Goal: Task Accomplishment & Management: Manage account settings

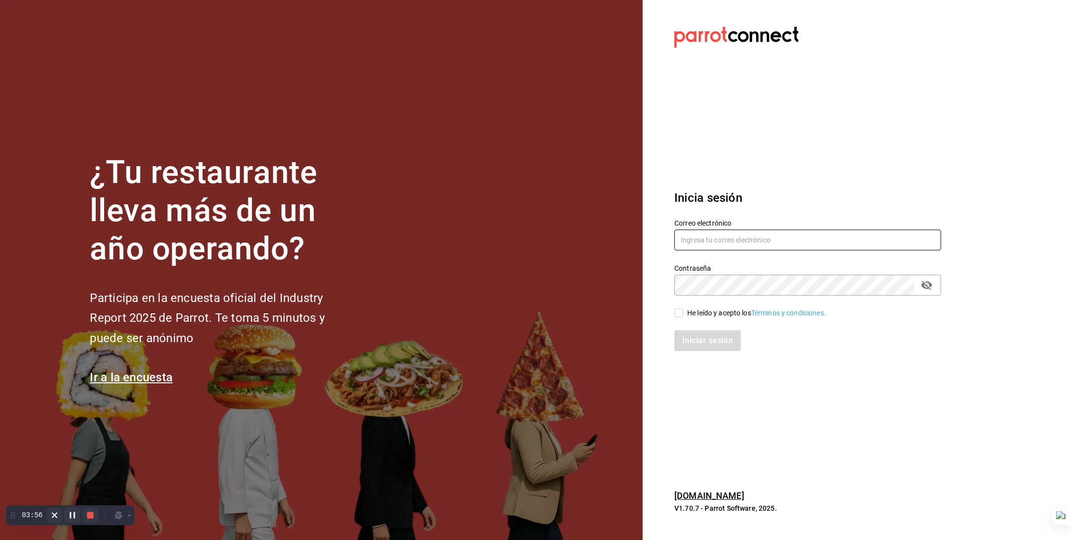
click at [740, 239] on input "text" at bounding box center [808, 240] width 267 height 21
type input "[EMAIL_ADDRESS][PERSON_NAME][DOMAIN_NAME]"
click at [703, 312] on div "He leído y acepto los Términos y condiciones." at bounding box center [757, 313] width 139 height 10
click at [684, 312] on input "He leído y acepto los Términos y condiciones." at bounding box center [679, 313] width 9 height 9
checkbox input "true"
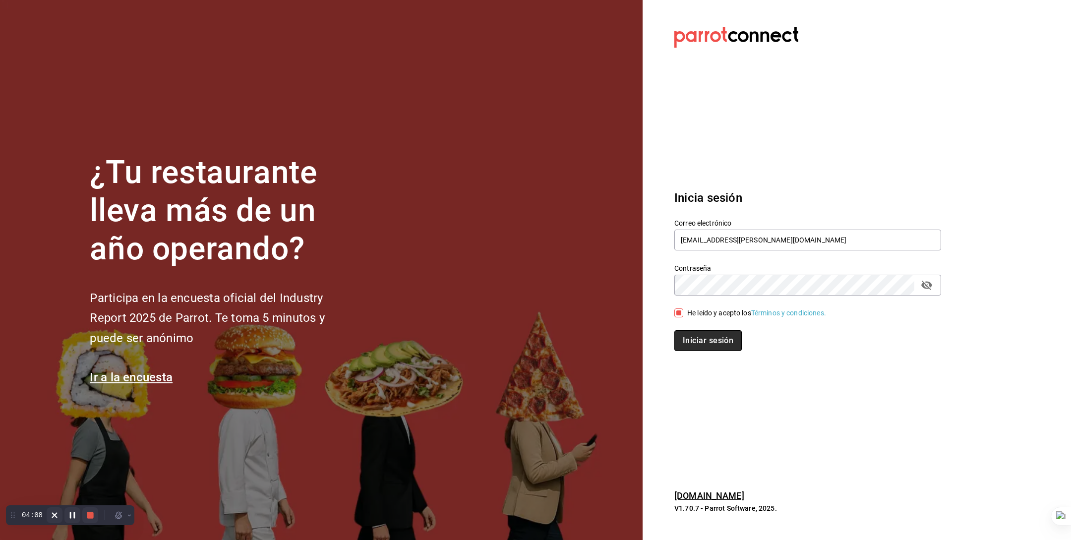
click at [711, 336] on button "Iniciar sesión" at bounding box center [708, 340] width 67 height 21
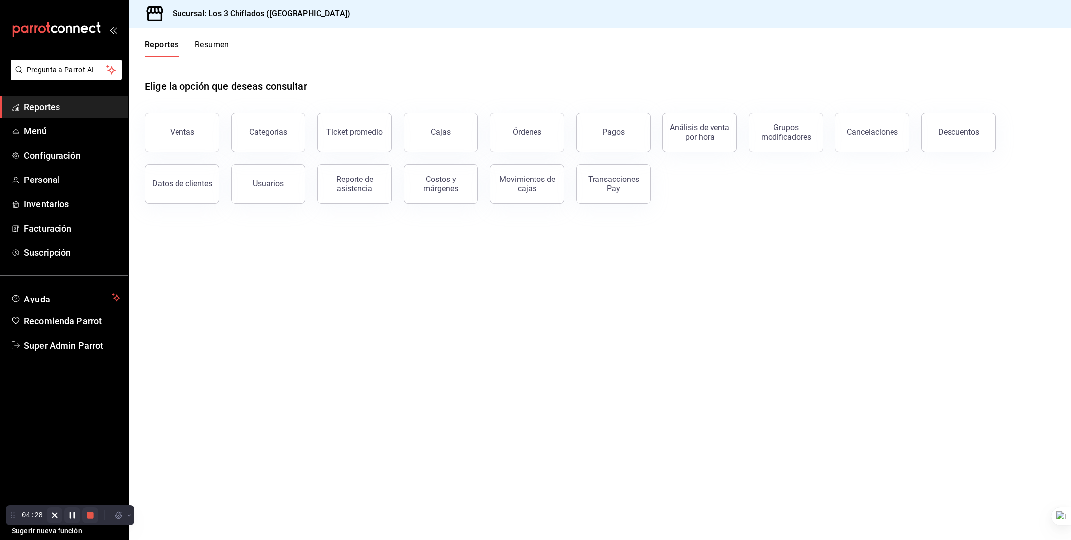
click at [200, 89] on h1 "Elige la opción que deseas consultar" at bounding box center [226, 86] width 163 height 15
click at [58, 137] on span "Menú" at bounding box center [72, 131] width 97 height 13
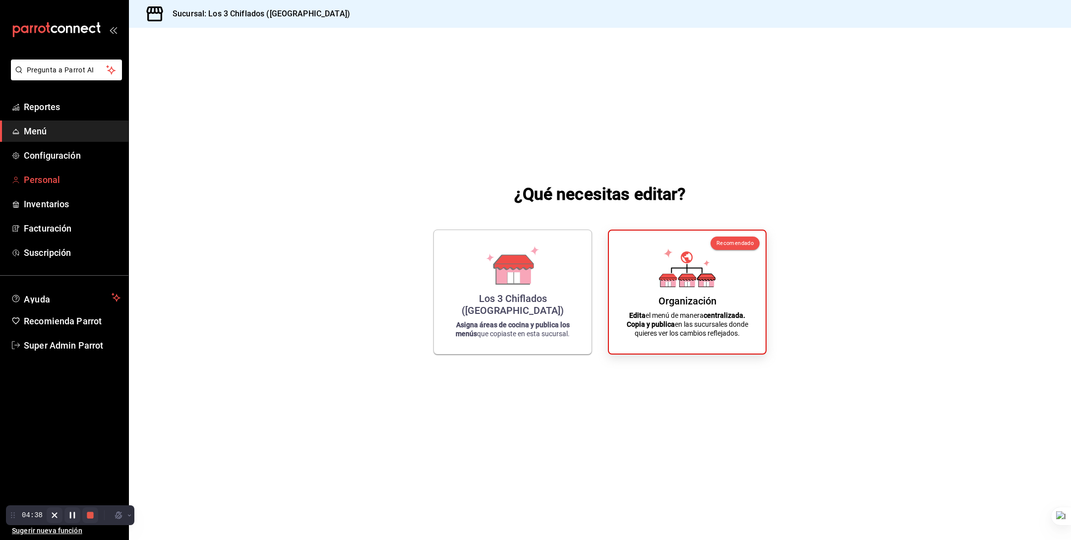
click at [52, 178] on span "Personal" at bounding box center [72, 179] width 97 height 13
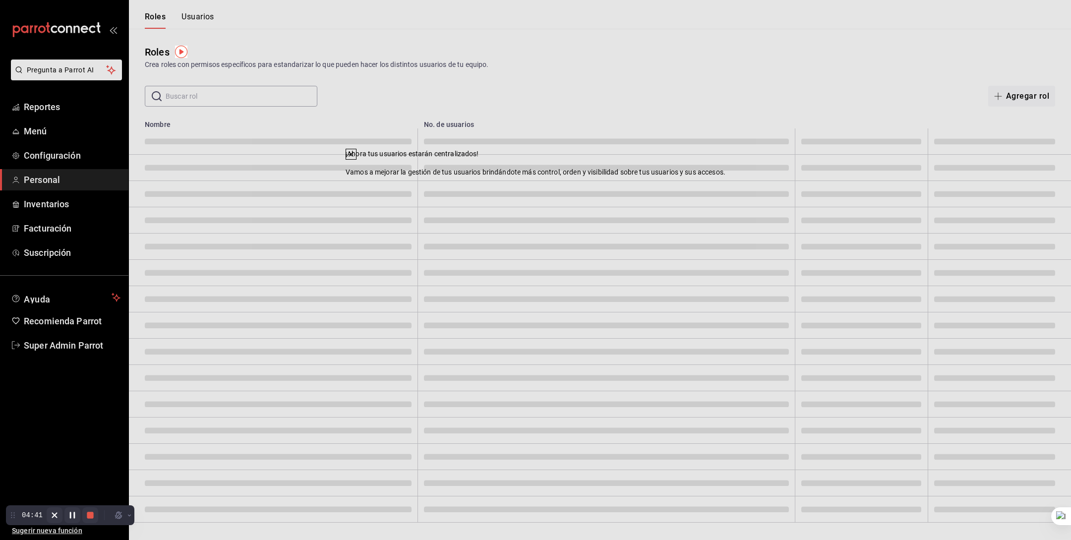
click at [353, 156] on icon at bounding box center [351, 154] width 4 height 4
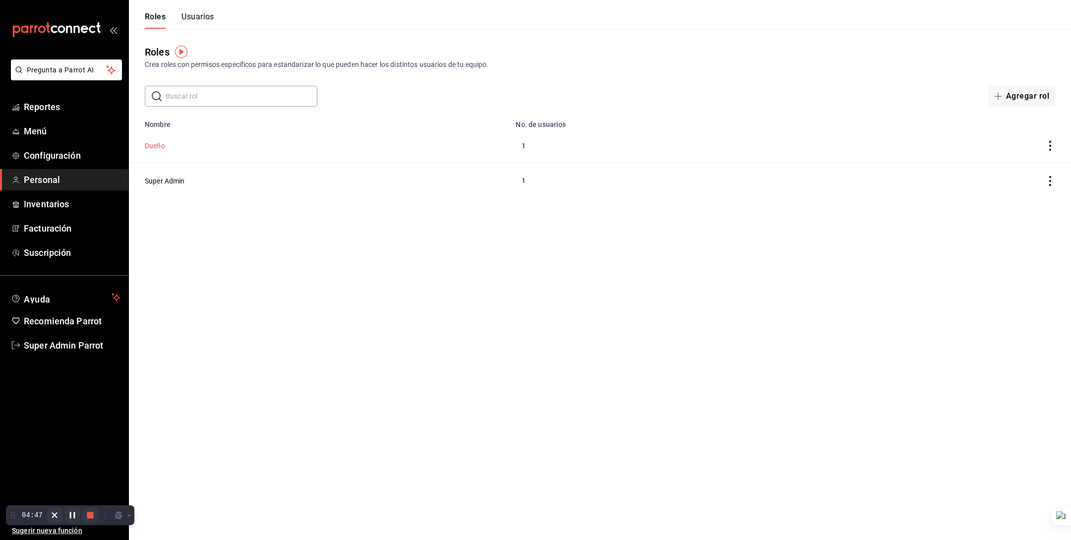
click at [159, 147] on button "Dueño" at bounding box center [155, 146] width 20 height 10
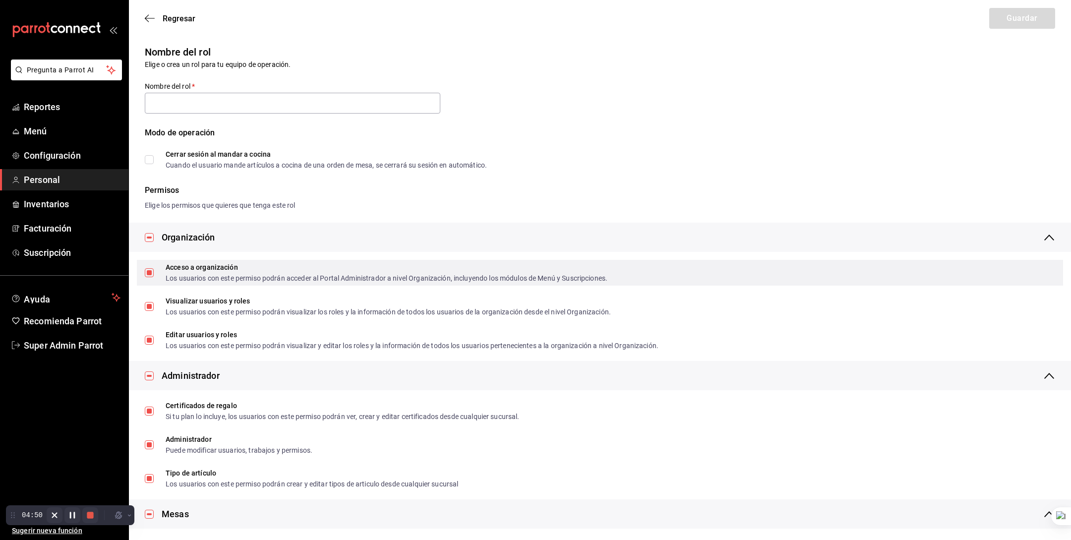
checkbox input "true"
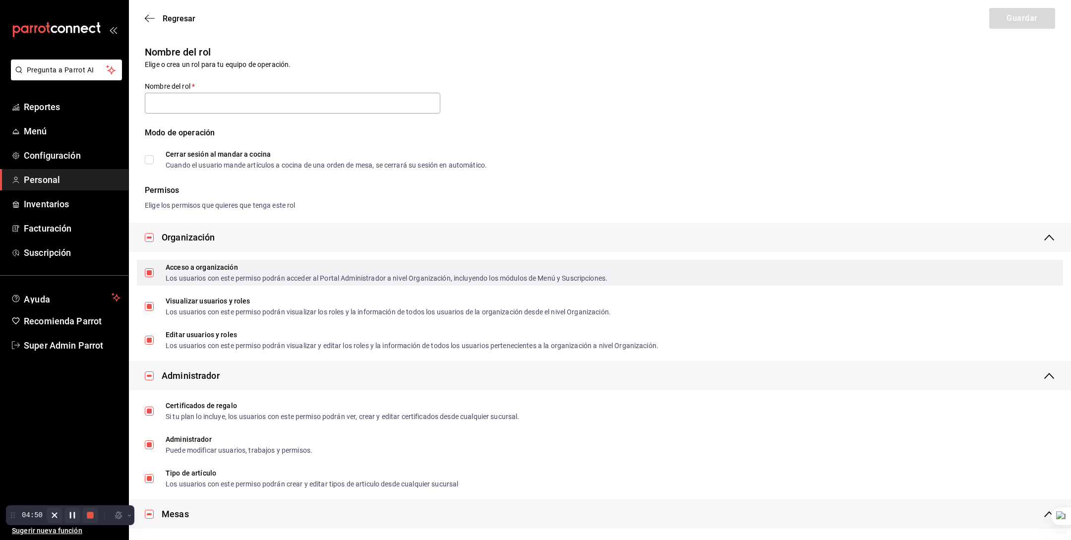
checkbox input "true"
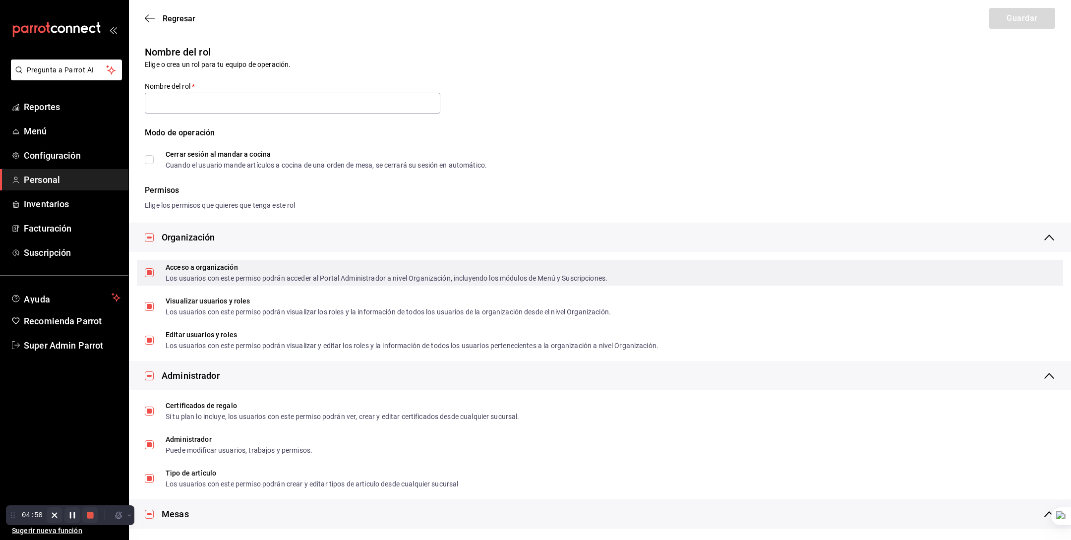
checkbox input "true"
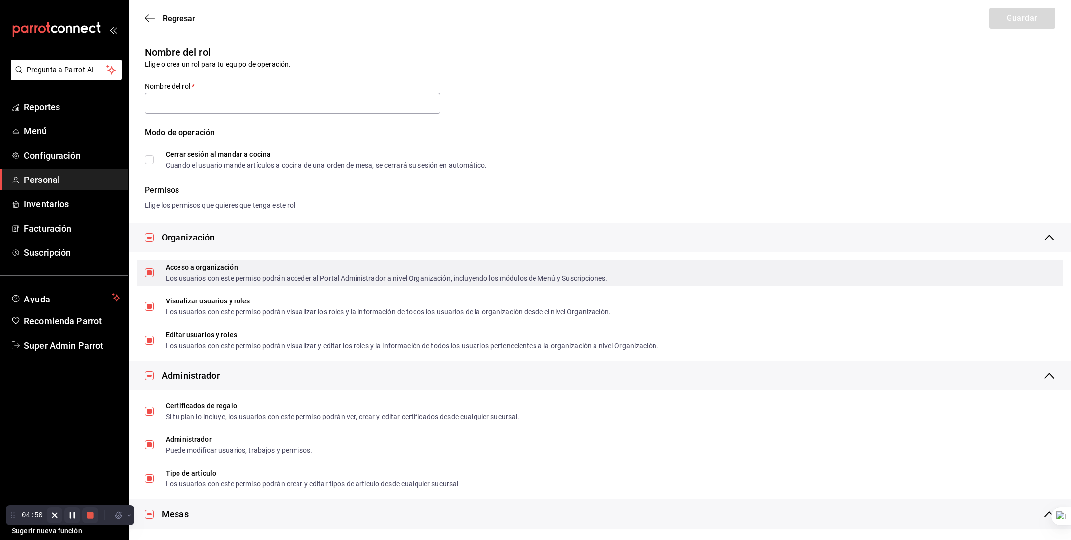
checkbox input "true"
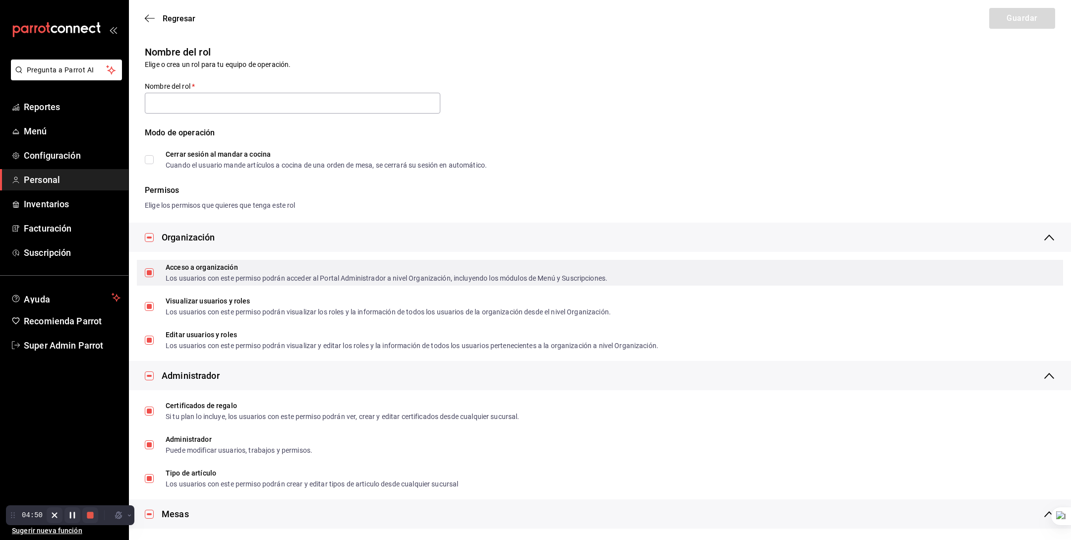
checkbox input "true"
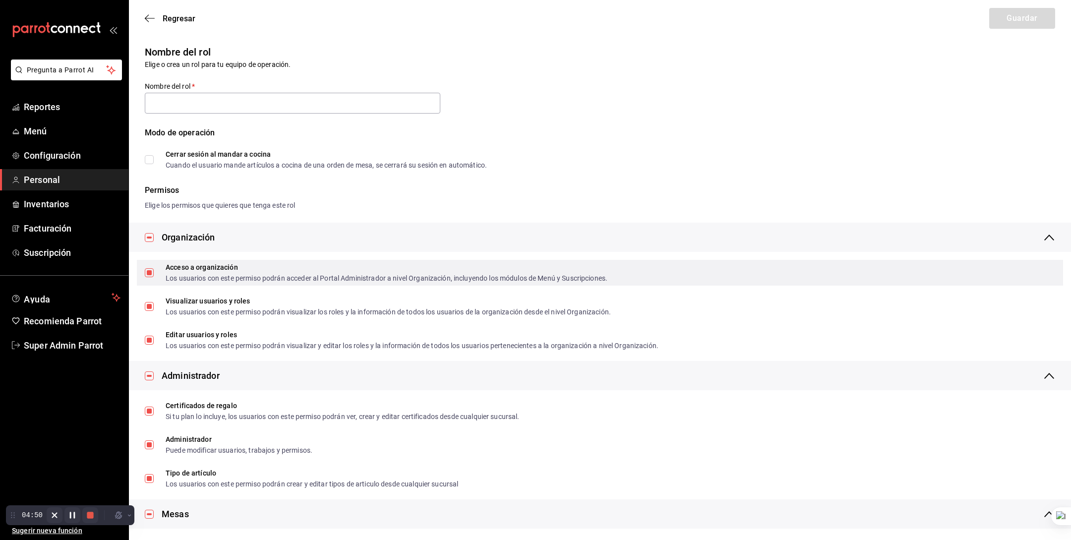
checkbox input "true"
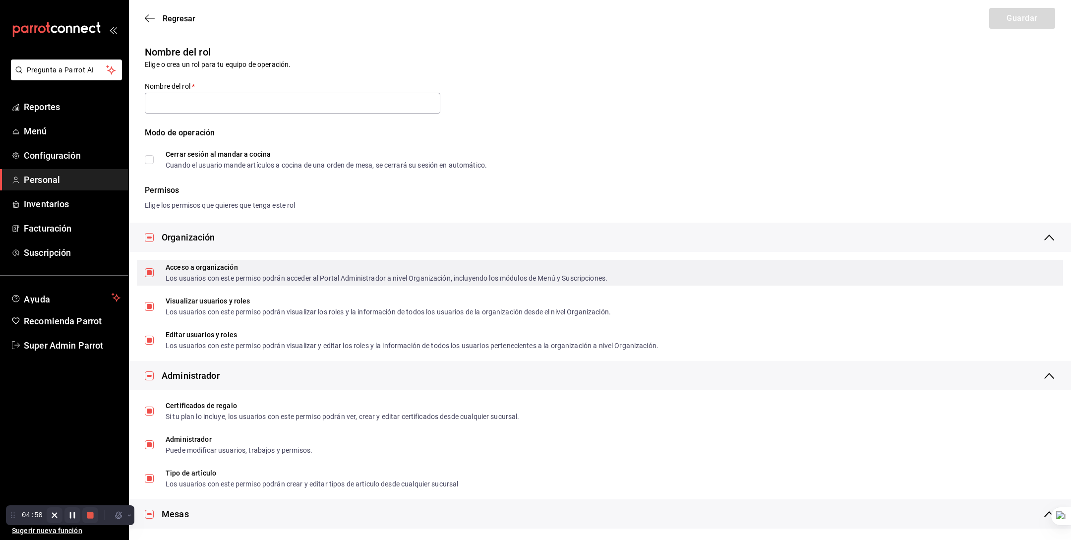
checkbox input "true"
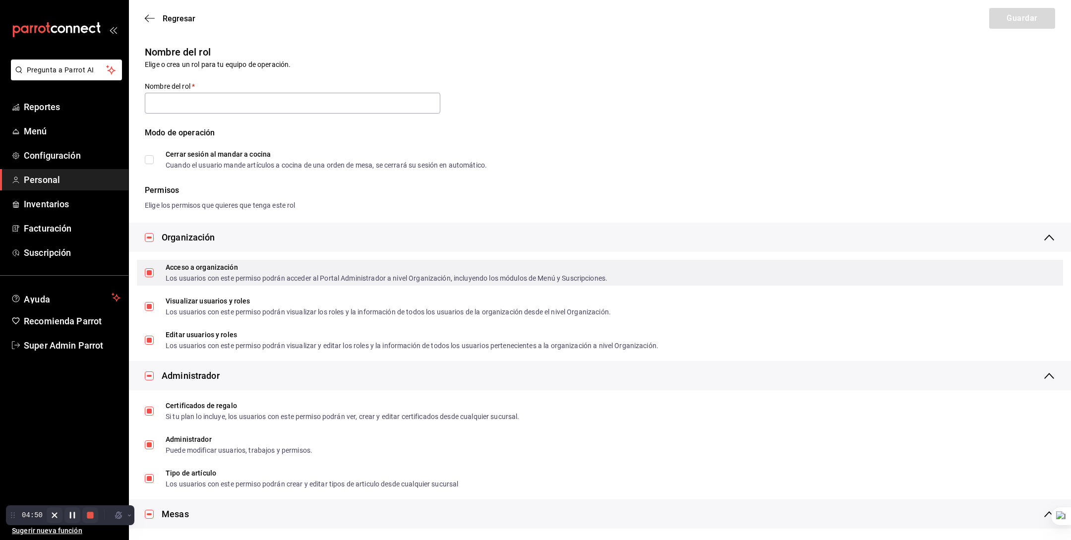
checkbox input "true"
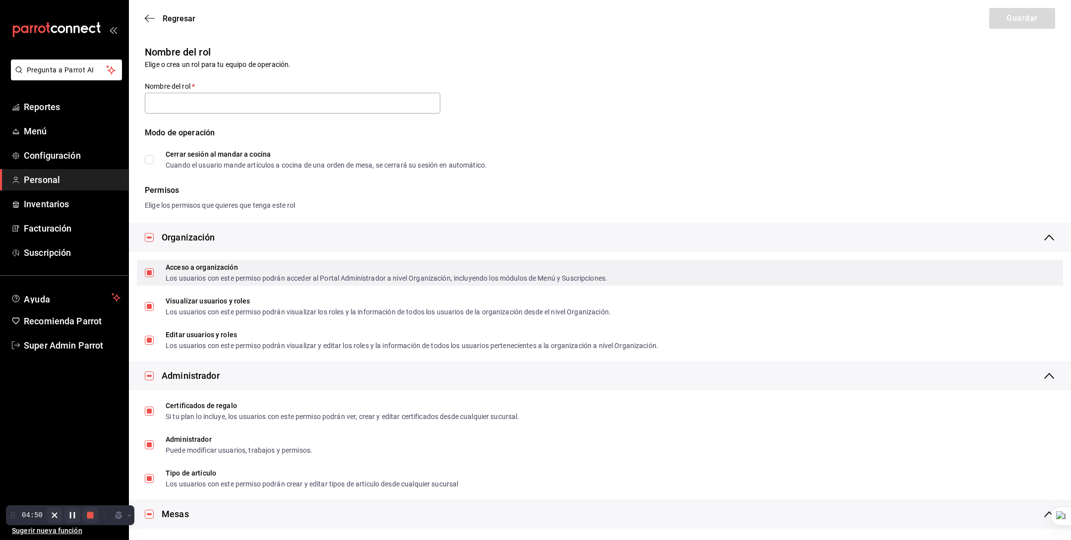
checkbox input "true"
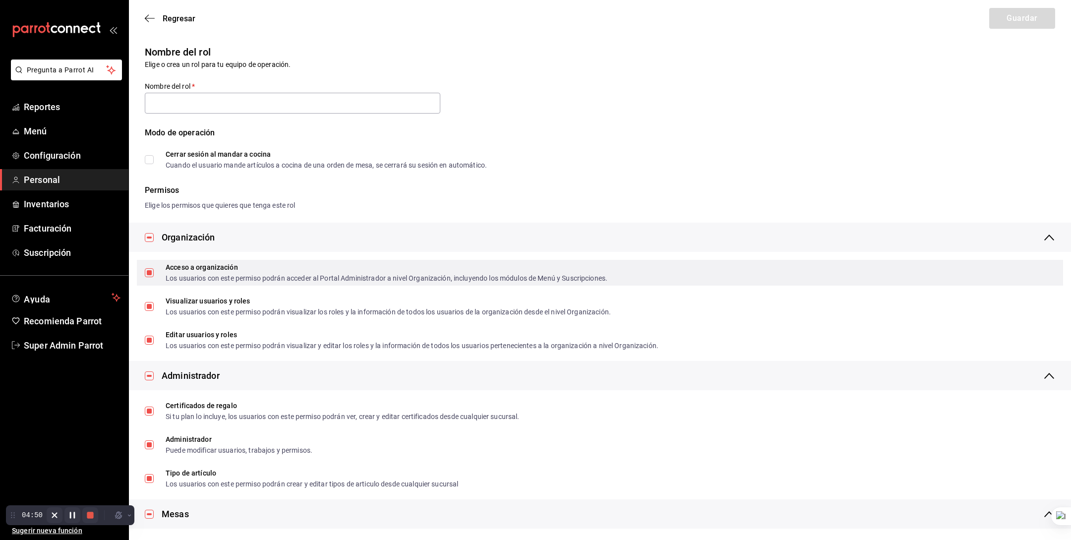
checkbox input "true"
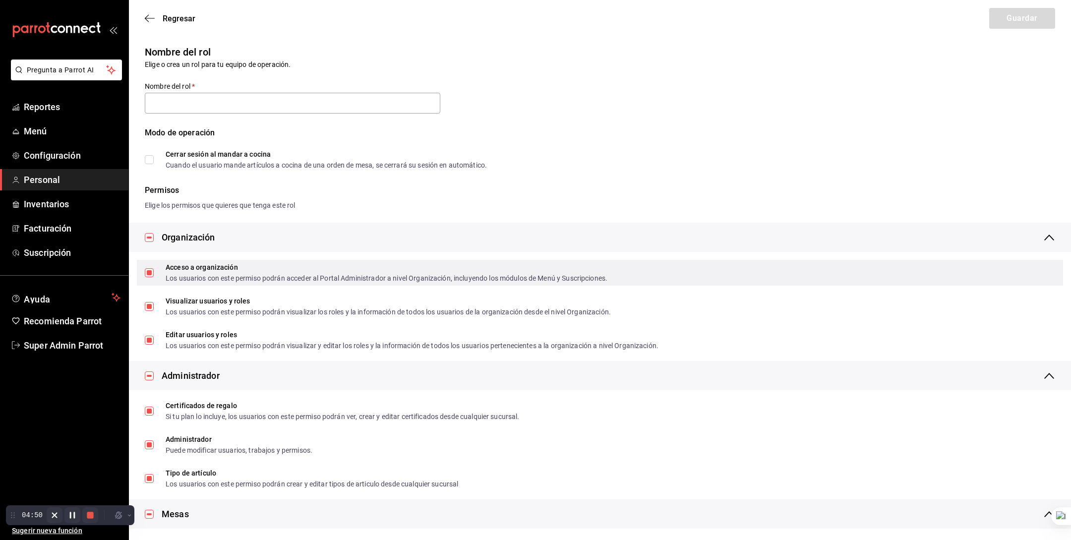
checkbox input "true"
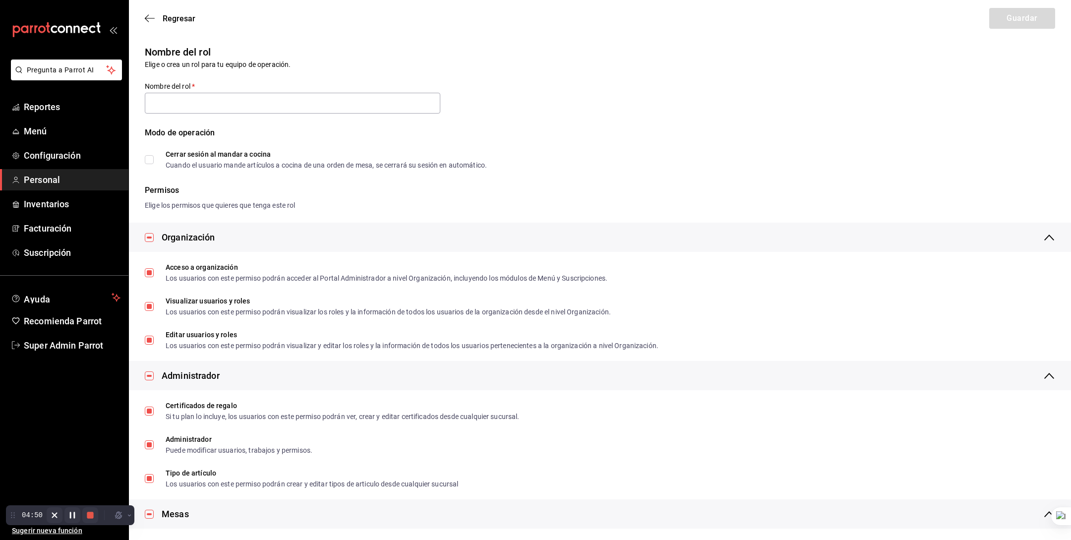
type input "Dueño"
click at [153, 19] on icon "button" at bounding box center [150, 18] width 10 height 9
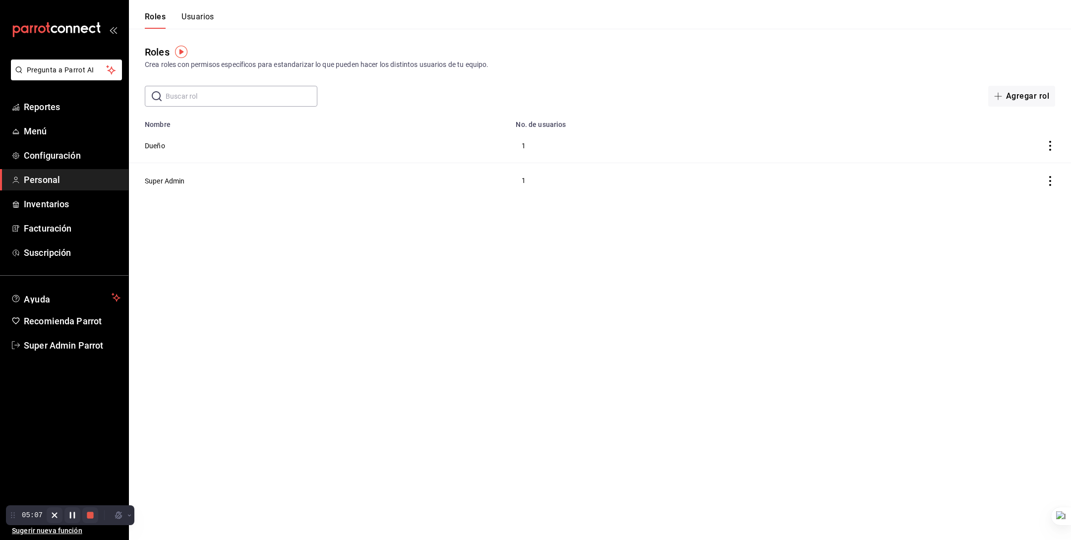
click at [474, 62] on div "Crea roles con permisos específicos para estandarizar lo que pueden hacer los d…" at bounding box center [600, 65] width 911 height 10
click at [58, 138] on link "Menú" at bounding box center [64, 131] width 128 height 21
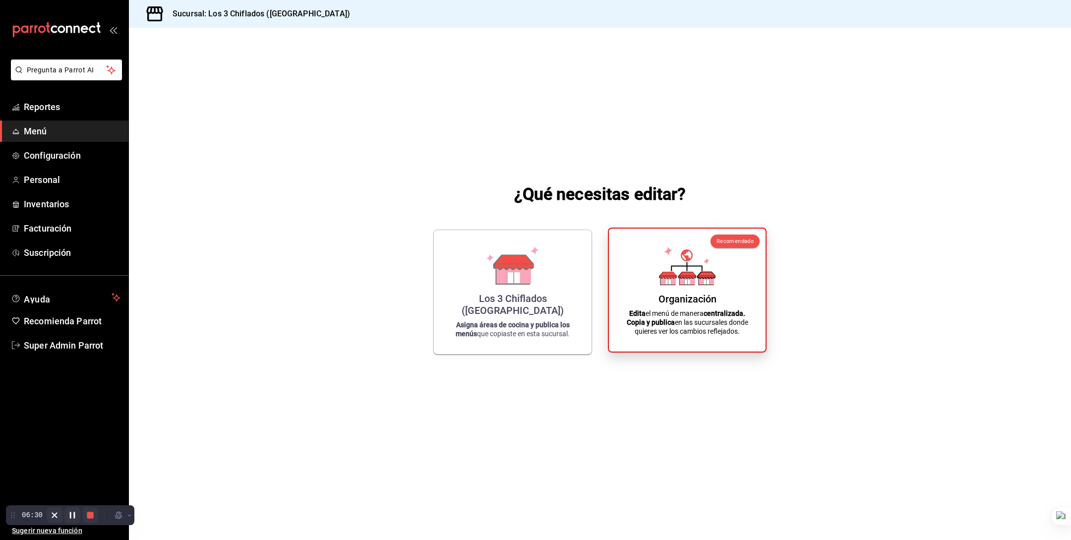
click at [692, 288] on div "Organización Edita el menú de manera centralizada. Copia y publica en las sucur…" at bounding box center [687, 290] width 133 height 107
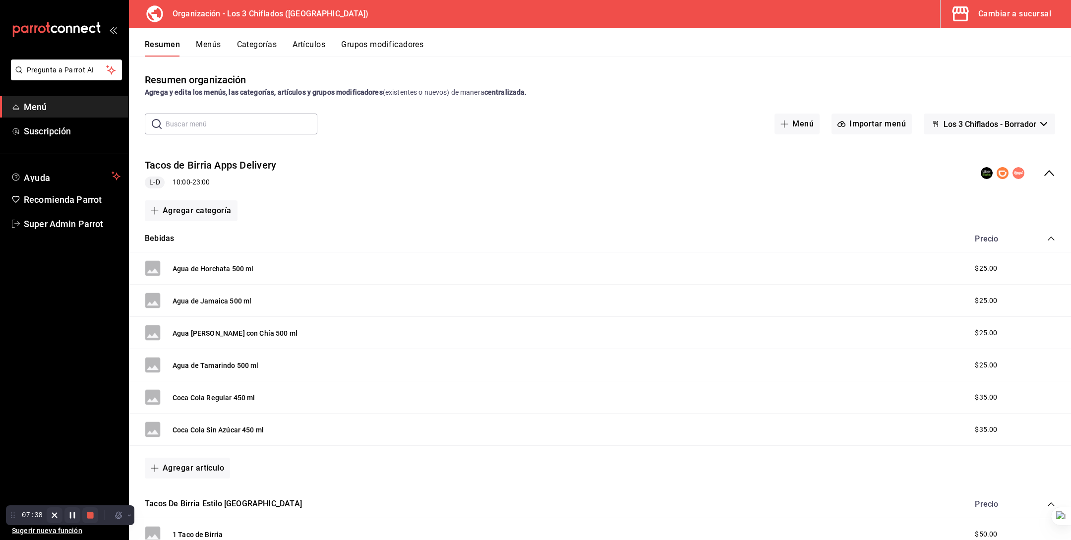
click at [203, 39] on div "Resumen Menús Categorías Artículos Grupos modificadores" at bounding box center [600, 42] width 942 height 29
click at [211, 48] on button "Menús" at bounding box center [208, 48] width 25 height 17
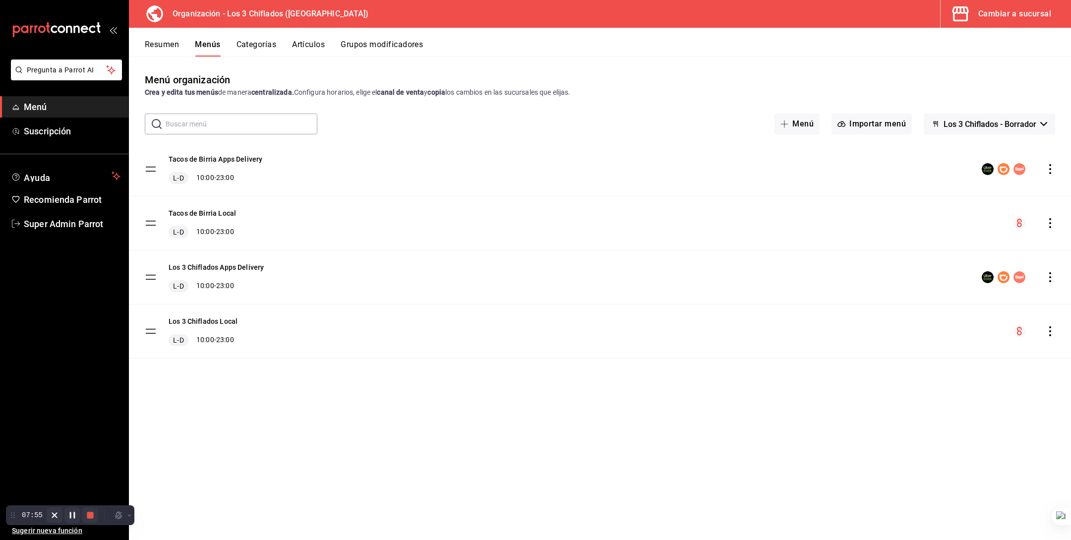
click at [1050, 276] on icon "actions" at bounding box center [1051, 277] width 10 height 10
click at [936, 337] on span "Copiar en otra sucursal" at bounding box center [972, 340] width 121 height 10
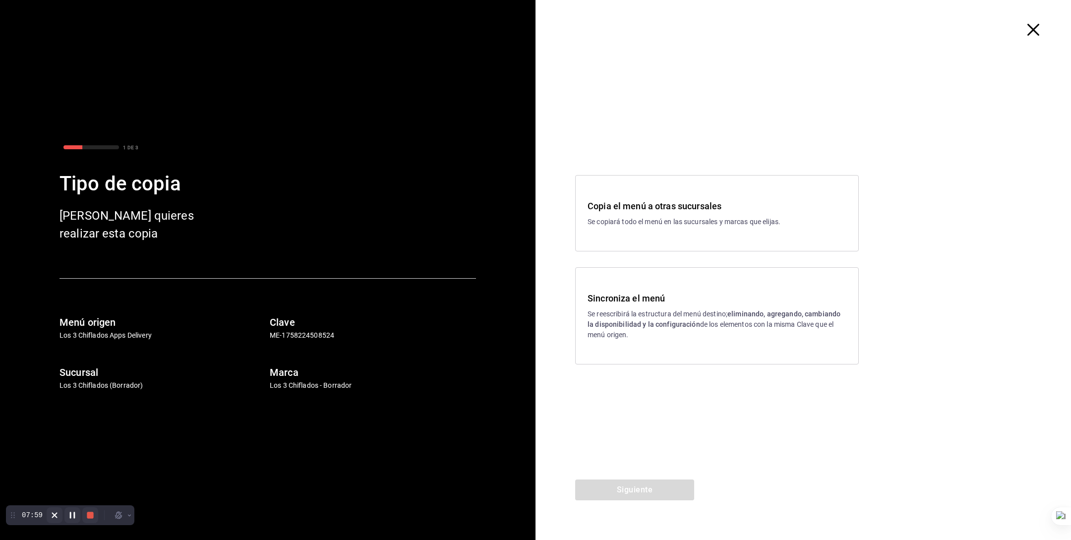
click at [669, 208] on h3 "Copia el menú a otras sucursales" at bounding box center [717, 205] width 259 height 13
click at [648, 486] on button "Siguiente" at bounding box center [634, 490] width 119 height 21
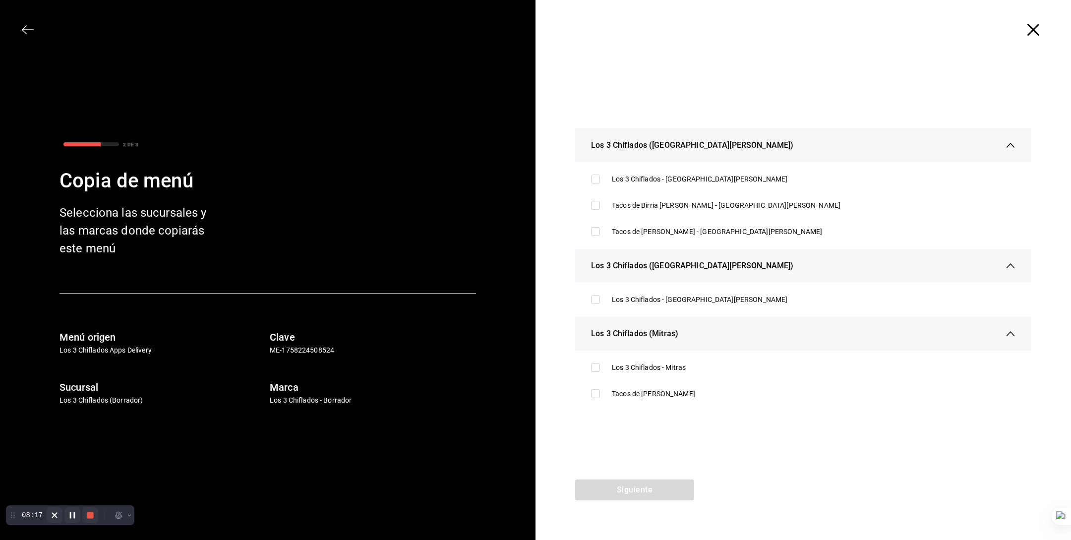
click at [1037, 29] on icon "button" at bounding box center [1034, 30] width 12 height 12
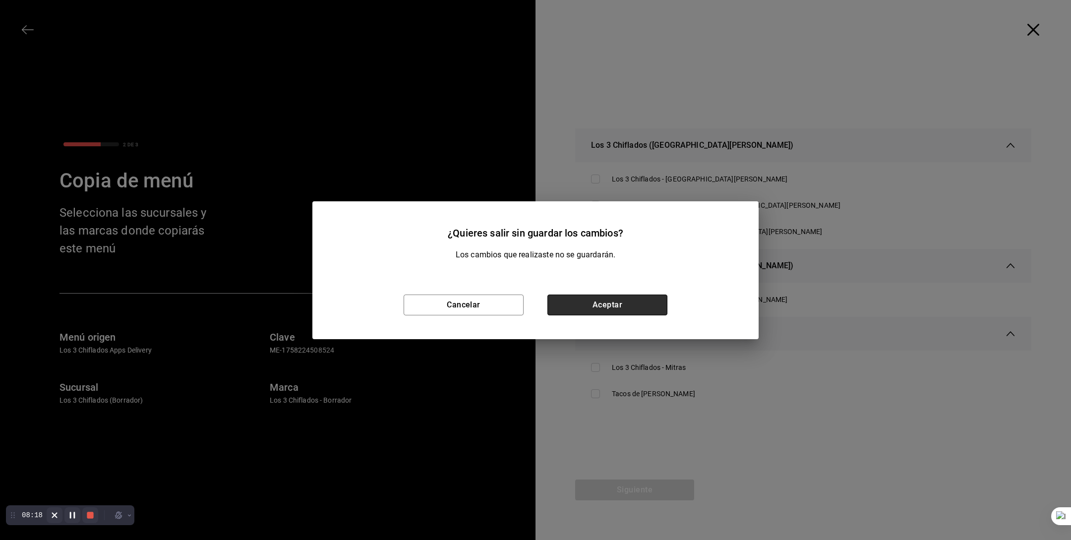
click at [570, 304] on button "Aceptar" at bounding box center [608, 305] width 120 height 21
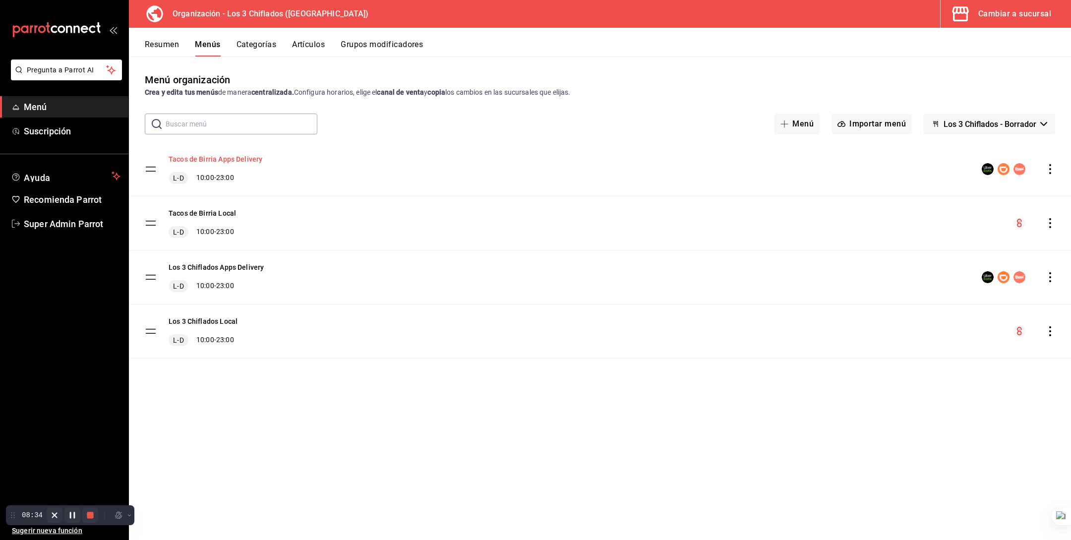
click at [231, 160] on button "Tacos de Birria Apps Delivery" at bounding box center [216, 159] width 94 height 10
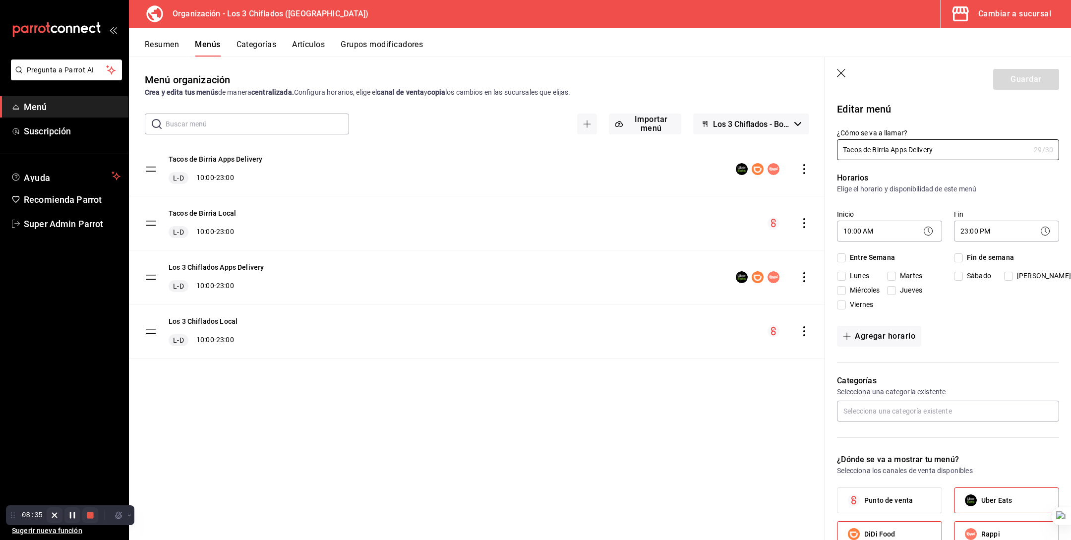
checkbox input "true"
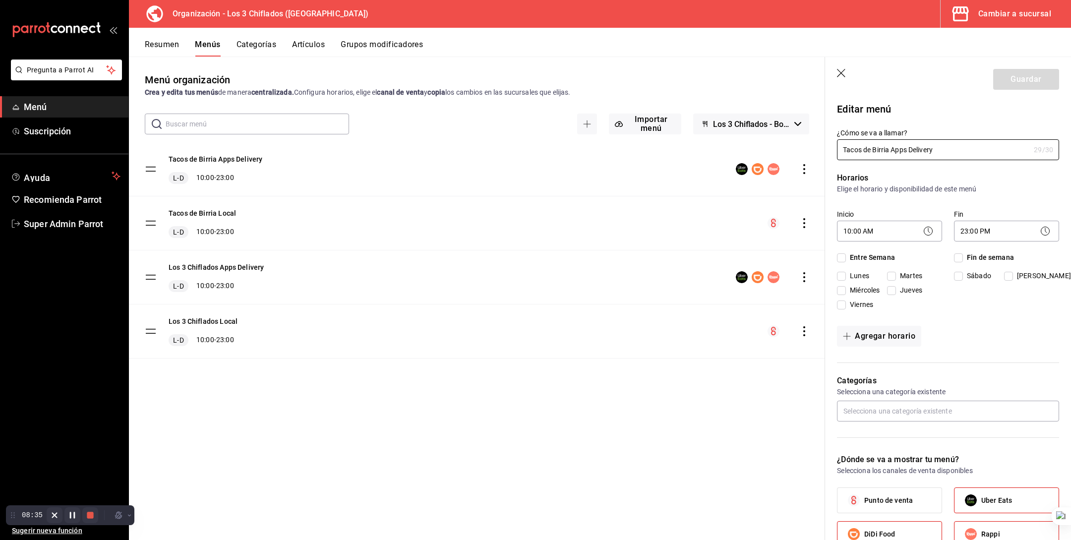
checkbox input "true"
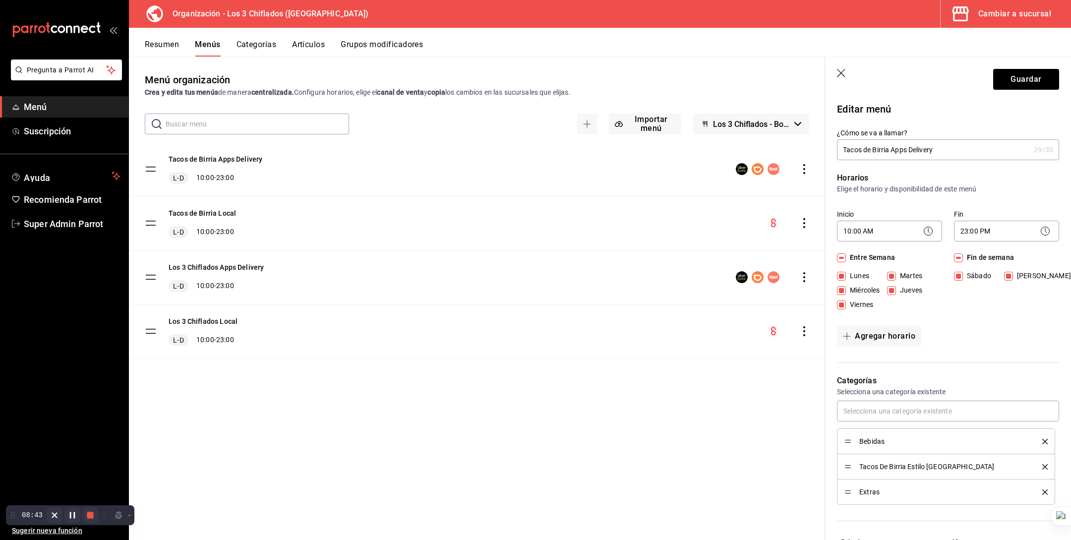
click at [841, 75] on icon "button" at bounding box center [842, 74] width 10 height 10
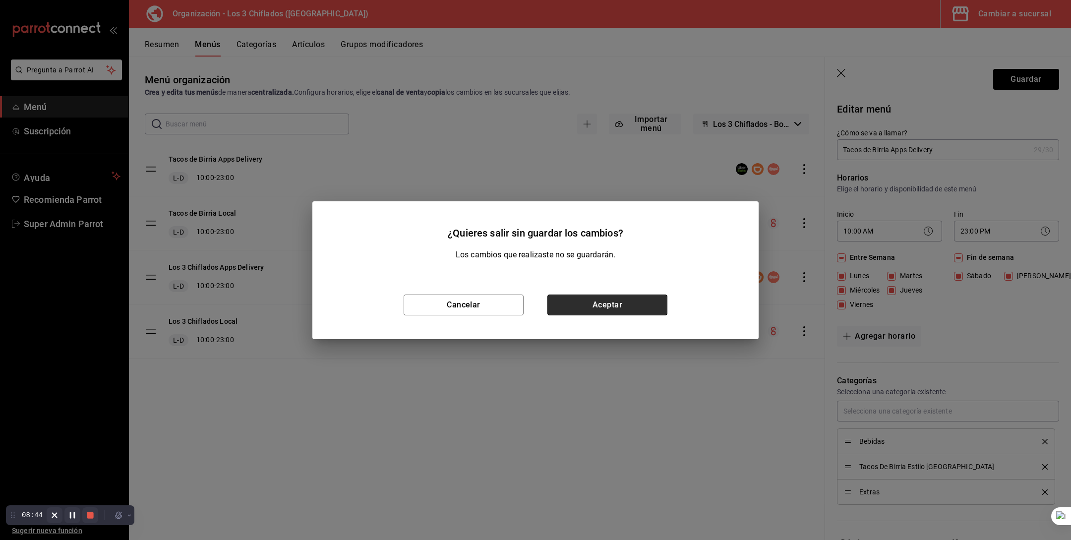
click at [604, 299] on button "Aceptar" at bounding box center [608, 305] width 120 height 21
checkbox input "false"
type input "1758914284303"
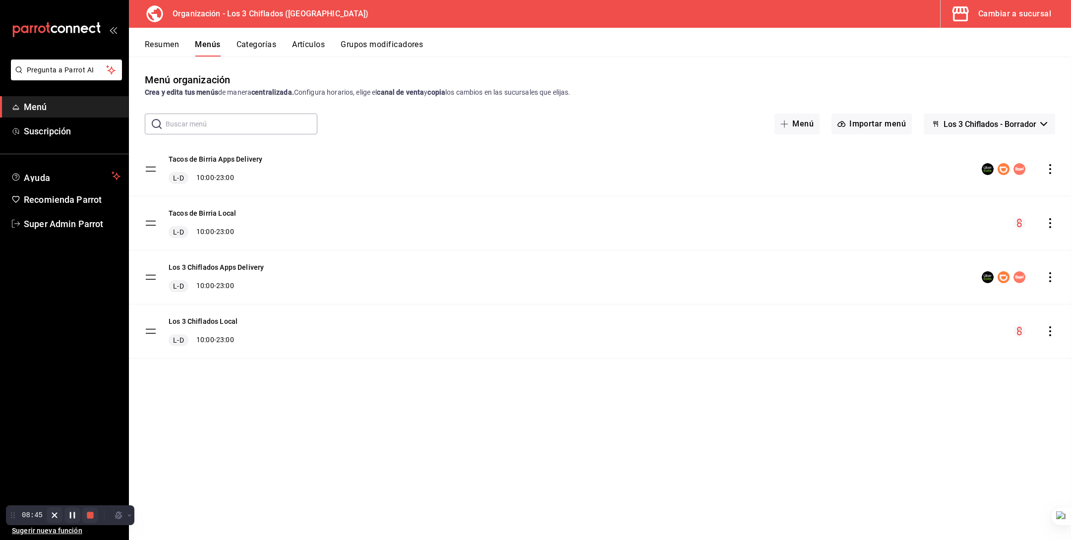
checkbox input "false"
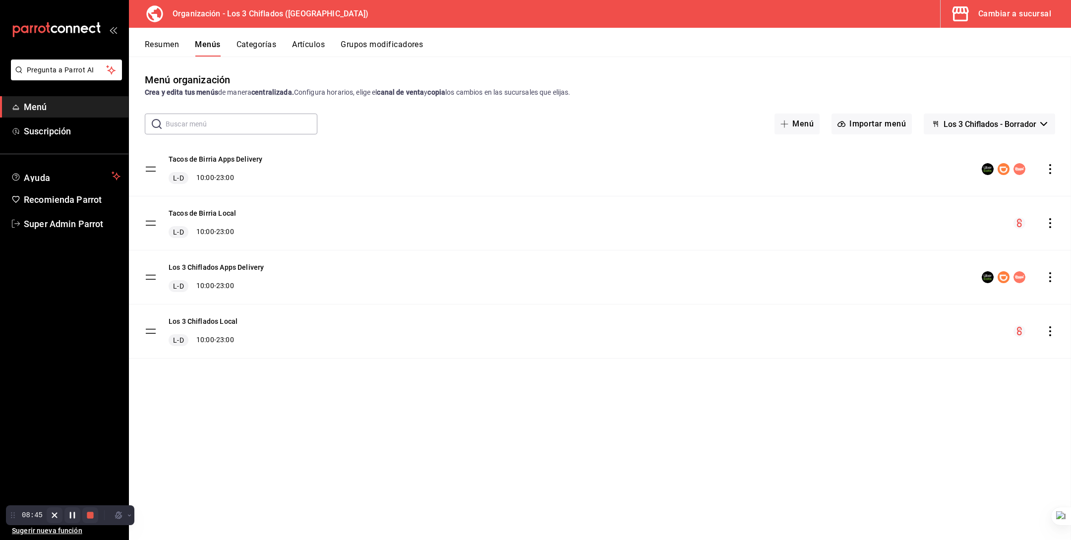
checkbox input "false"
click at [594, 302] on div "Los 3 Chiflados Apps Delivery L-D 10:00 - 23:00" at bounding box center [600, 277] width 942 height 54
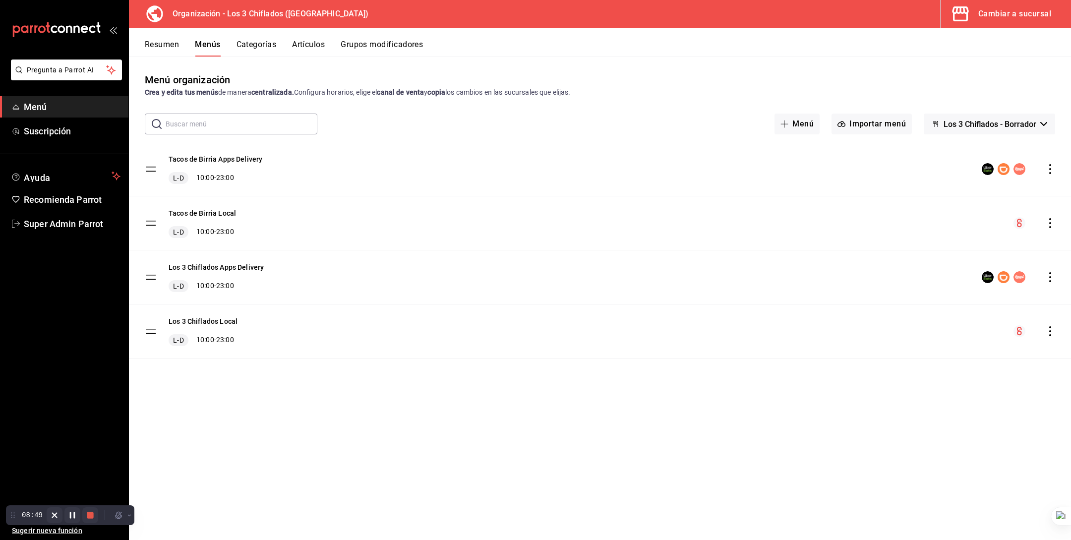
click at [1051, 274] on icon "actions" at bounding box center [1051, 277] width 10 height 10
click at [745, 476] on div at bounding box center [535, 270] width 1071 height 540
click at [449, 432] on div "Menú organización Crea y edita tus menús de manera centralizada. Configura hora…" at bounding box center [600, 305] width 942 height 467
click at [242, 266] on button "Los 3 Chiflados Apps Delivery" at bounding box center [216, 267] width 95 height 10
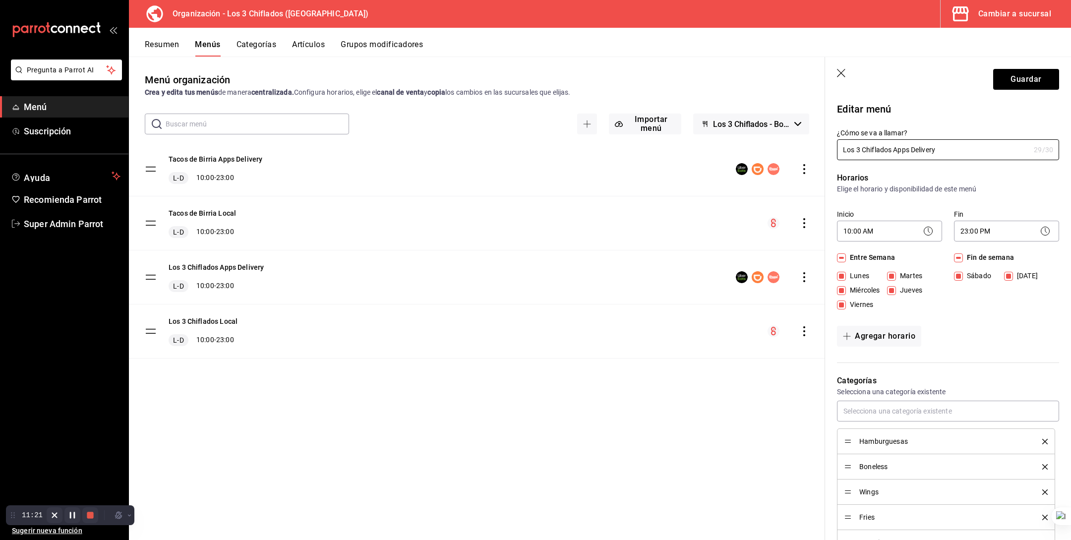
scroll to position [472, 0]
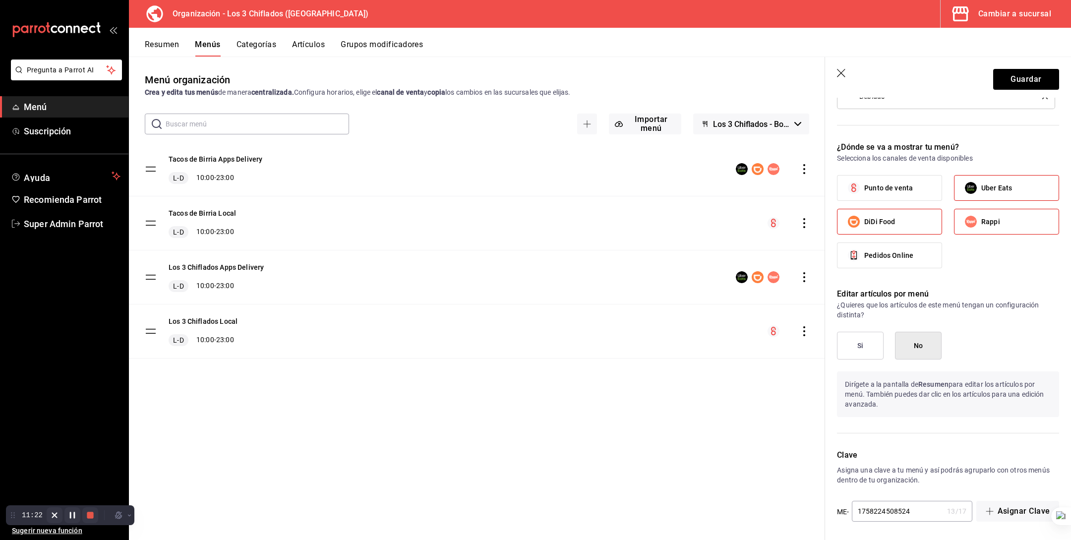
click at [885, 504] on input "1758224508524" at bounding box center [898, 511] width 92 height 20
click at [484, 325] on div "Los 3 Chiflados Local L-D 10:00 - 23:00" at bounding box center [477, 332] width 696 height 54
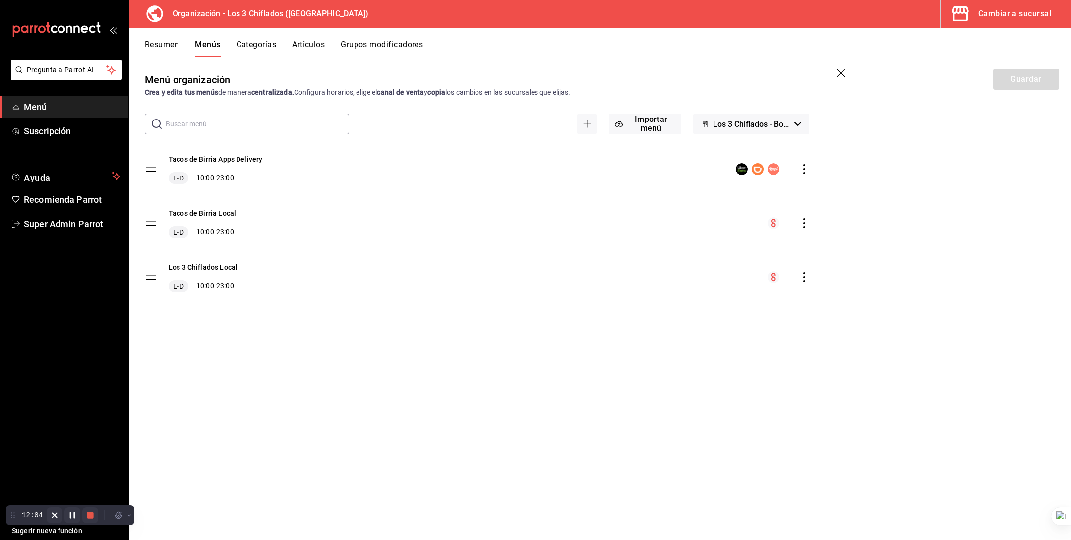
click at [844, 69] on icon "button" at bounding box center [842, 74] width 10 height 10
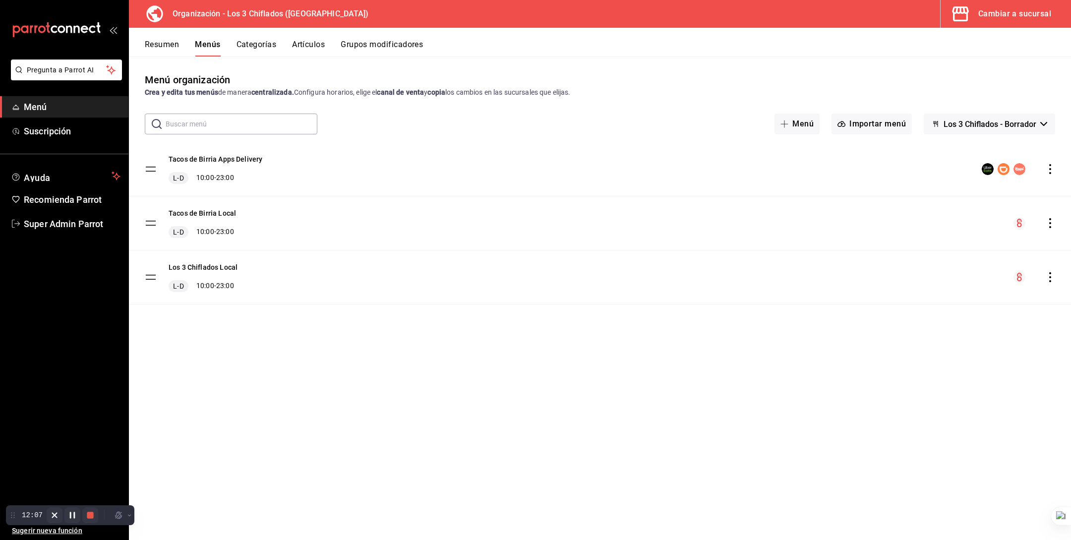
click at [956, 125] on span "Los 3 Chiflados - Borrador" at bounding box center [990, 124] width 93 height 9
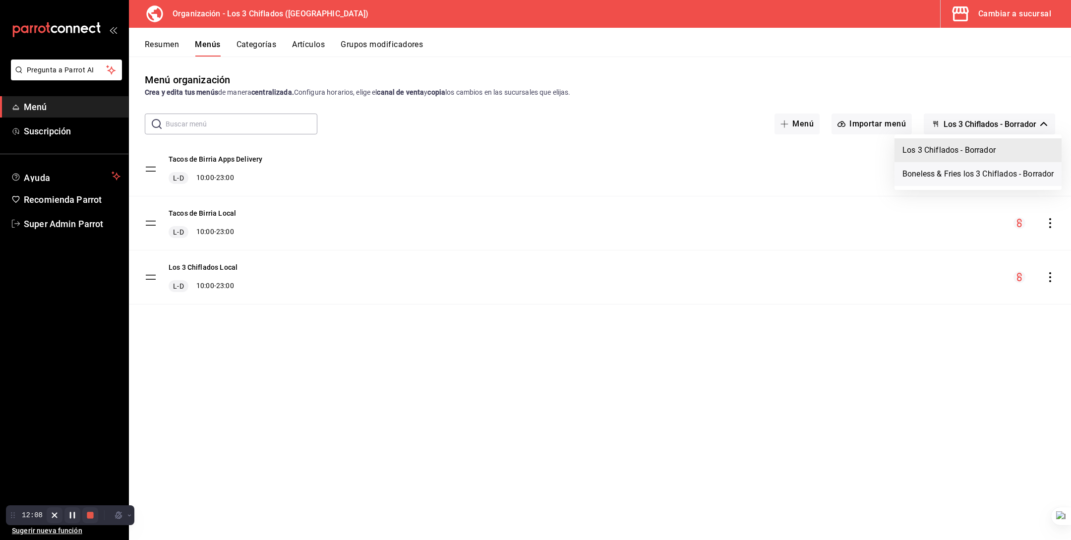
click at [957, 173] on li "Boneless & Fries los 3 Chiflados - Borrador" at bounding box center [978, 174] width 167 height 24
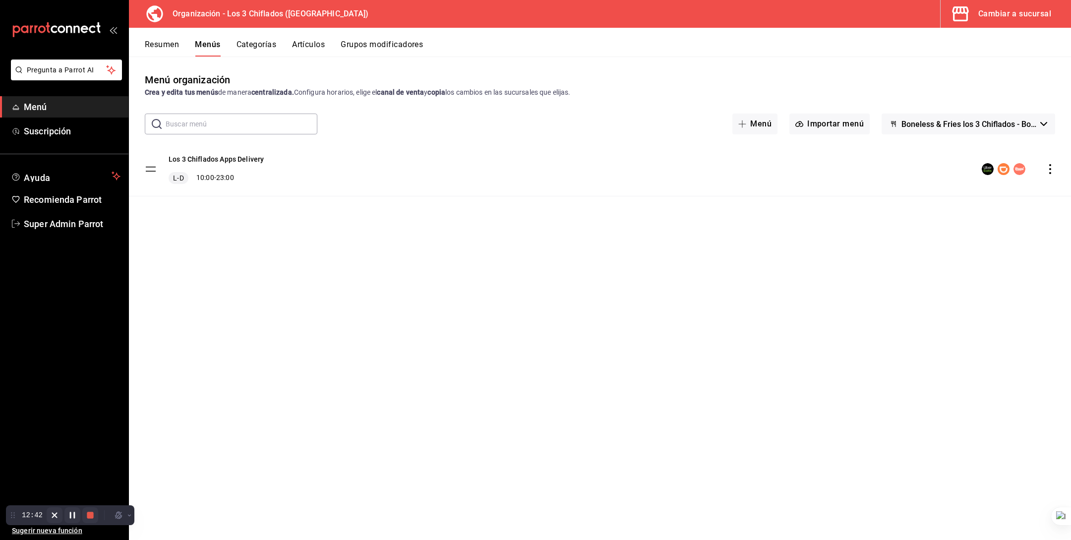
click at [445, 319] on div "Menú organización Crea y edita tus menús de manera centralizada. Configura hora…" at bounding box center [600, 305] width 942 height 467
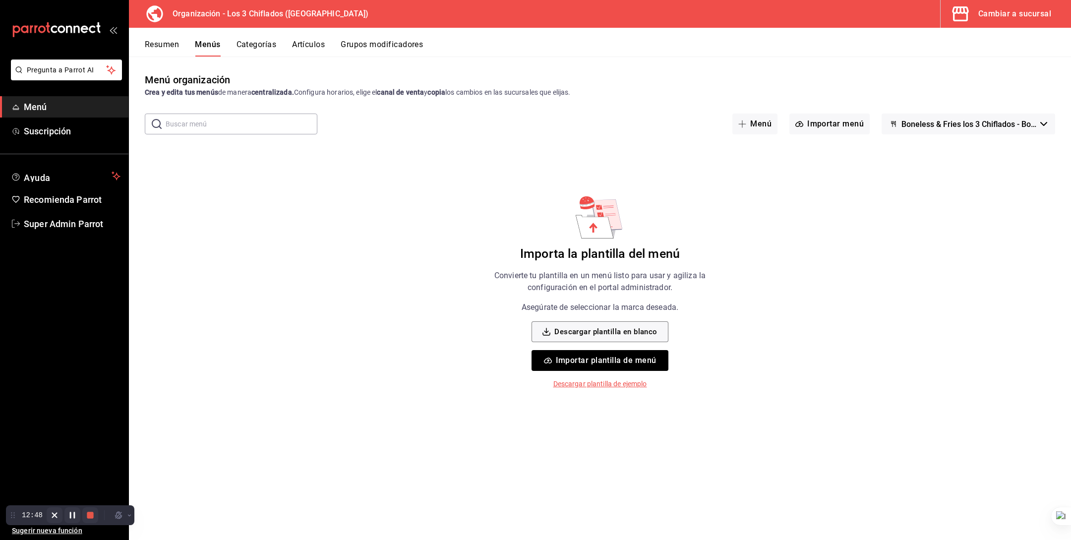
click at [904, 126] on span "Boneless & Fries los 3 Chiflados - Borrador" at bounding box center [969, 124] width 135 height 9
click at [910, 145] on li "Los 3 Chiflados - Borrador" at bounding box center [967, 150] width 167 height 24
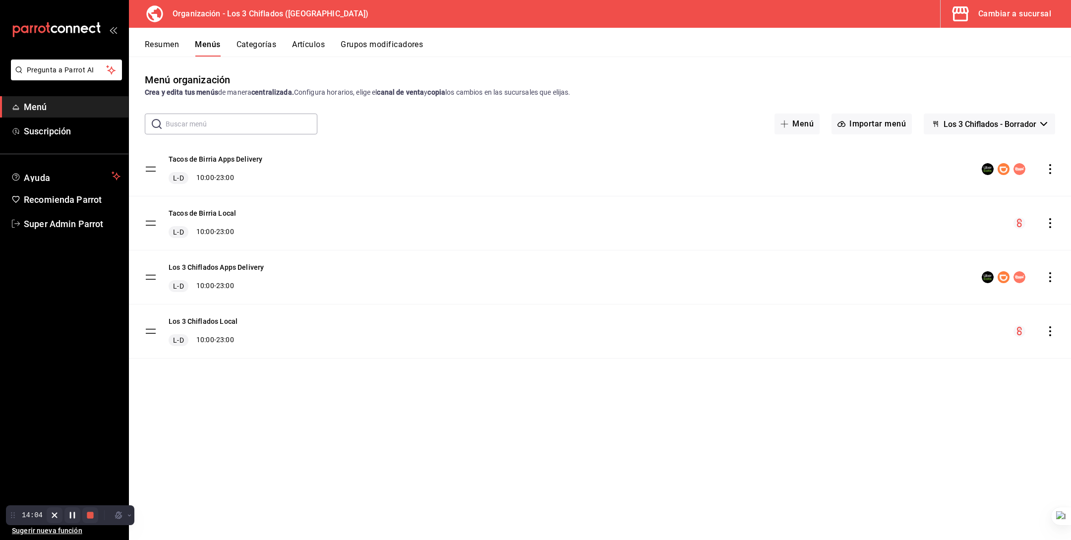
click at [967, 117] on button "Los 3 Chiflados - Borrador" at bounding box center [989, 124] width 131 height 21
click at [756, 80] on div at bounding box center [535, 270] width 1071 height 540
click at [265, 44] on button "Categorías" at bounding box center [257, 48] width 40 height 17
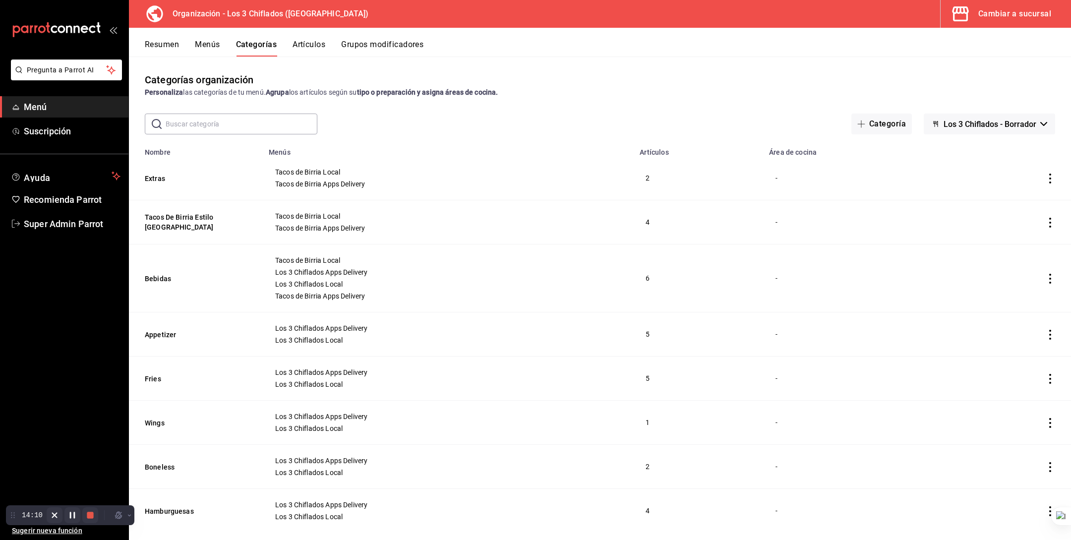
click at [1003, 127] on span "Los 3 Chiflados - Borrador" at bounding box center [990, 124] width 93 height 9
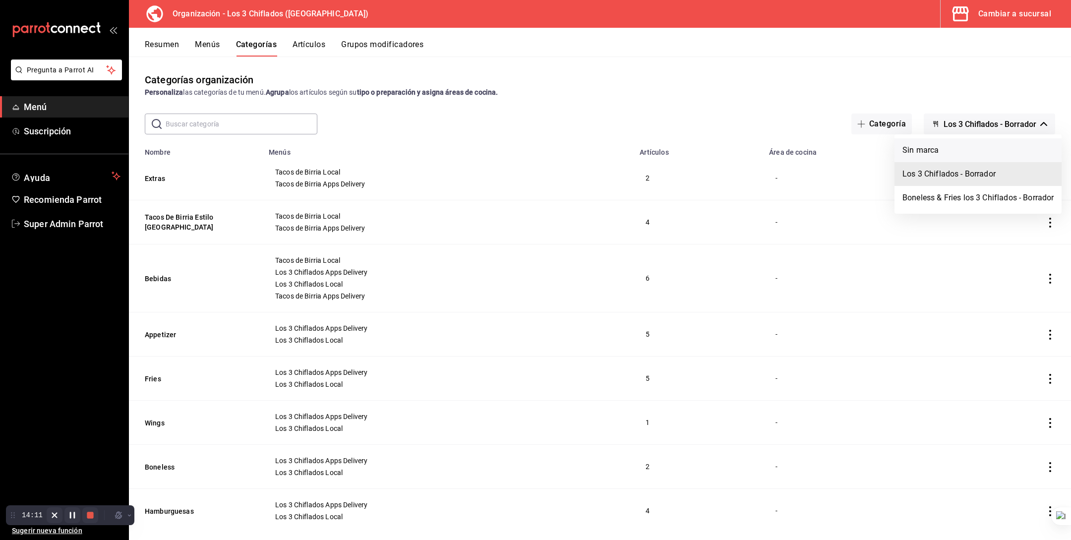
click at [975, 149] on li "Sin marca" at bounding box center [978, 150] width 167 height 24
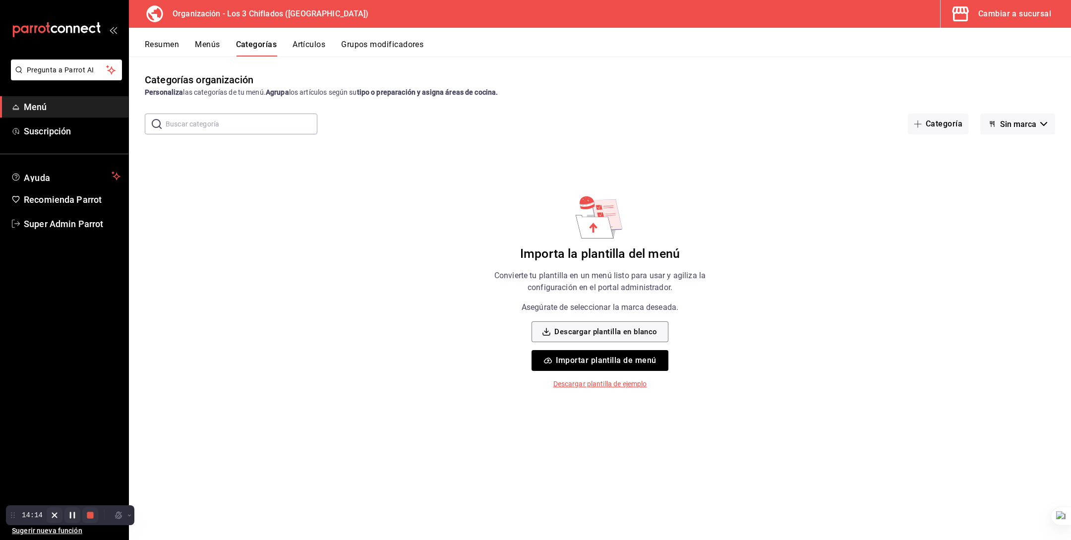
click at [1029, 118] on button "Sin marca" at bounding box center [1018, 124] width 75 height 21
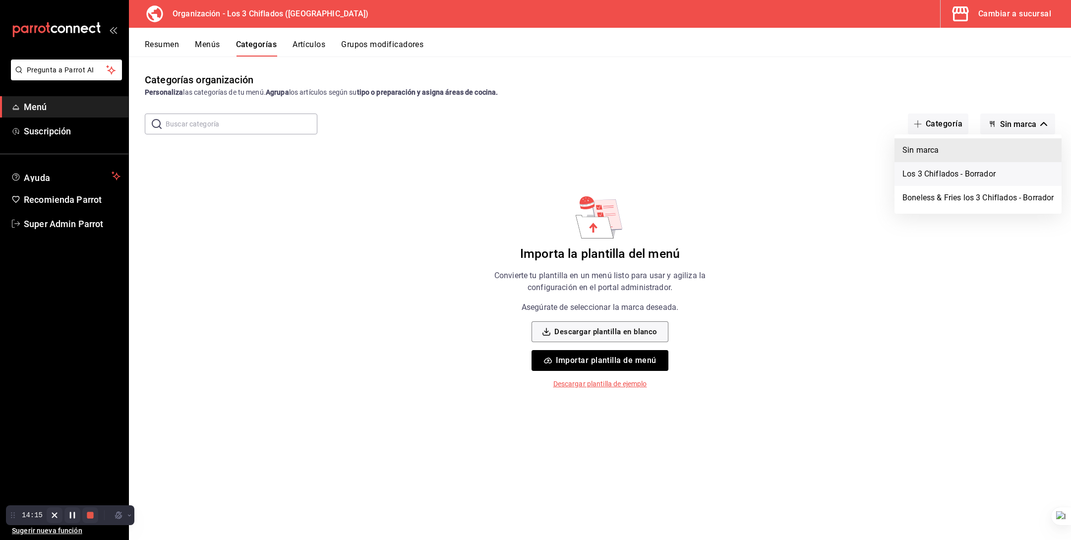
click at [992, 179] on li "Los 3 Chiflados - Borrador" at bounding box center [978, 174] width 167 height 24
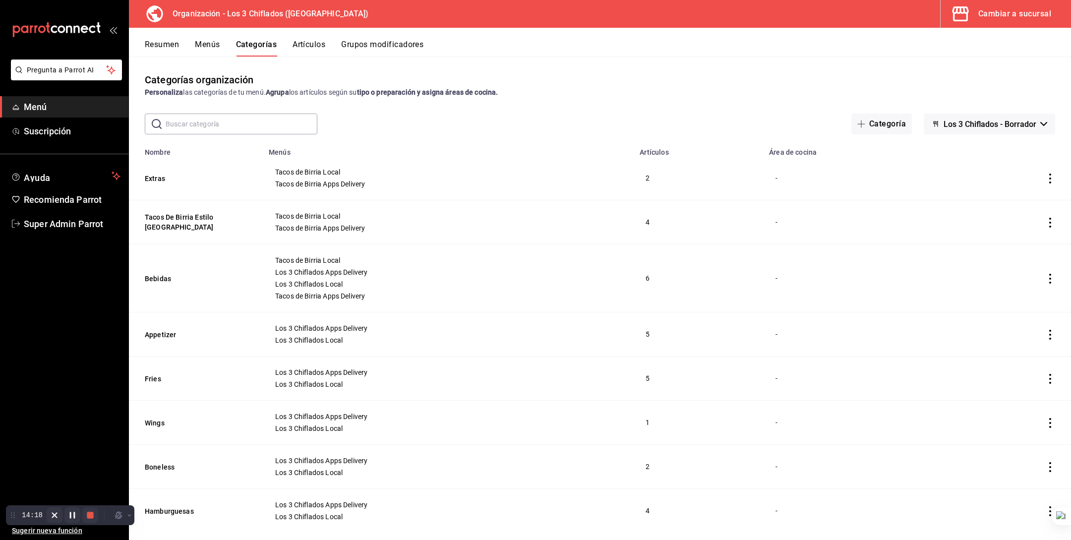
click at [209, 55] on button "Menús" at bounding box center [207, 48] width 25 height 17
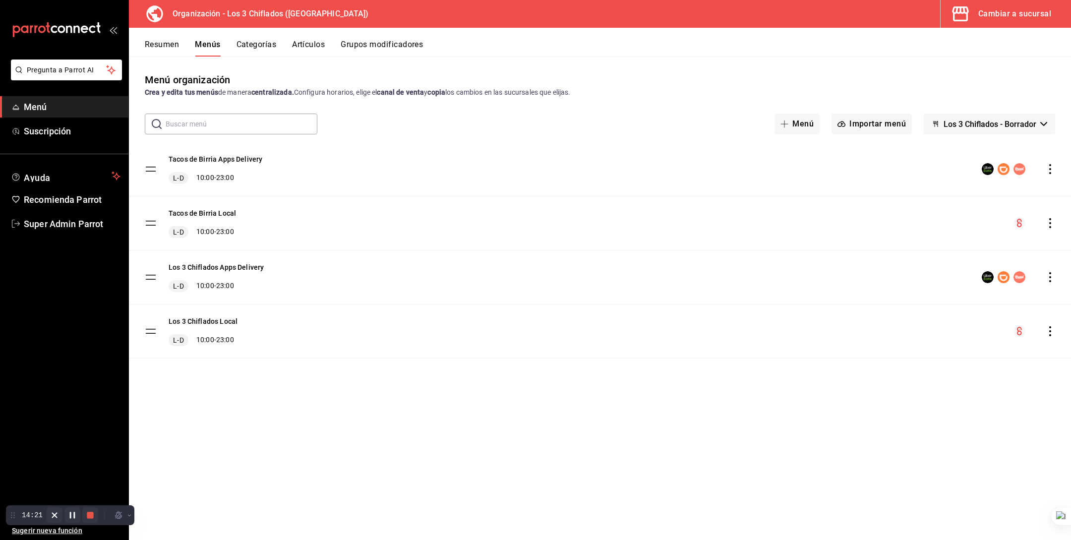
click at [176, 43] on button "Resumen" at bounding box center [162, 48] width 34 height 17
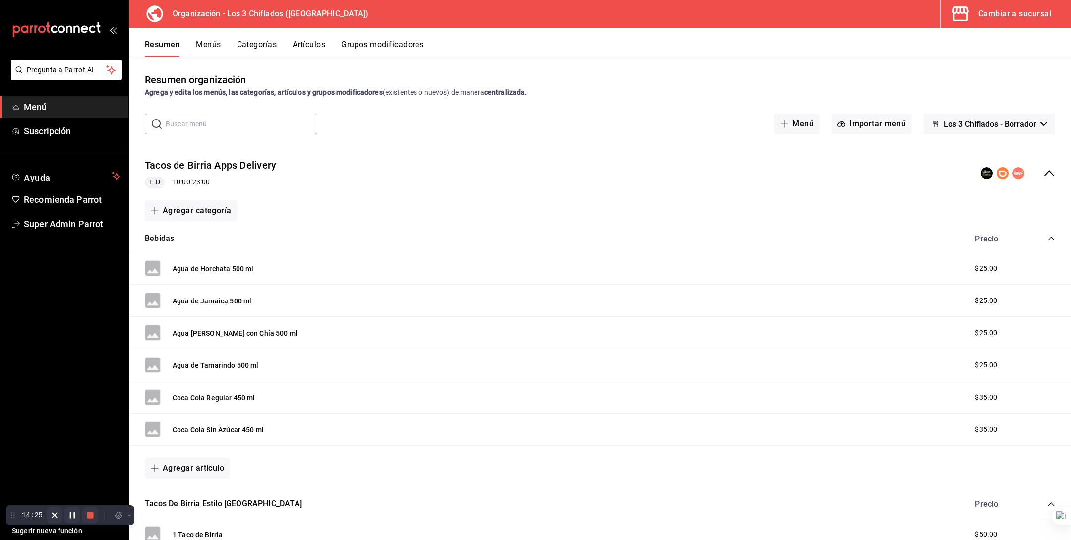
click at [215, 56] on button "Menús" at bounding box center [208, 48] width 25 height 17
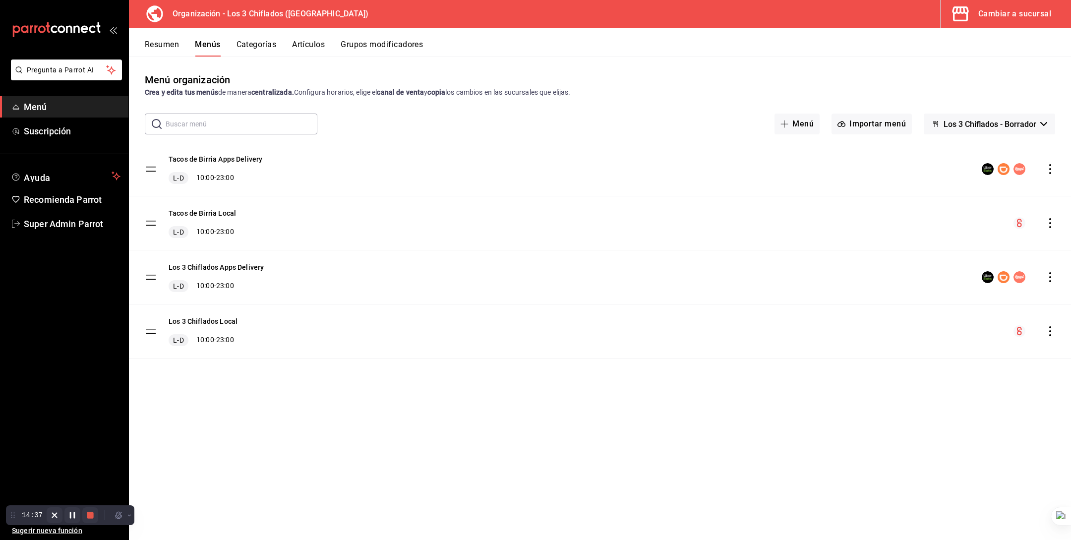
click at [1052, 279] on icon "actions" at bounding box center [1051, 277] width 10 height 10
click at [988, 322] on span "Duplicar" at bounding box center [972, 320] width 121 height 10
click at [221, 374] on button "Los 3 Chiflados Apps D - COPIA" at bounding box center [219, 376] width 100 height 10
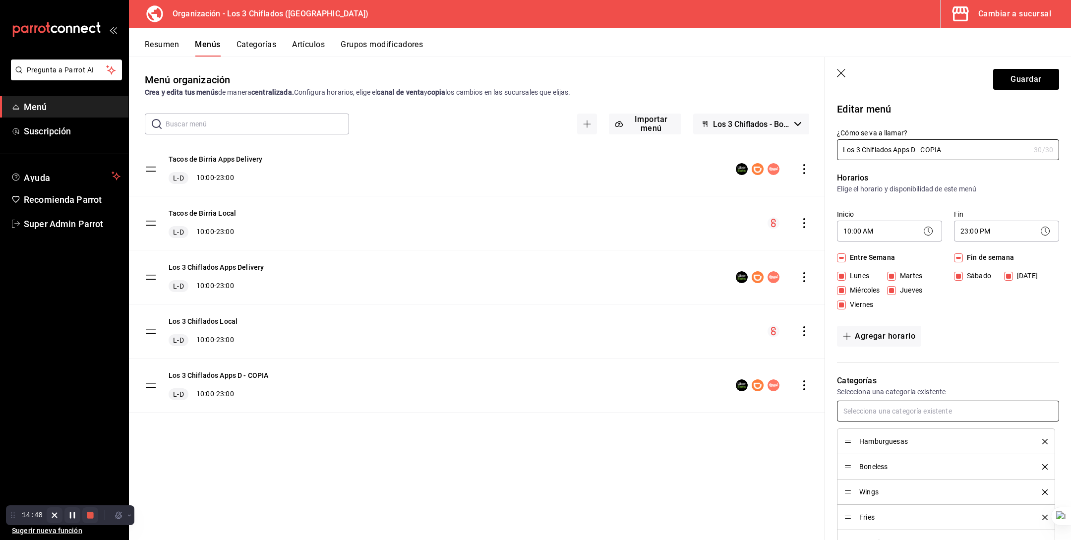
scroll to position [472, 0]
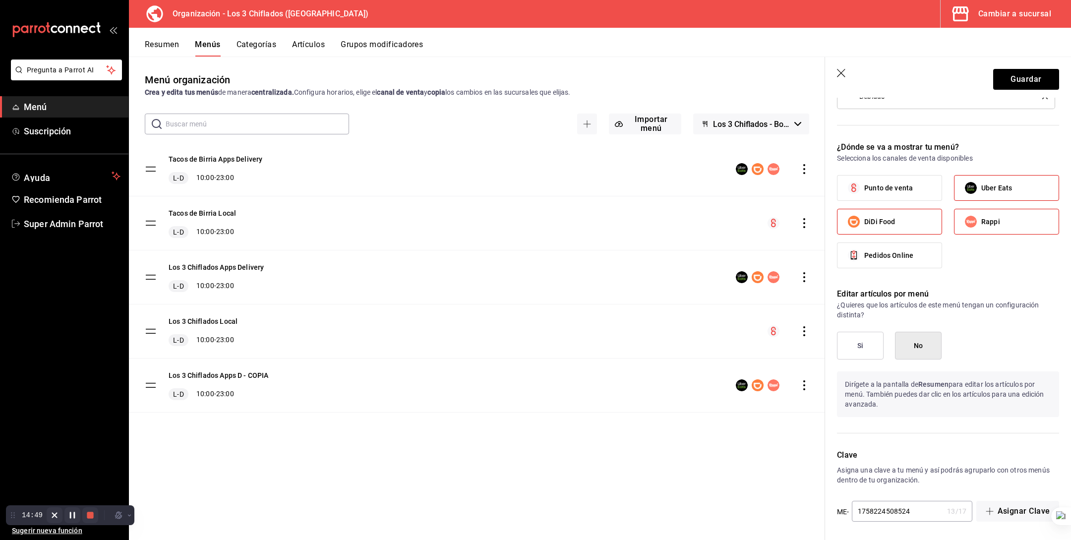
click at [870, 351] on button "Si" at bounding box center [860, 346] width 47 height 28
click at [921, 501] on input "1758224508524" at bounding box center [898, 511] width 92 height 20
click at [913, 506] on input "1758224508524" at bounding box center [898, 511] width 92 height 20
type input "1758224508624"
click at [1034, 79] on button "Guardar" at bounding box center [1027, 79] width 66 height 21
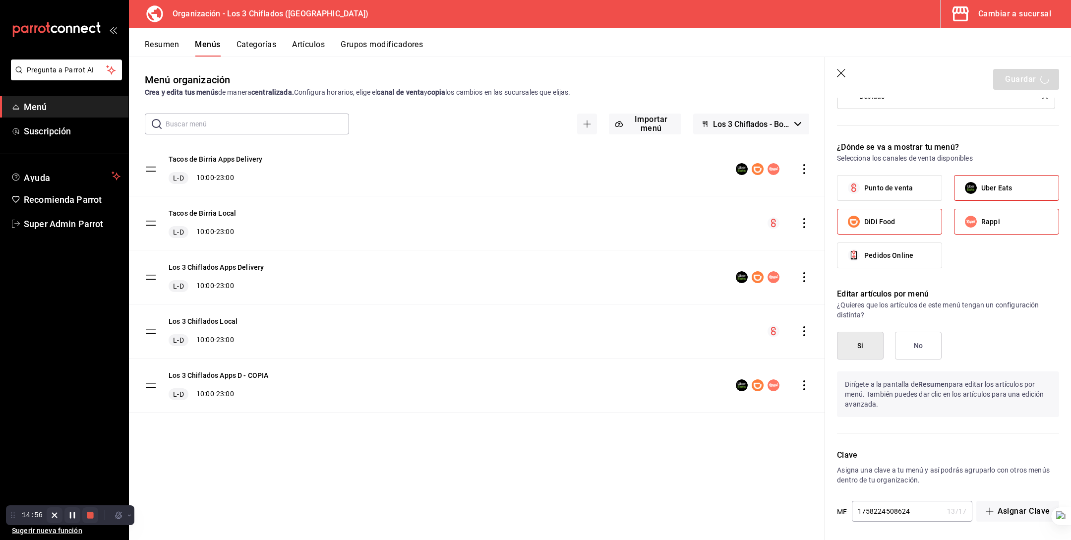
checkbox input "false"
type input "1758914656183"
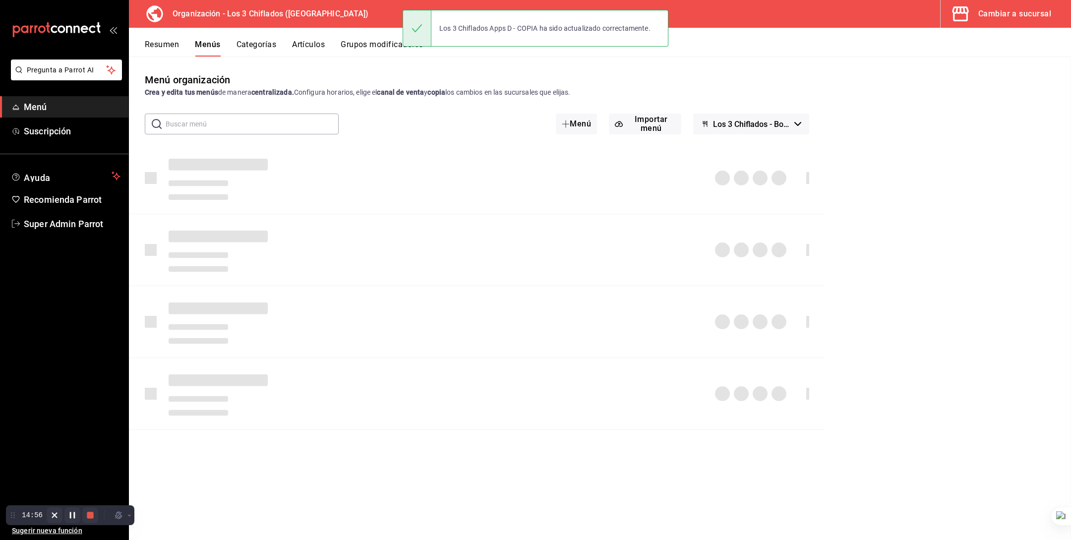
checkbox input "false"
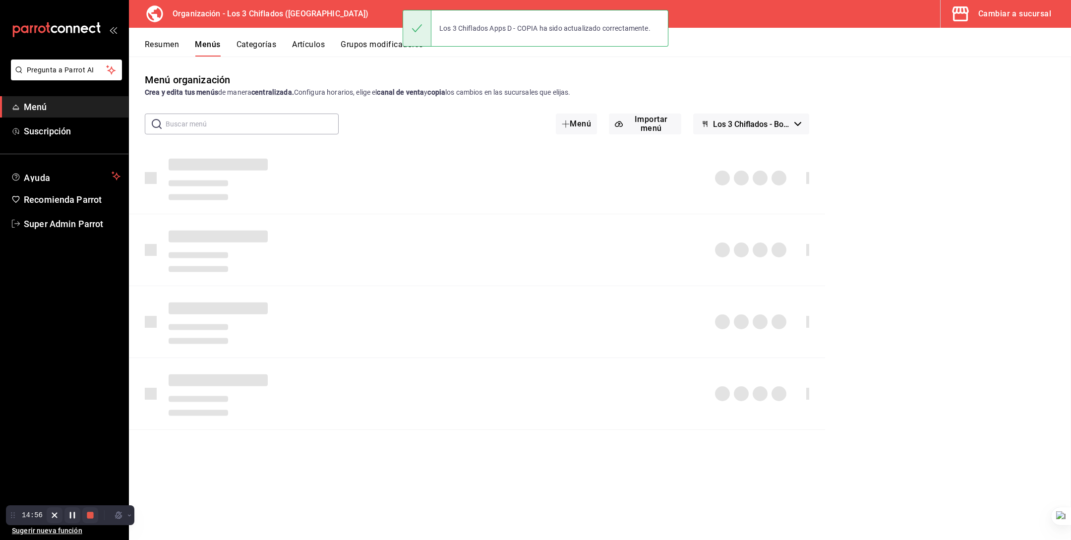
checkbox input "false"
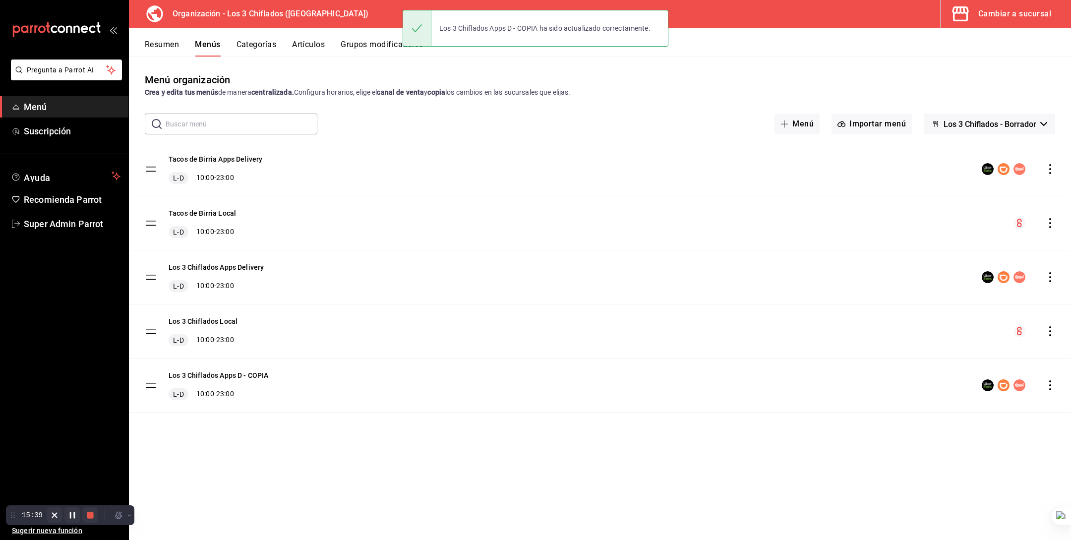
click at [535, 411] on div "Los 3 Chiflados Apps D - COPIA L-D 10:00 - 23:00" at bounding box center [600, 386] width 942 height 54
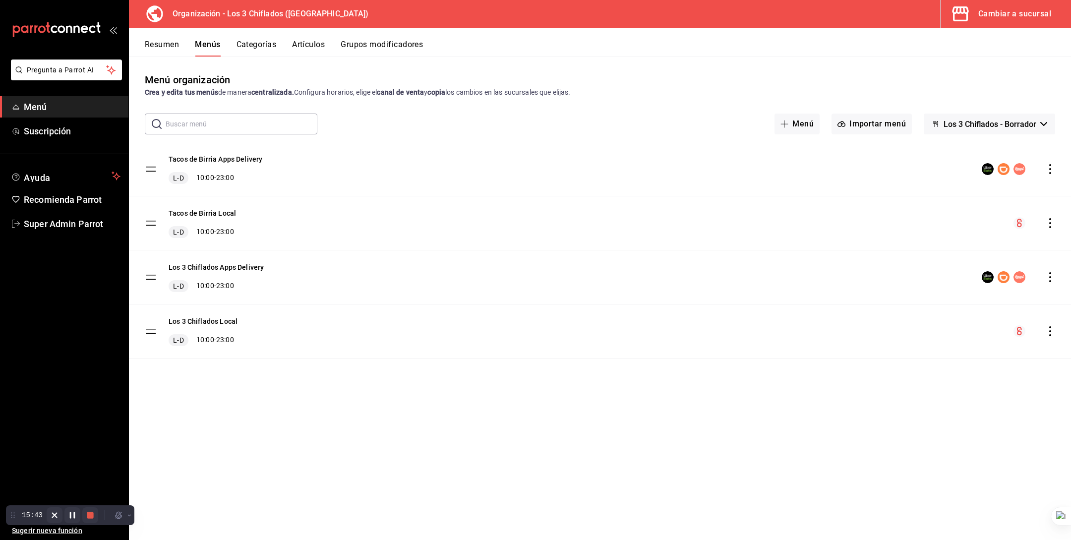
click at [1014, 123] on span "Los 3 Chiflados - Borrador" at bounding box center [990, 124] width 93 height 9
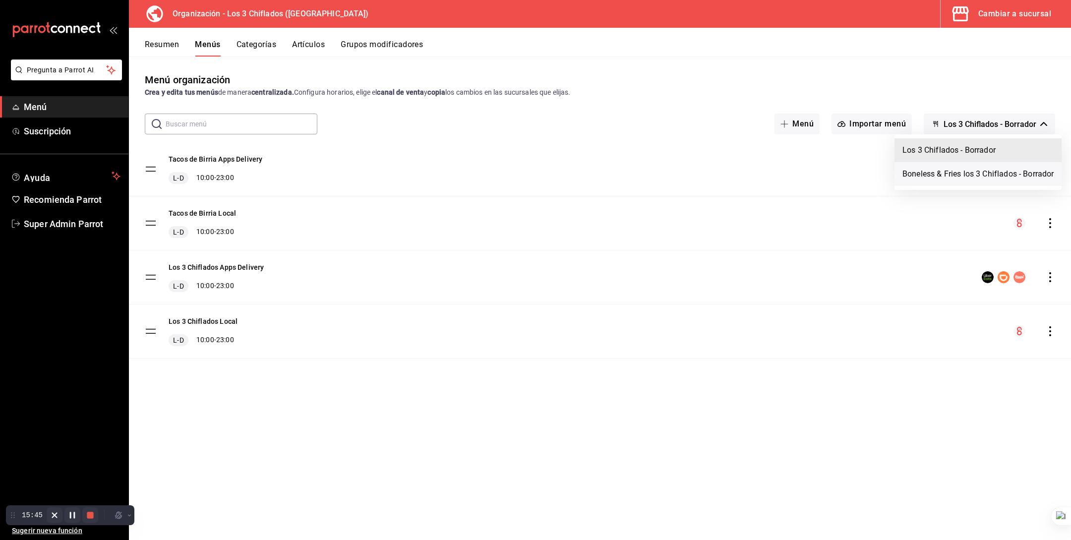
click at [991, 169] on li "Boneless & Fries los 3 Chiflados - Borrador" at bounding box center [978, 174] width 167 height 24
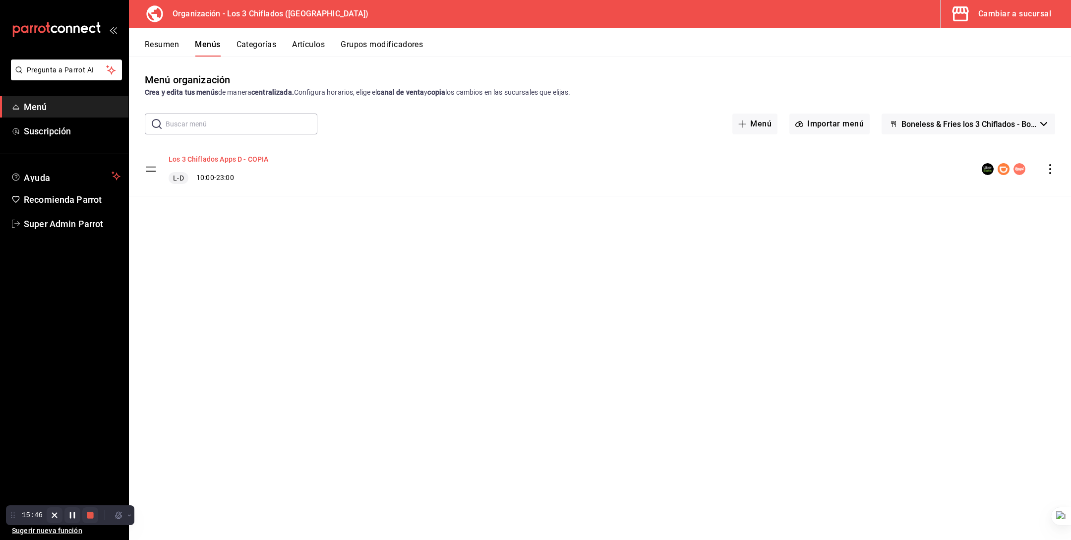
click at [236, 157] on button "Los 3 Chiflados Apps D - COPIA" at bounding box center [219, 159] width 100 height 10
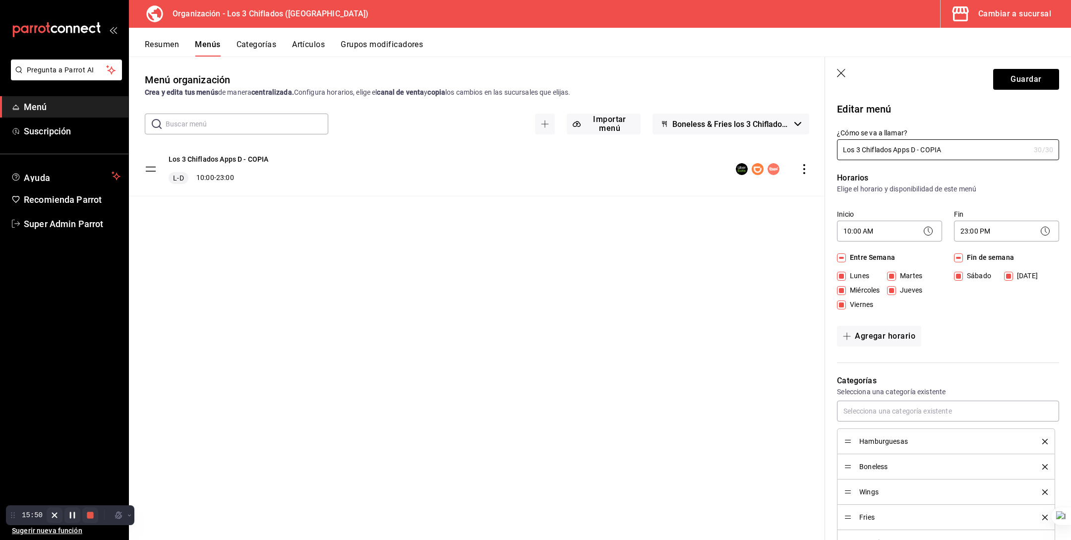
drag, startPoint x: 895, startPoint y: 150, endPoint x: 1055, endPoint y: 168, distance: 160.8
click at [1055, 168] on div "Editar menú ¿Cómo se va a llamar? Los 3 Chiflados Apps D - COPIA 30 /30 ¿Cómo s…" at bounding box center [942, 542] width 234 height 905
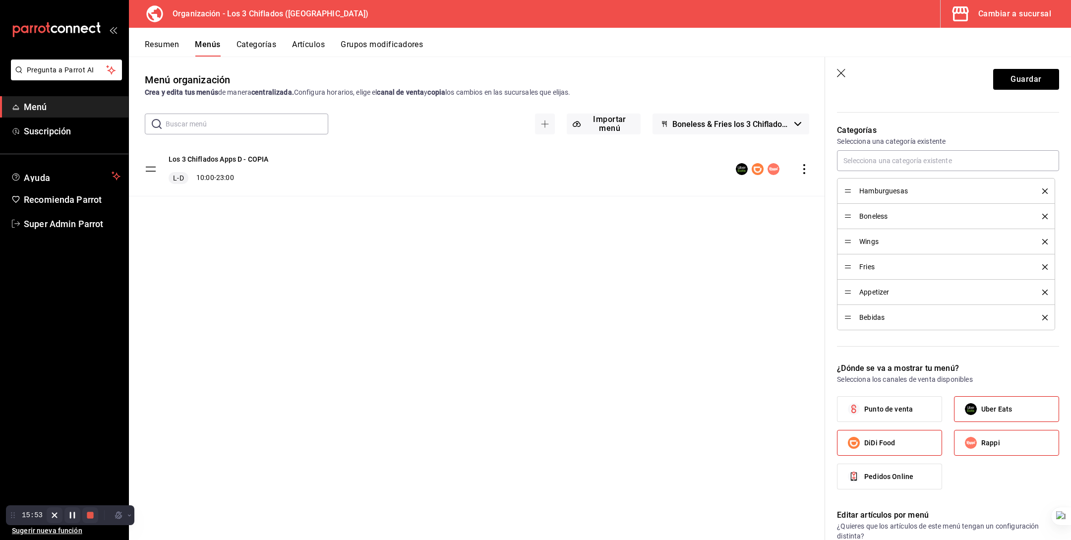
scroll to position [472, 0]
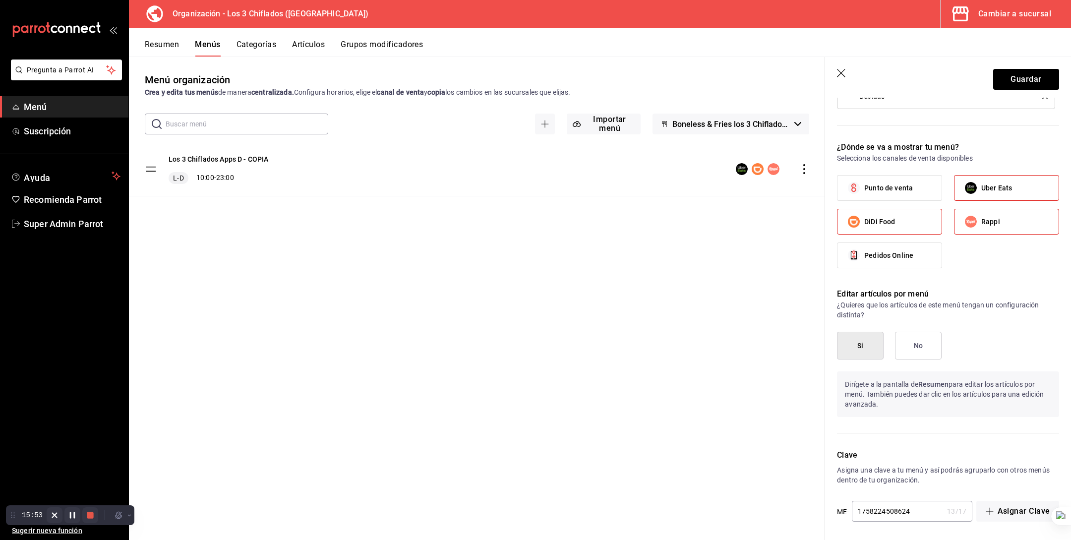
type input "Los 3 Chiflados Didi"
click at [990, 230] on label "Rappi" at bounding box center [1007, 221] width 104 height 25
click at [982, 230] on input "Rappi" at bounding box center [971, 221] width 21 height 21
checkbox input "false"
click at [989, 193] on label "Uber Eats" at bounding box center [1007, 188] width 104 height 25
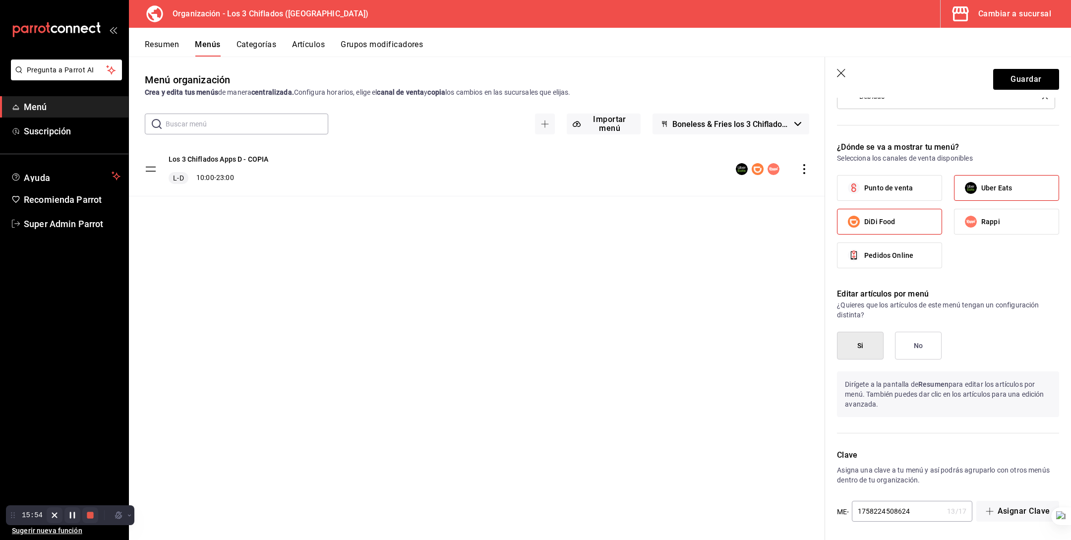
click at [982, 193] on input "Uber Eats" at bounding box center [971, 188] width 21 height 21
checkbox input "false"
click at [1019, 81] on button "Guardar" at bounding box center [1027, 79] width 66 height 21
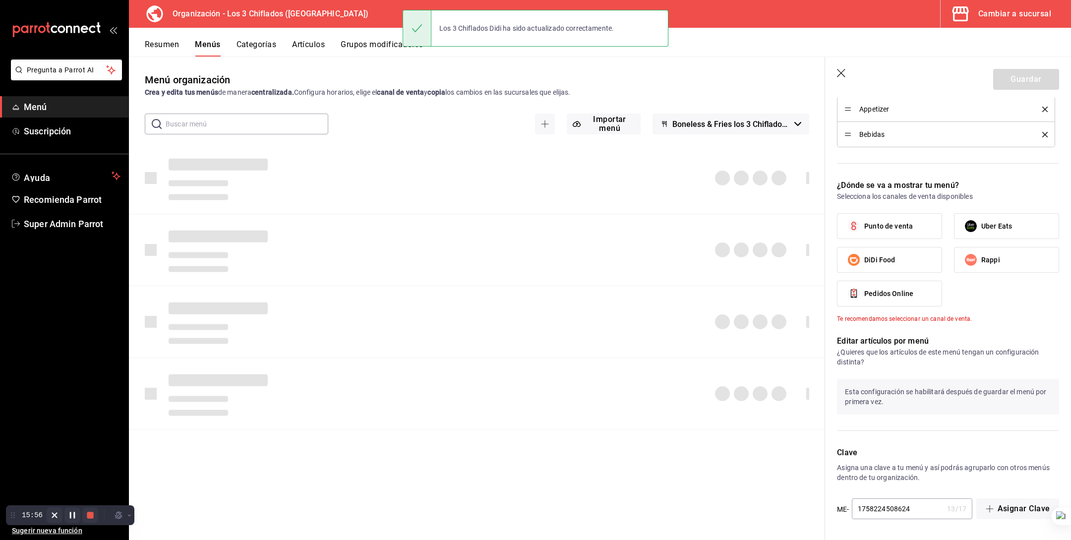
checkbox input "false"
type input "1758914715747"
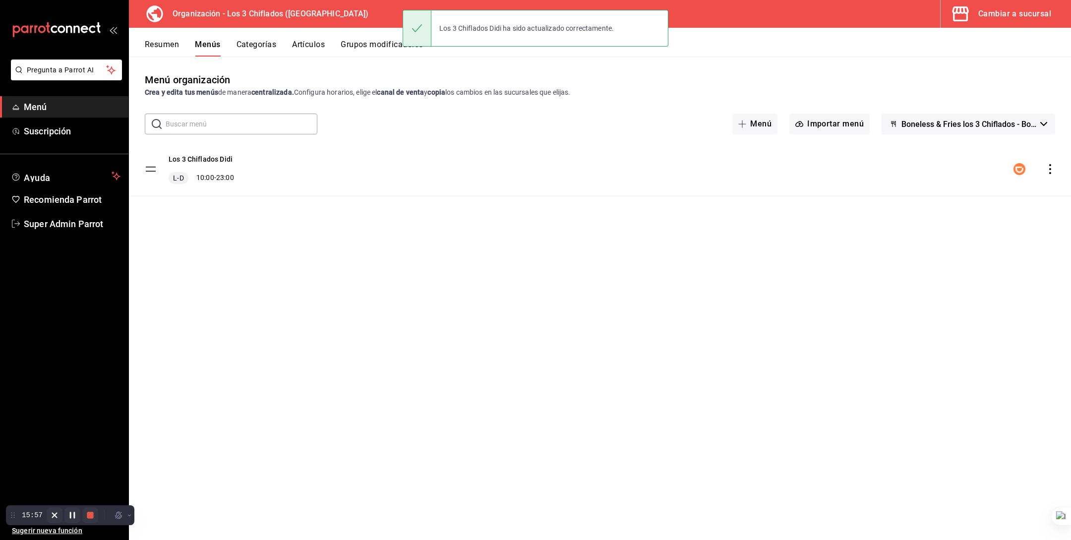
click at [807, 303] on div "Menú organización Crea y edita tus menús de manera centralizada. Configura hora…" at bounding box center [600, 305] width 942 height 467
click at [1049, 168] on icon "actions" at bounding box center [1051, 169] width 10 height 10
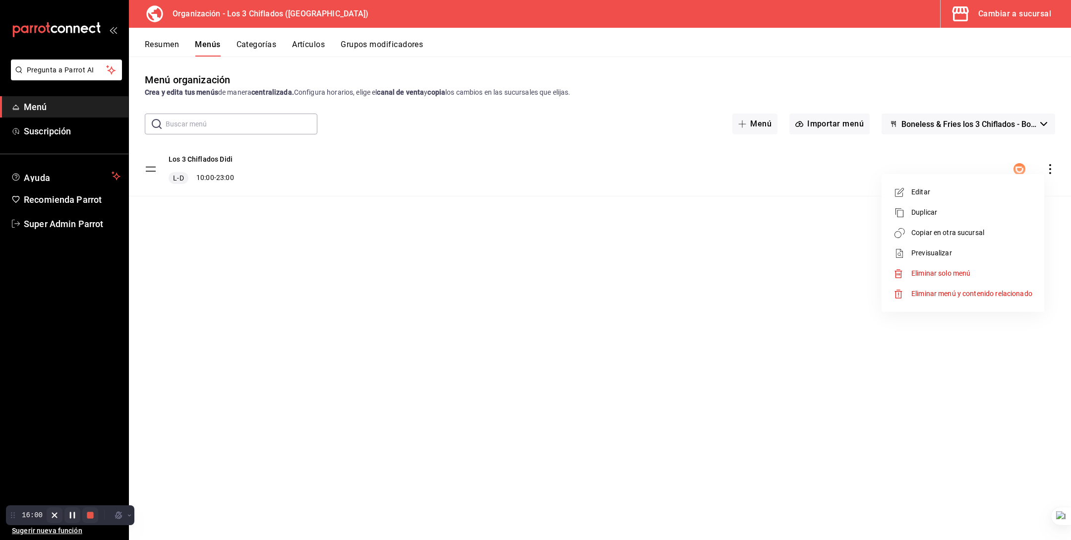
click at [950, 235] on span "Copiar en otra sucursal" at bounding box center [972, 233] width 121 height 10
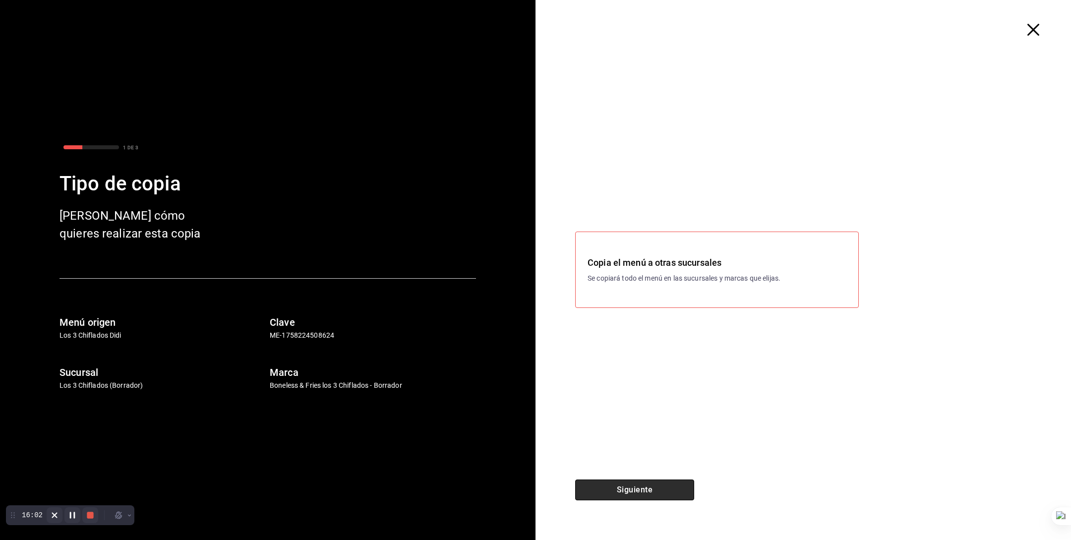
click at [622, 495] on button "Siguiente" at bounding box center [634, 490] width 119 height 21
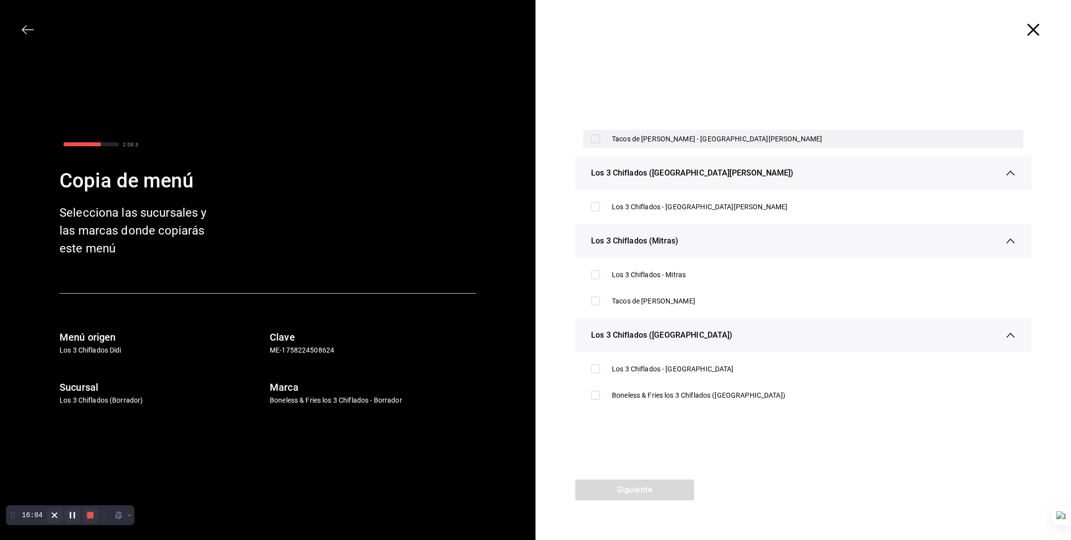
scroll to position [120, 0]
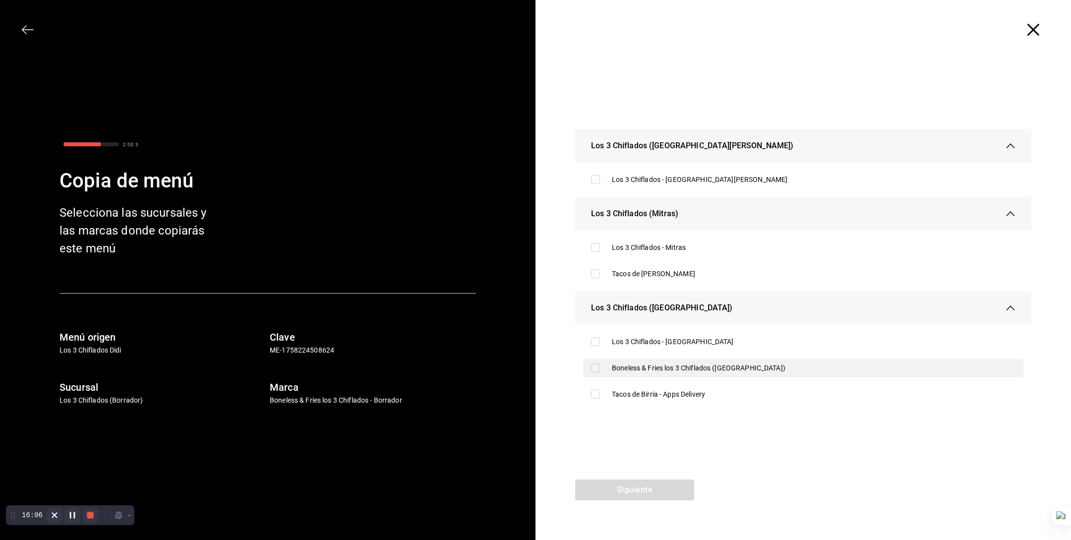
click at [707, 372] on div "Boneless & Fries los 3 Chiflados ([GEOGRAPHIC_DATA])" at bounding box center [814, 368] width 404 height 10
checkbox input "true"
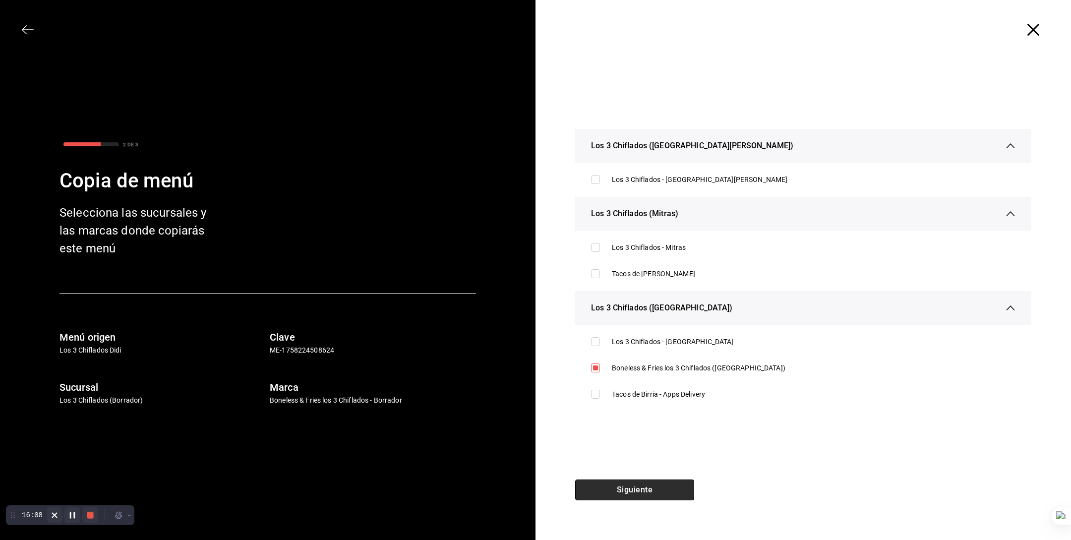
click at [655, 488] on button "Siguiente" at bounding box center [634, 490] width 119 height 21
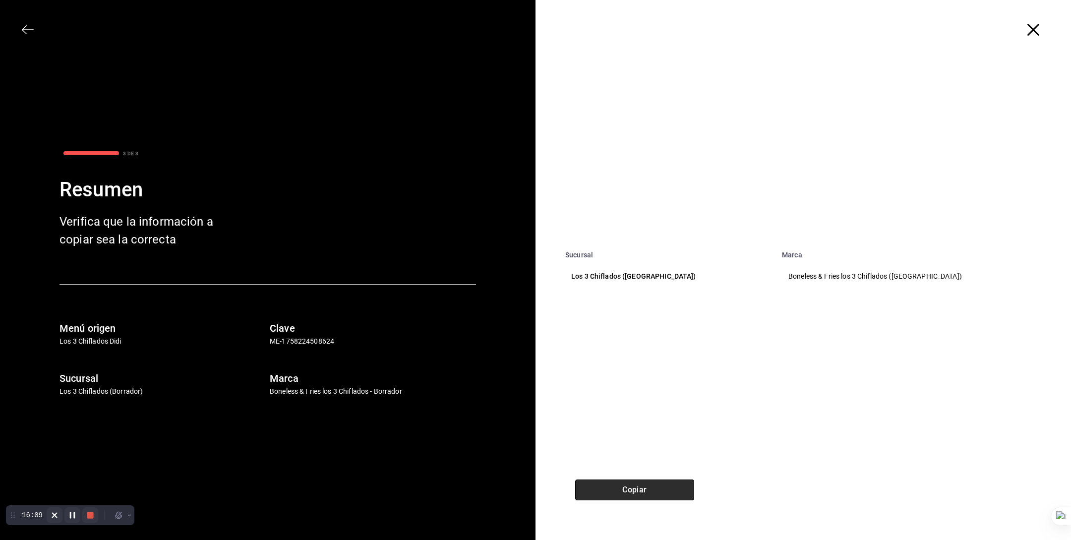
click at [647, 493] on button "Copiar" at bounding box center [634, 490] width 119 height 21
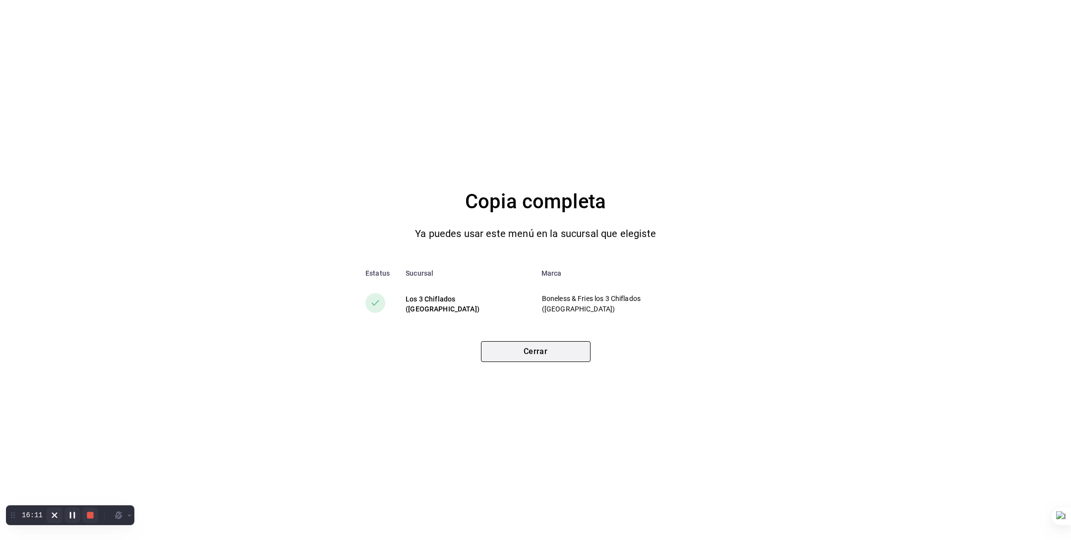
click at [563, 347] on button "Cerrar" at bounding box center [536, 351] width 110 height 21
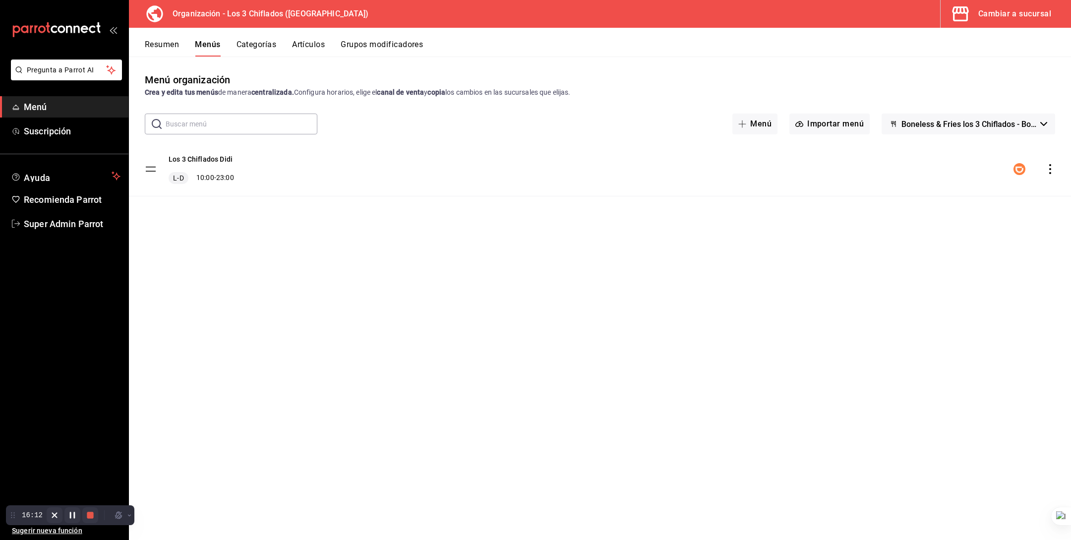
click at [968, 25] on button "Cambiar a sucursal" at bounding box center [1002, 14] width 123 height 28
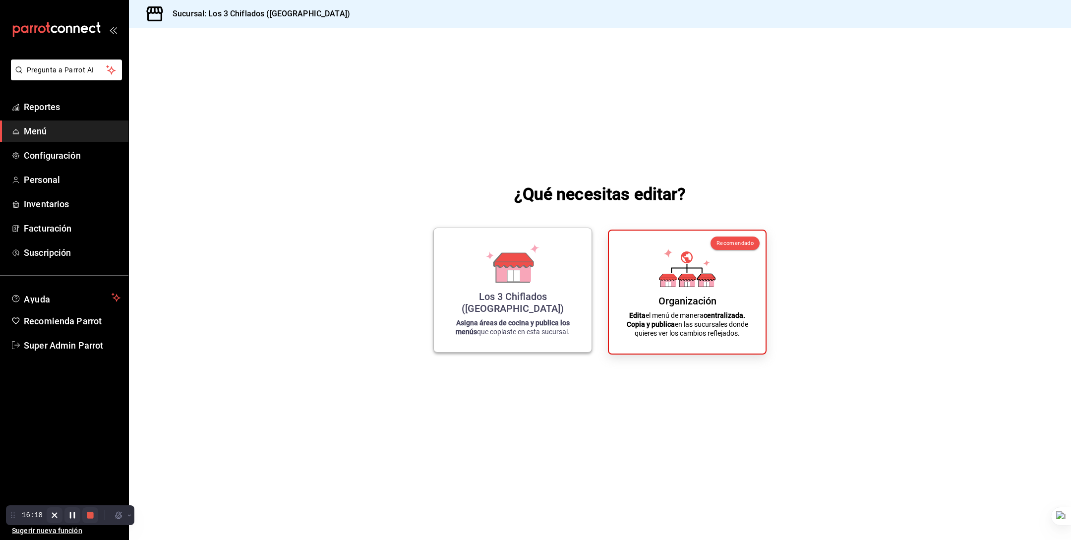
click at [460, 280] on div "Los 3 Chiflados (Guadalupe) Asigna áreas de cocina y publica los menús que copi…" at bounding box center [513, 290] width 134 height 108
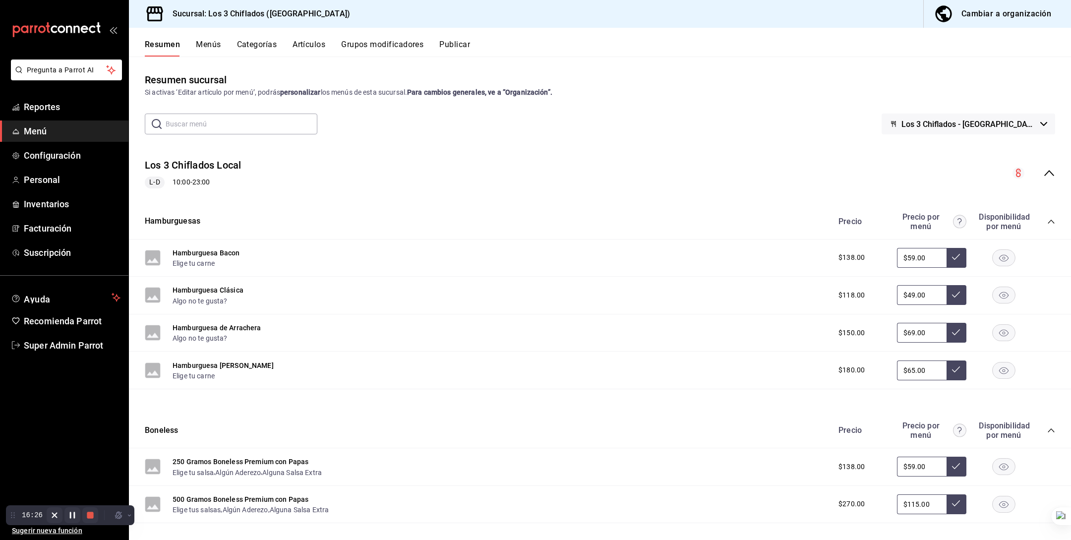
click at [213, 48] on button "Menús" at bounding box center [208, 48] width 25 height 17
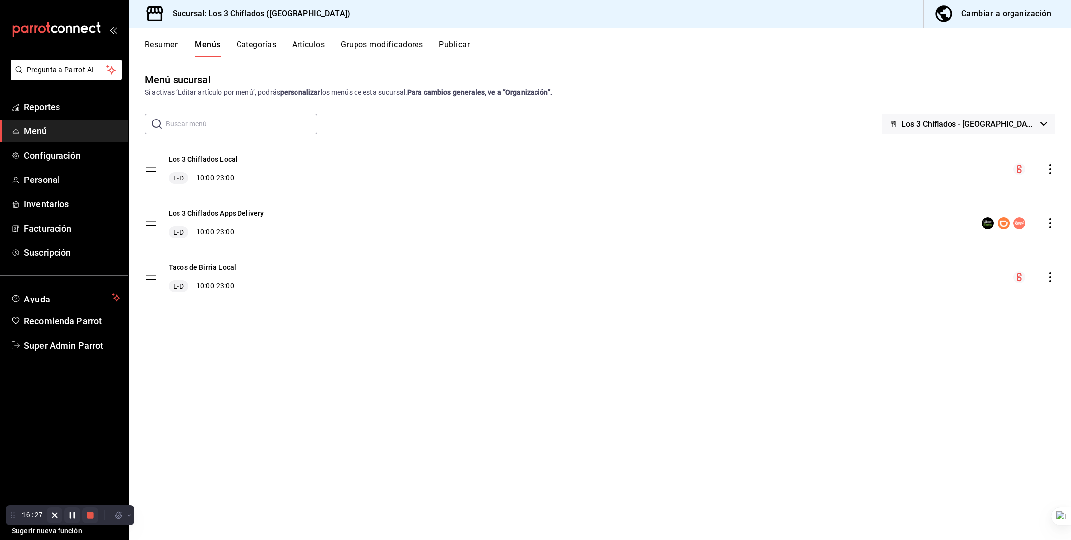
click at [1011, 128] on button "Los 3 Chiflados - [GEOGRAPHIC_DATA]" at bounding box center [969, 124] width 174 height 21
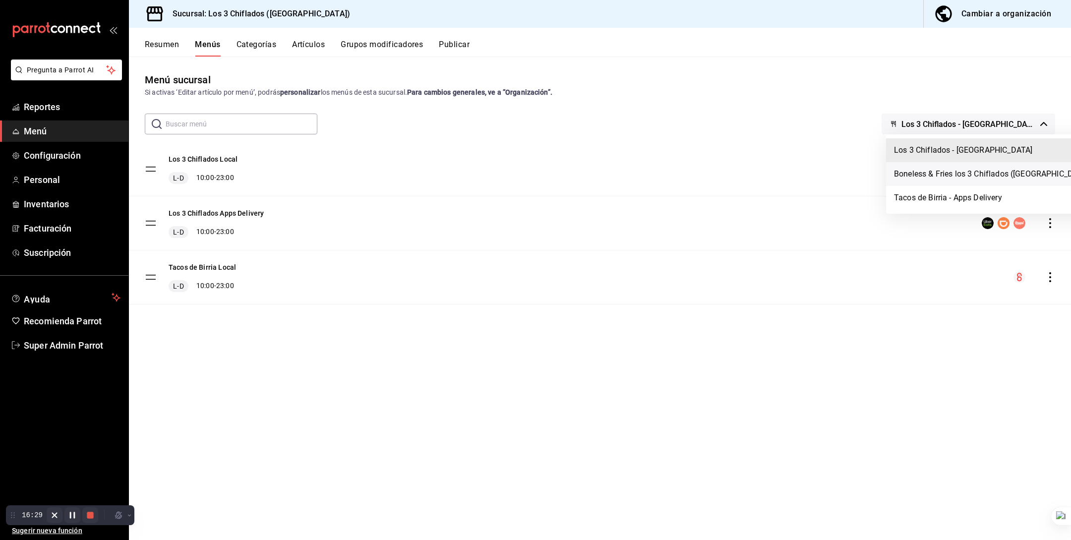
click at [970, 170] on li "Boneless & Fries los 3 Chiflados ([GEOGRAPHIC_DATA])" at bounding box center [993, 174] width 214 height 24
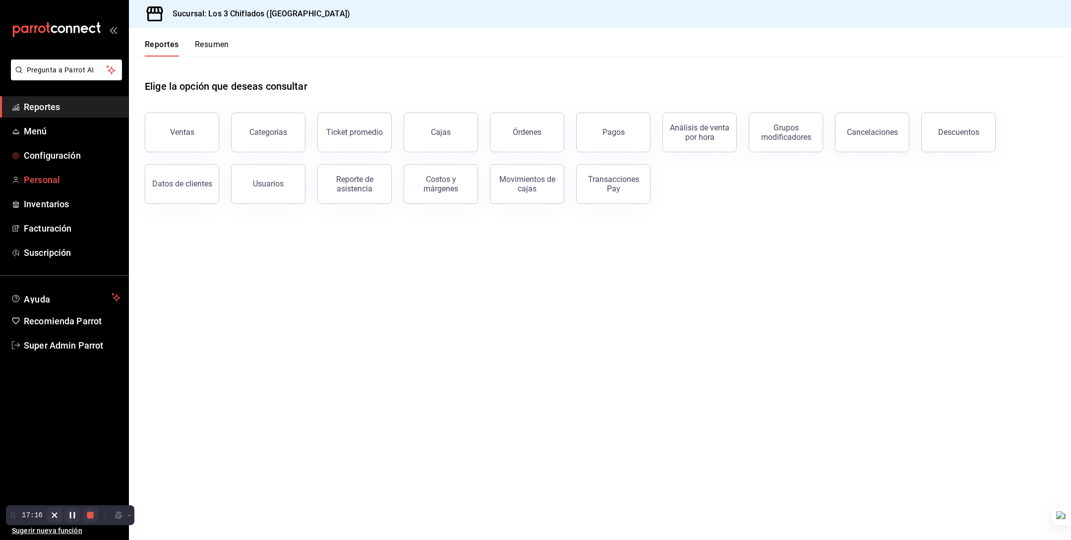
click at [53, 180] on span "Personal" at bounding box center [72, 179] width 97 height 13
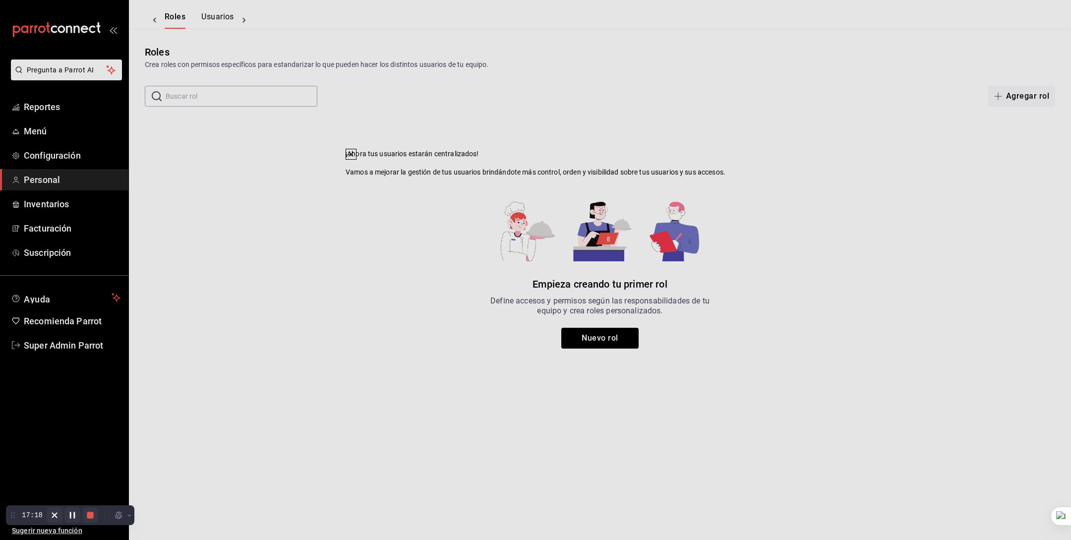
click at [355, 158] on icon at bounding box center [351, 154] width 8 height 8
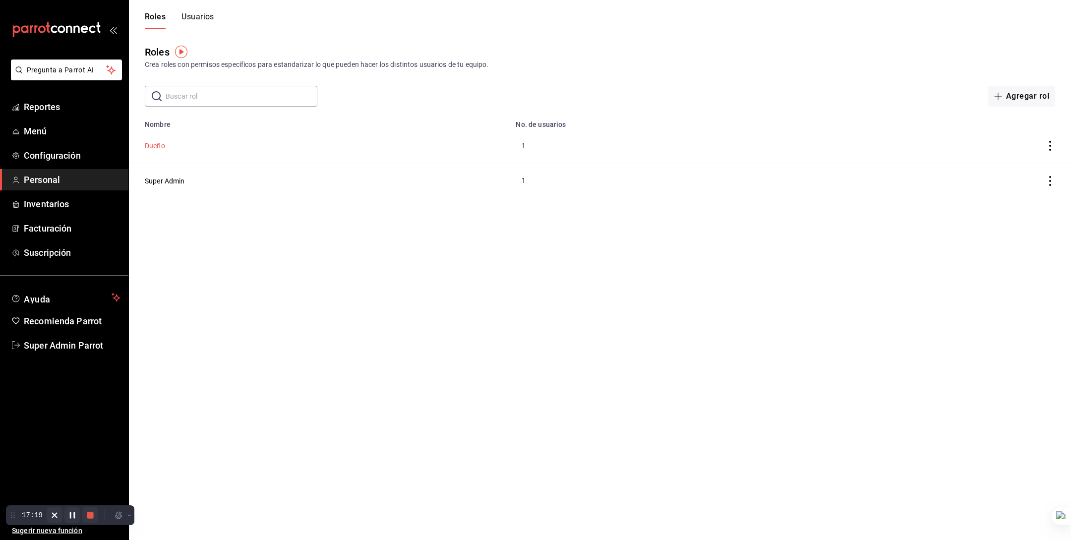
click at [157, 148] on button "Dueño" at bounding box center [155, 146] width 20 height 10
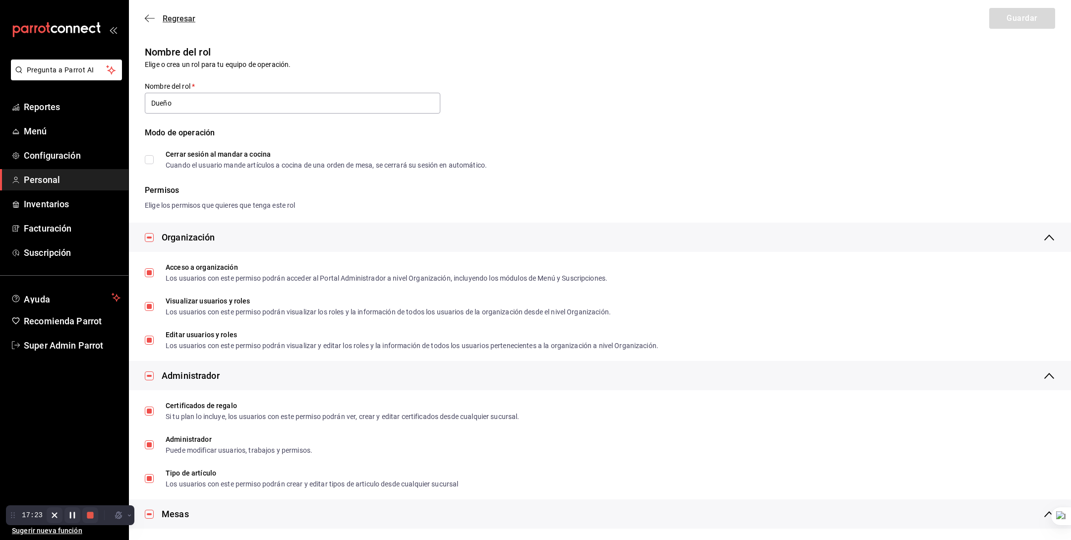
click at [165, 14] on span "Regresar" at bounding box center [179, 18] width 33 height 9
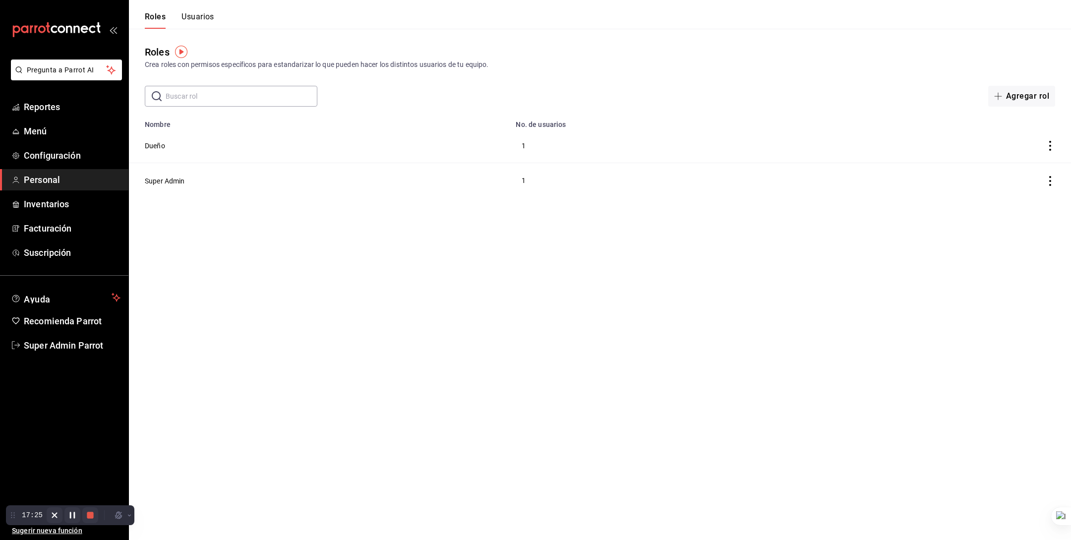
click at [202, 19] on button "Usuarios" at bounding box center [198, 20] width 33 height 17
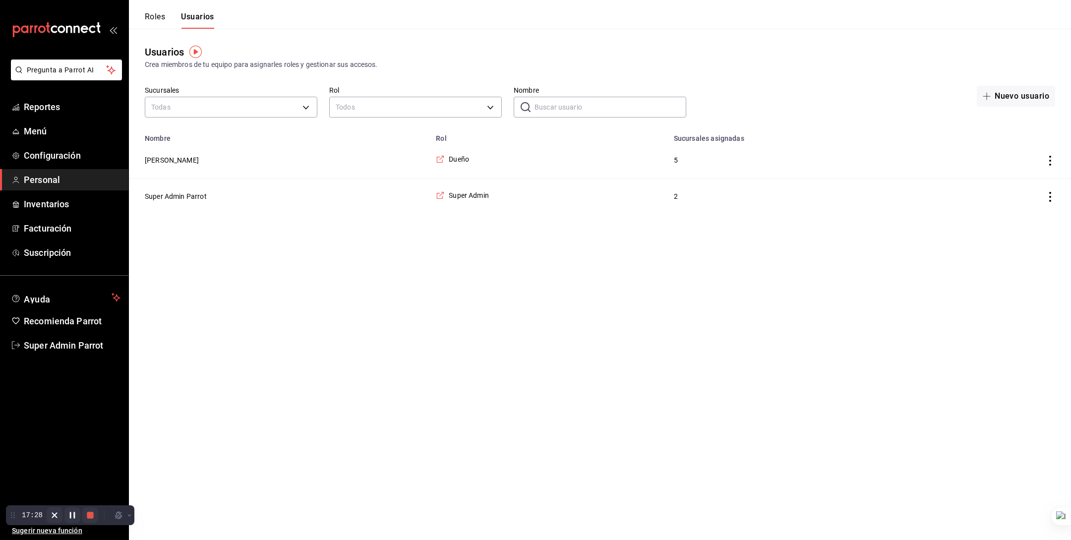
click at [179, 160] on button "[PERSON_NAME]" at bounding box center [172, 160] width 54 height 10
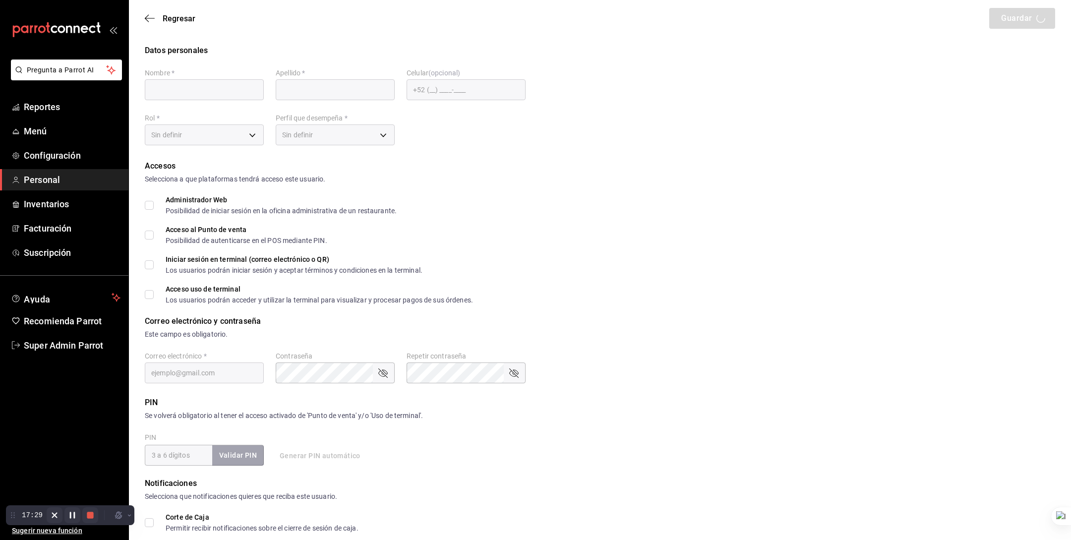
scroll to position [0, 0]
type input "[PERSON_NAME]"
checkbox input "true"
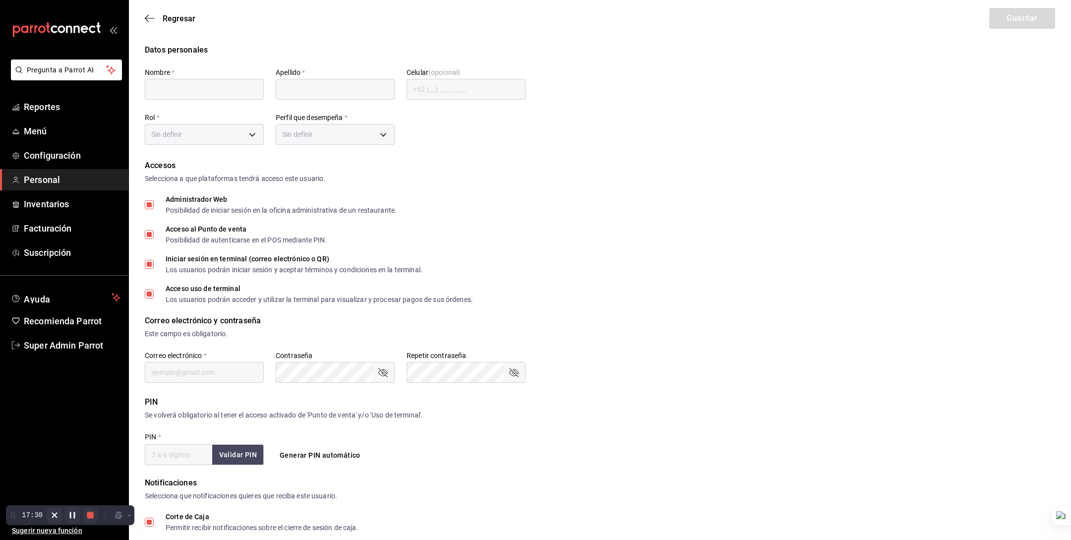
checkbox input "true"
type input "[PERSON_NAME][EMAIL_ADDRESS][DOMAIN_NAME]"
type input "123456"
checkbox input "true"
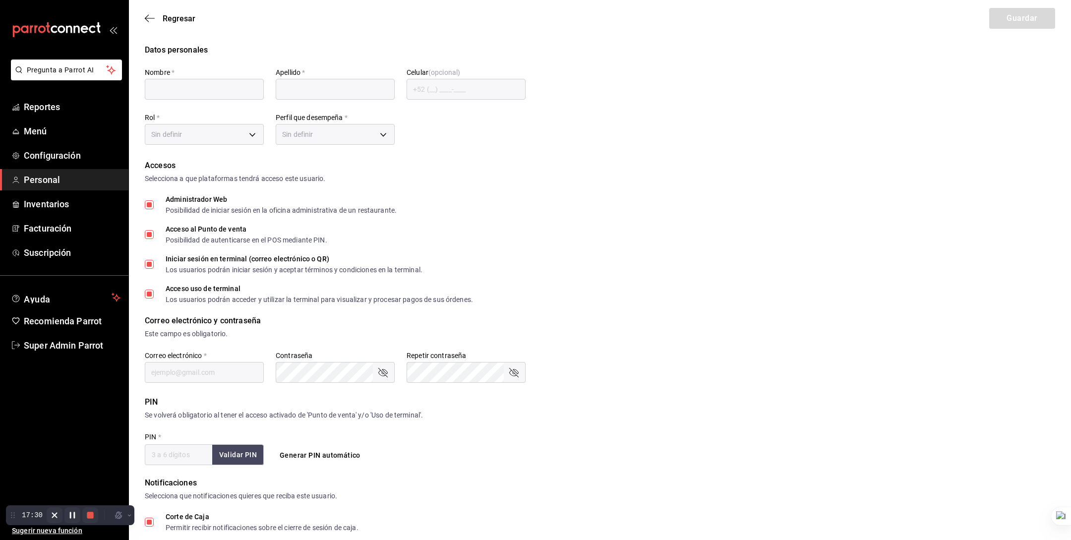
checkbox input "true"
type input "a2c20d9d-20e8-4165-b3f3-8e1ecfc53ef4"
type input "OWNER"
checkbox input "true"
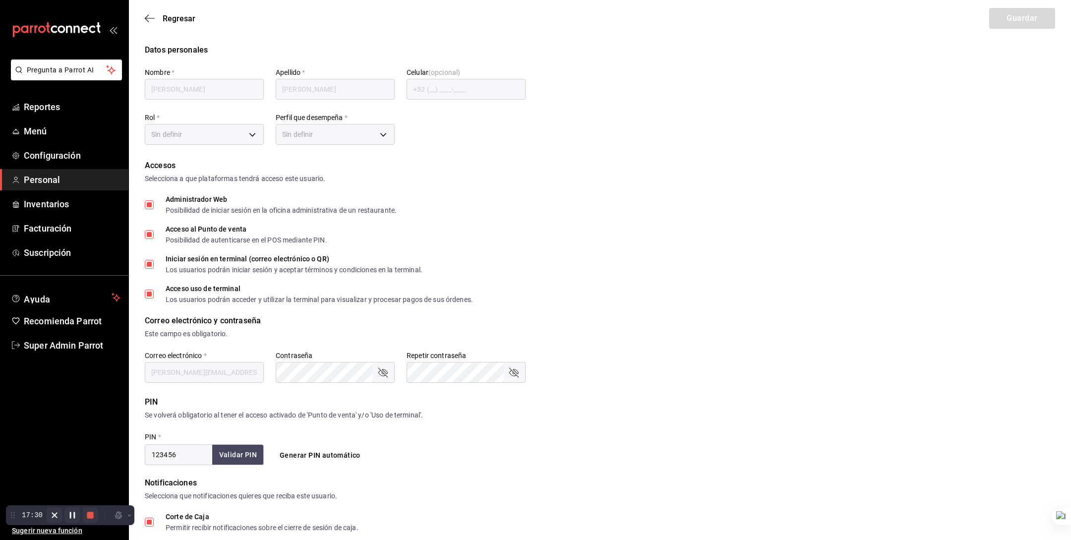
checkbox input "true"
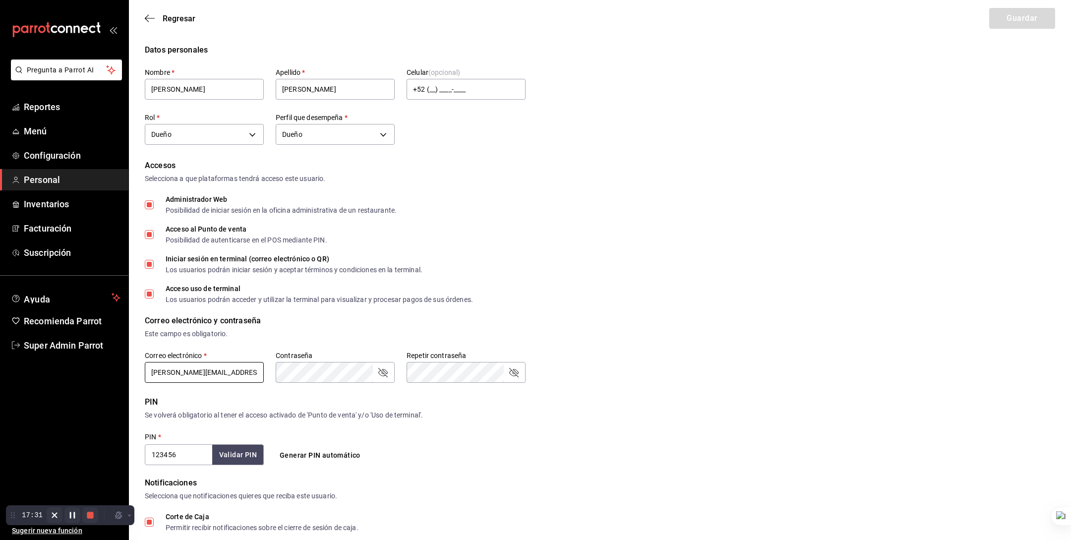
click at [229, 373] on input "[PERSON_NAME][EMAIL_ADDRESS][DOMAIN_NAME]" at bounding box center [204, 372] width 119 height 21
click at [576, 219] on div "Accesos Selecciona a que plataformas tendrá acceso este usuario. Administrador …" at bounding box center [600, 231] width 911 height 143
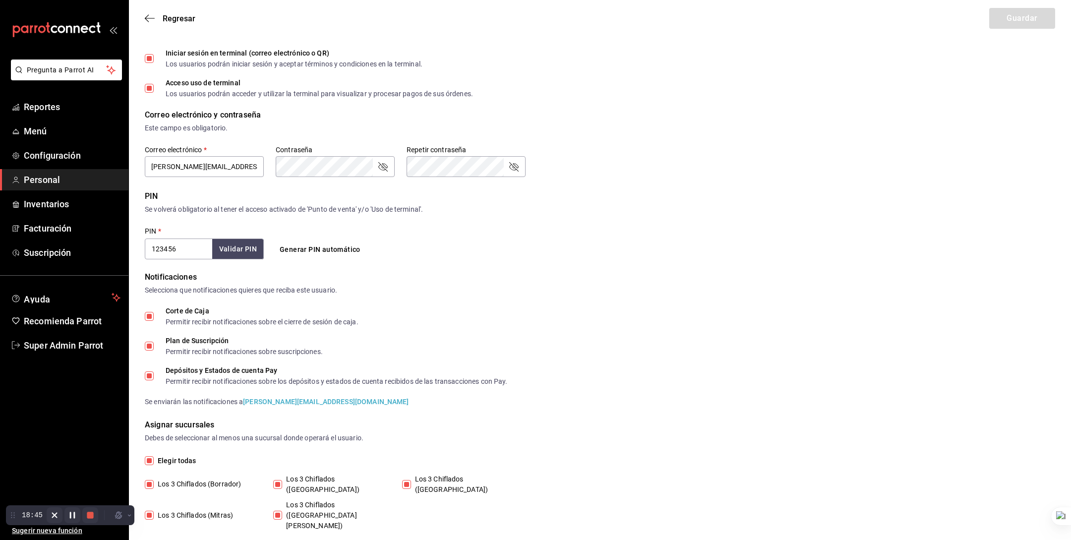
scroll to position [208, 0]
click at [152, 15] on icon "button" at bounding box center [150, 18] width 10 height 9
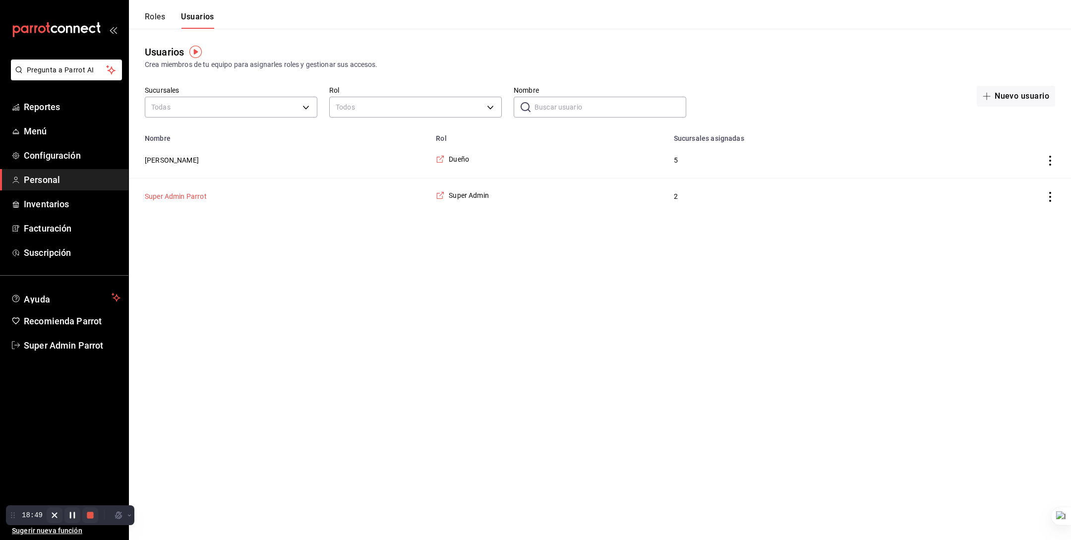
click at [197, 198] on button "Super Admin Parrot" at bounding box center [176, 196] width 62 height 10
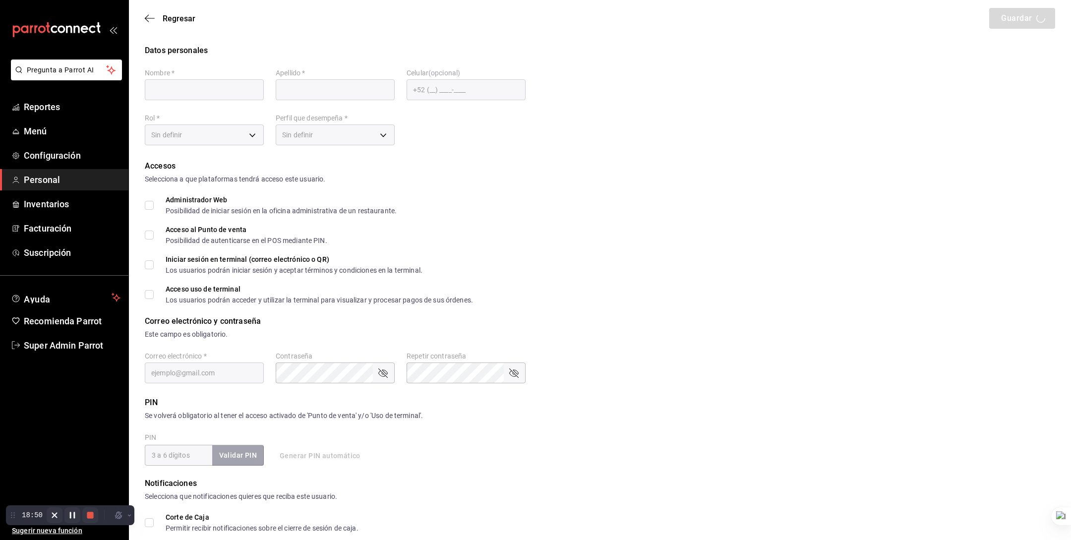
type input "Super Admin"
type input "Parrot"
checkbox input "true"
type input "[EMAIL_ADDRESS][DOMAIN_NAME]"
type input "945507"
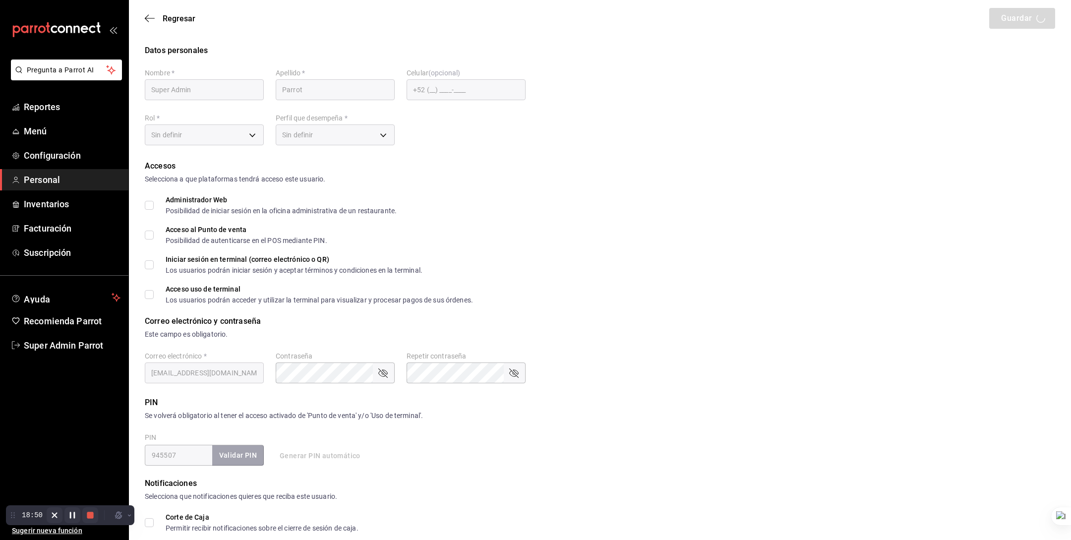
type input "a5a54e28-c5aa-4f6a-bfac-af5f25994563"
type input "UNDEFINED"
checkbox input "true"
click at [150, 205] on input "Administrador Web Posibilidad de iniciar sesión en la oficina administrativa de…" at bounding box center [149, 205] width 9 height 9
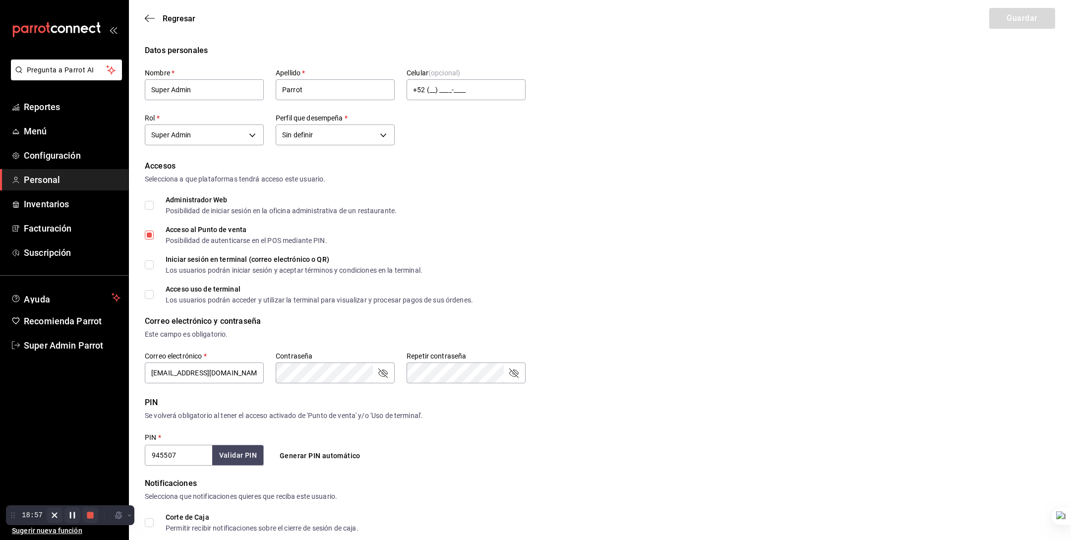
checkbox input "true"
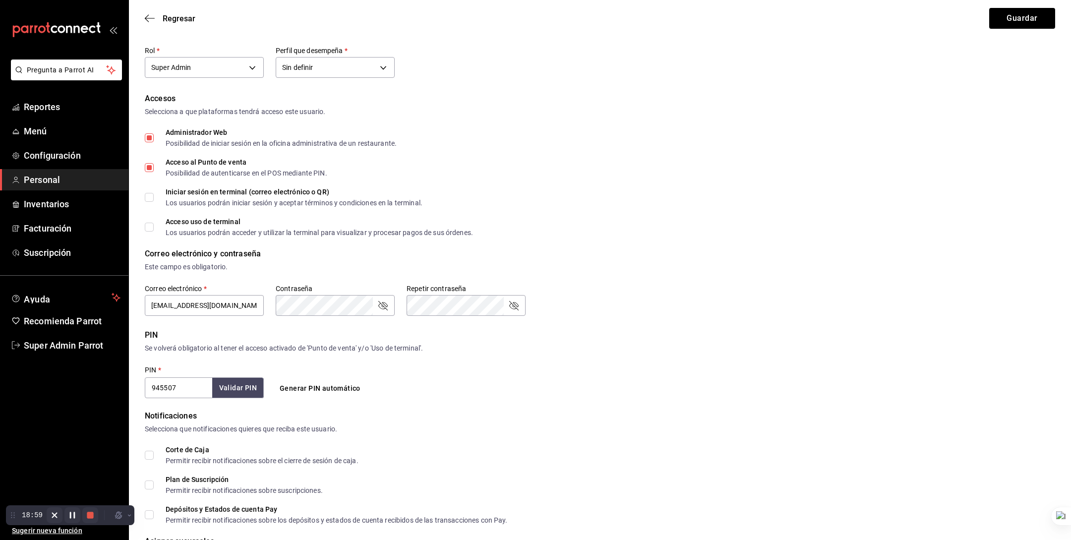
scroll to position [68, 0]
click at [150, 197] on input "Iniciar sesión en terminal (correo electrónico o QR) Los usuarios podrán inicia…" at bounding box center [149, 196] width 9 height 9
checkbox input "true"
click at [149, 222] on input "Acceso uso de terminal Los usuarios podrán acceder y utilizar la terminal para …" at bounding box center [149, 226] width 9 height 9
checkbox input "true"
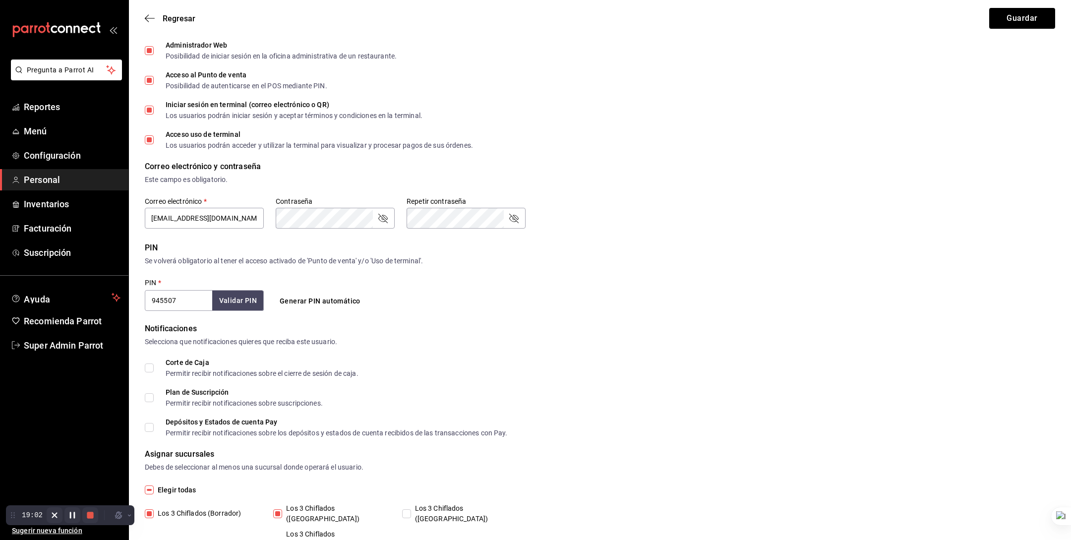
scroll to position [188, 0]
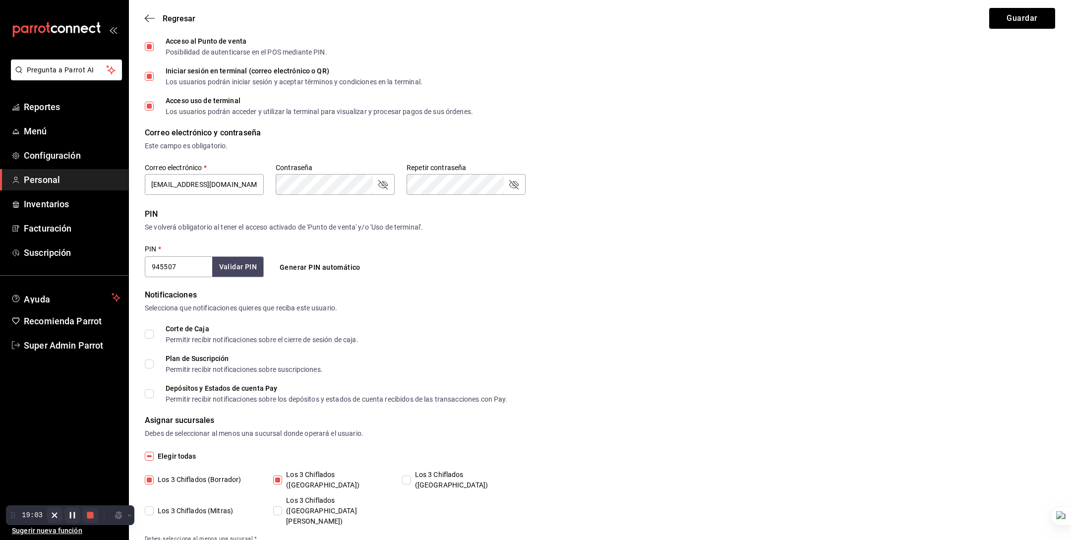
click at [149, 331] on input "Corte de Caja Permitir recibir notificaciones sobre el cierre de sesión de caja." at bounding box center [149, 334] width 9 height 9
checkbox input "true"
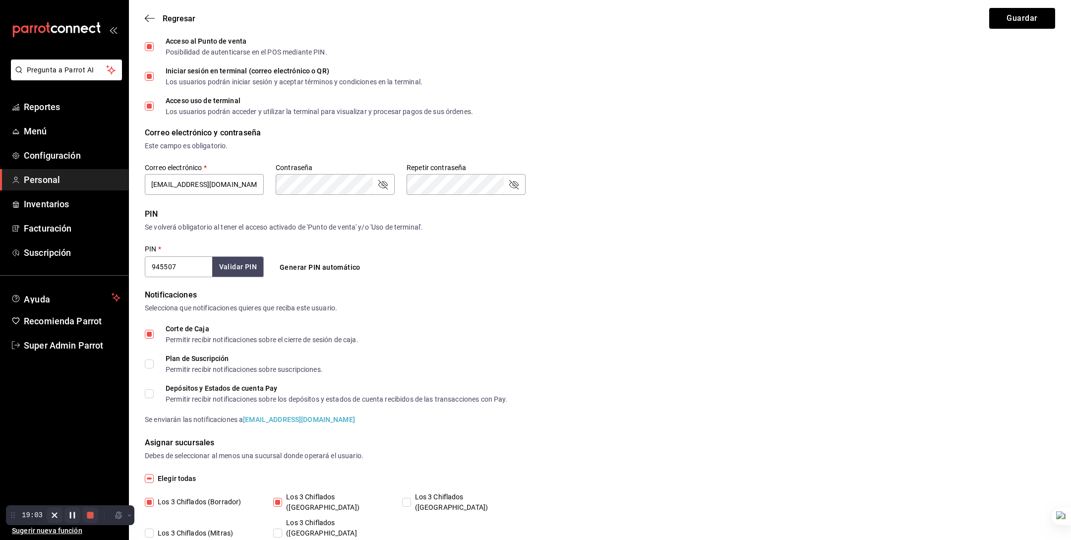
click at [148, 361] on input "Plan de Suscripción Permitir recibir notificaciones sobre suscripciones." at bounding box center [149, 364] width 9 height 9
checkbox input "true"
click at [148, 391] on input "Depósitos y Estados de cuenta Pay Permitir recibir notificaciones sobre los dep…" at bounding box center [149, 393] width 9 height 9
checkbox input "false"
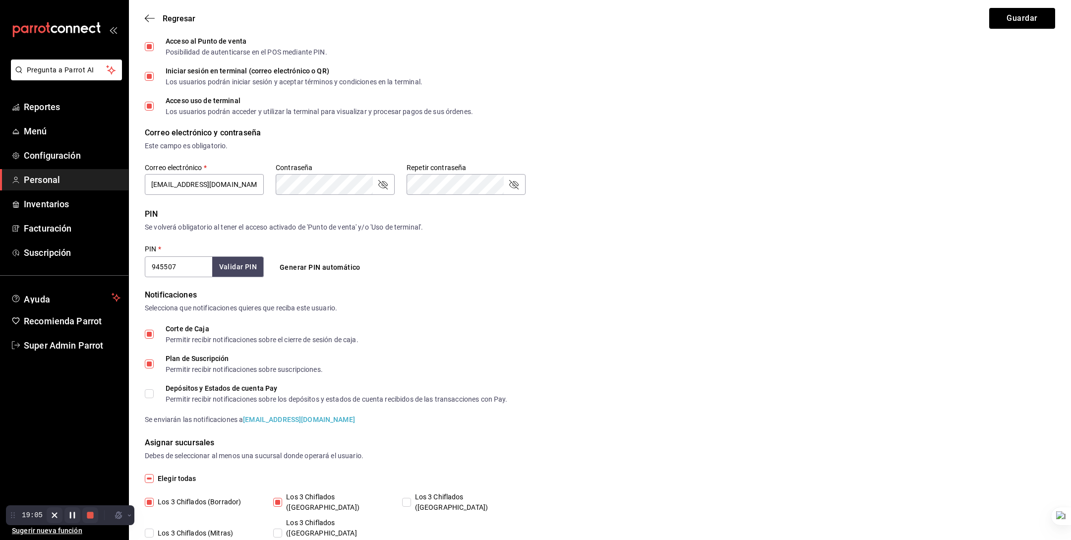
click at [149, 362] on input "Plan de Suscripción Permitir recibir notificaciones sobre suscripciones." at bounding box center [149, 364] width 9 height 9
checkbox input "false"
click at [148, 335] on input "Corte de Caja Permitir recibir notificaciones sobre el cierre de sesión de caja." at bounding box center [149, 334] width 9 height 9
checkbox input "false"
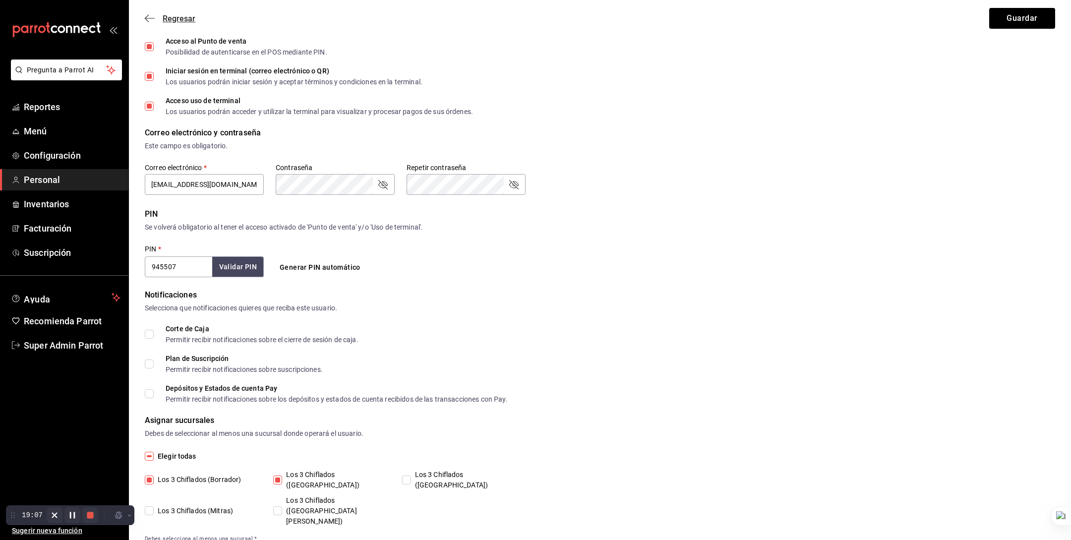
click at [149, 20] on icon "button" at bounding box center [150, 18] width 10 height 9
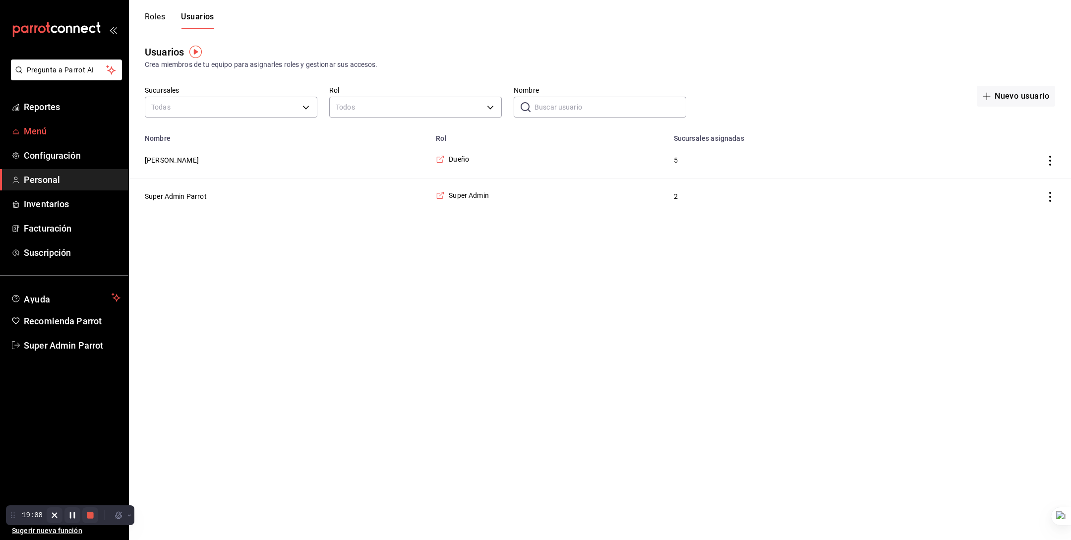
click at [52, 132] on span "Menú" at bounding box center [72, 131] width 97 height 13
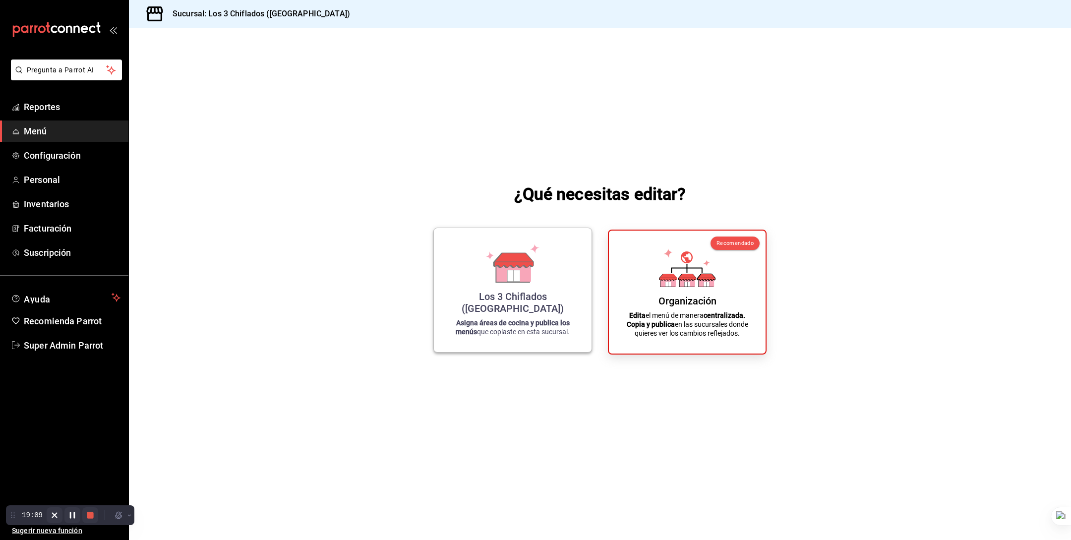
click at [553, 275] on div "Los 3 Chiflados (Guadalupe) Asigna áreas de cocina y publica los menús que copi…" at bounding box center [513, 290] width 134 height 108
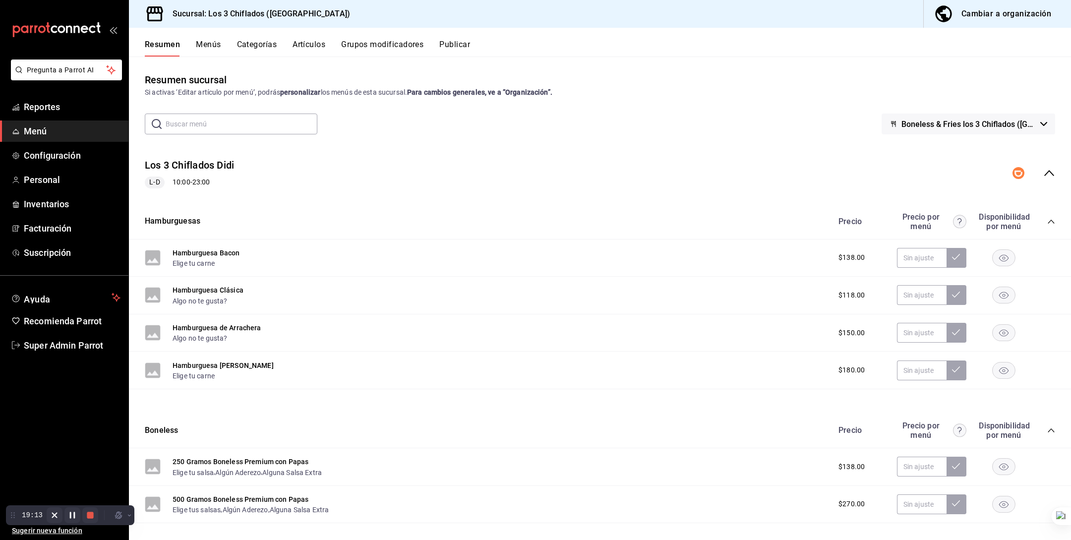
click at [215, 46] on button "Menús" at bounding box center [208, 48] width 25 height 17
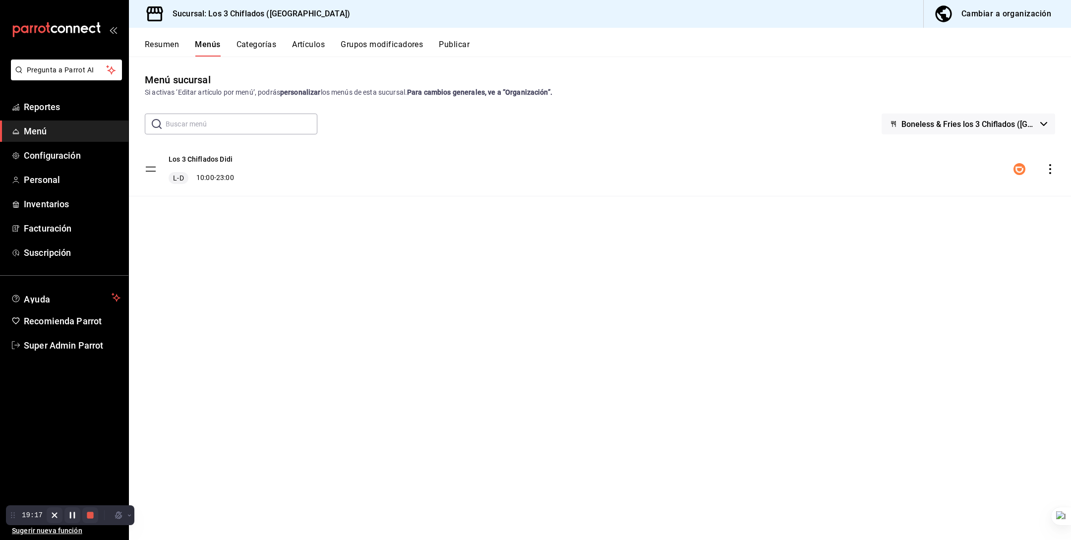
click at [965, 121] on span "Boneless & Fries los 3 Chiflados ([GEOGRAPHIC_DATA])" at bounding box center [969, 124] width 135 height 9
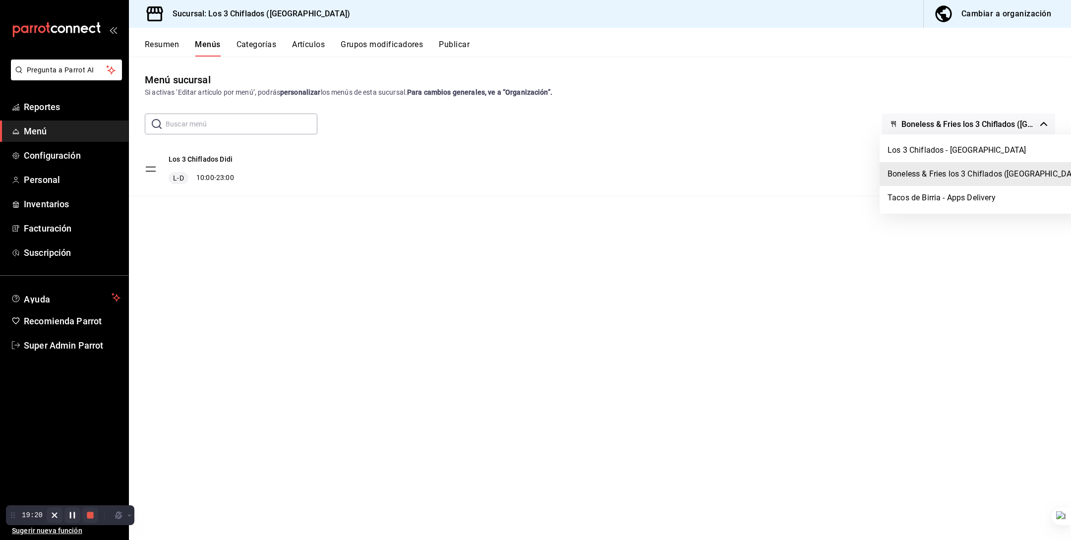
click at [718, 276] on div at bounding box center [535, 270] width 1071 height 540
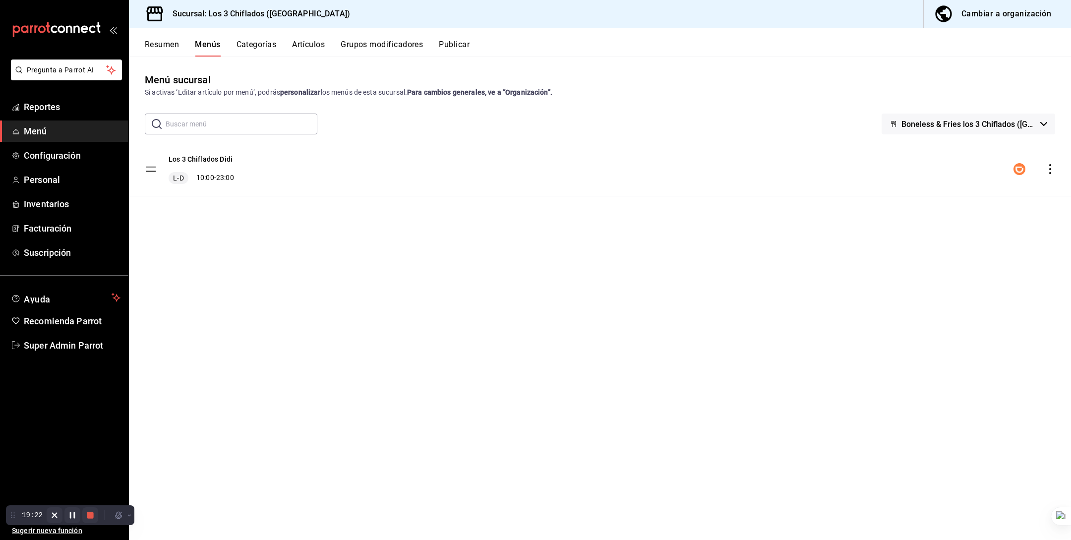
click at [703, 261] on div "Menú sucursal Si activas ‘Editar artículo por menú’, podrás personalizar los me…" at bounding box center [600, 305] width 942 height 467
click at [81, 156] on span "Configuración" at bounding box center [72, 155] width 97 height 13
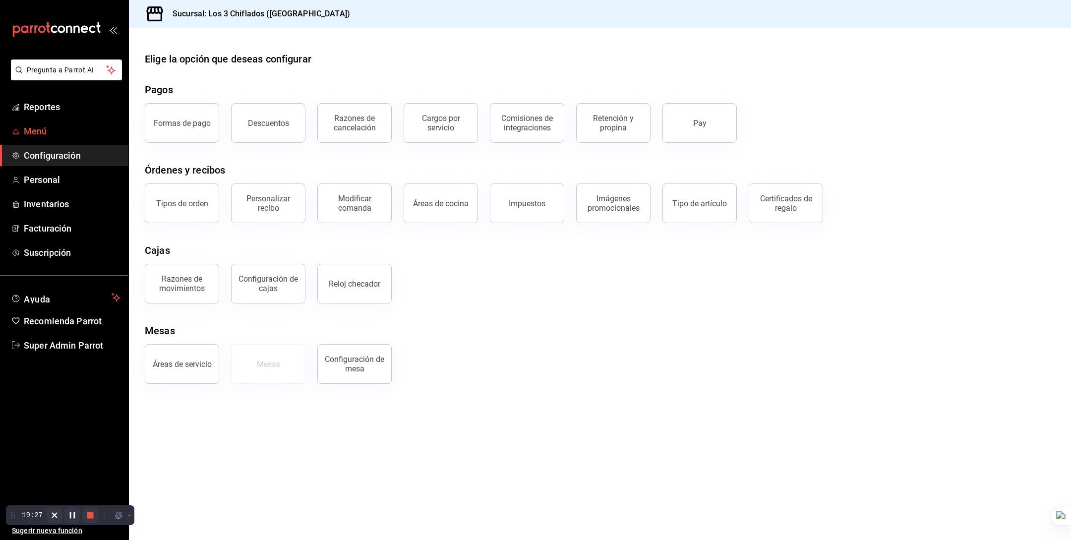
click at [66, 128] on span "Menú" at bounding box center [72, 131] width 97 height 13
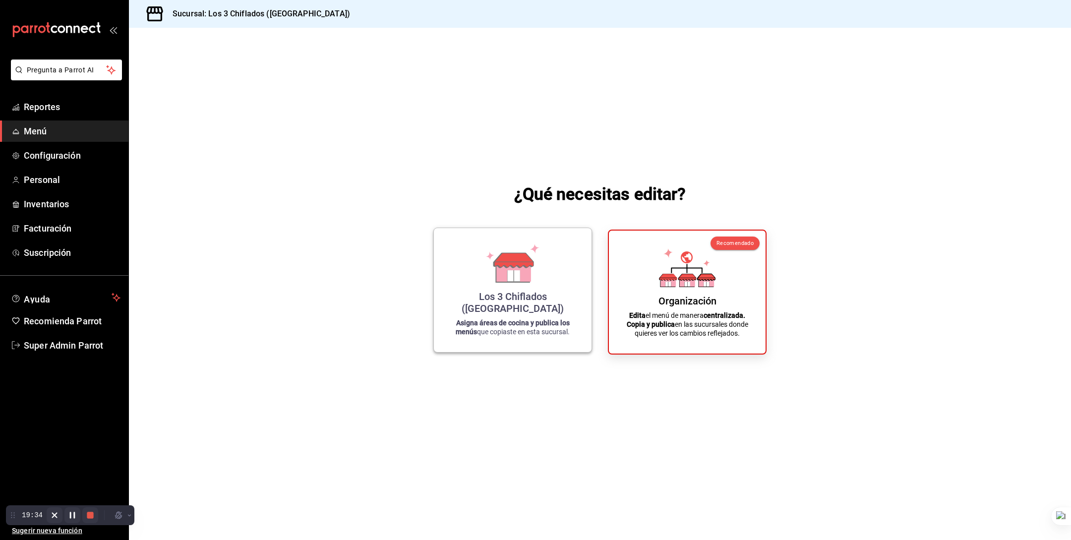
click at [554, 310] on div "Los 3 Chiflados ([GEOGRAPHIC_DATA])" at bounding box center [513, 303] width 134 height 24
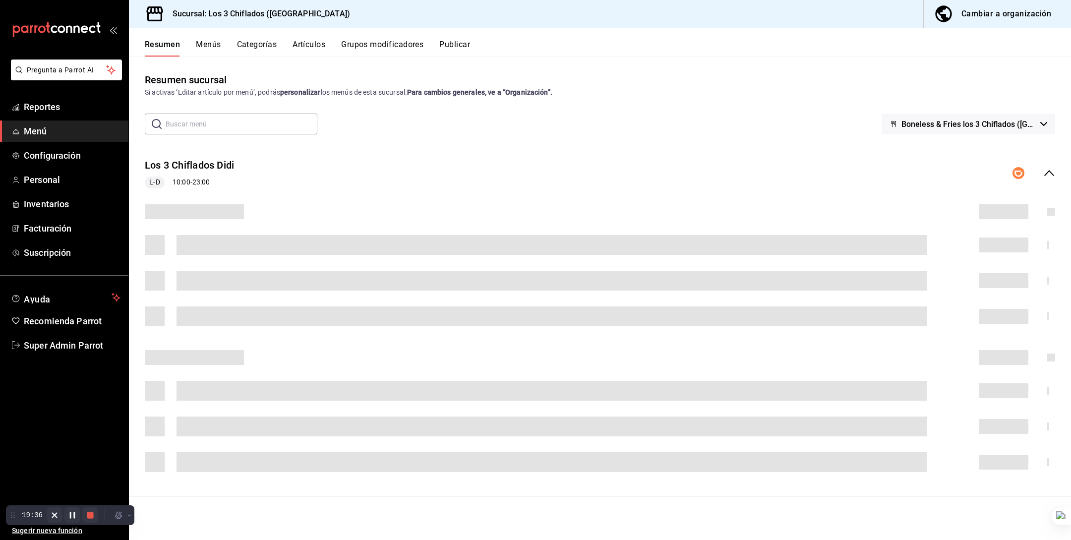
click at [1006, 128] on button "Boneless & Fries los 3 Chiflados ([GEOGRAPHIC_DATA])" at bounding box center [969, 124] width 174 height 21
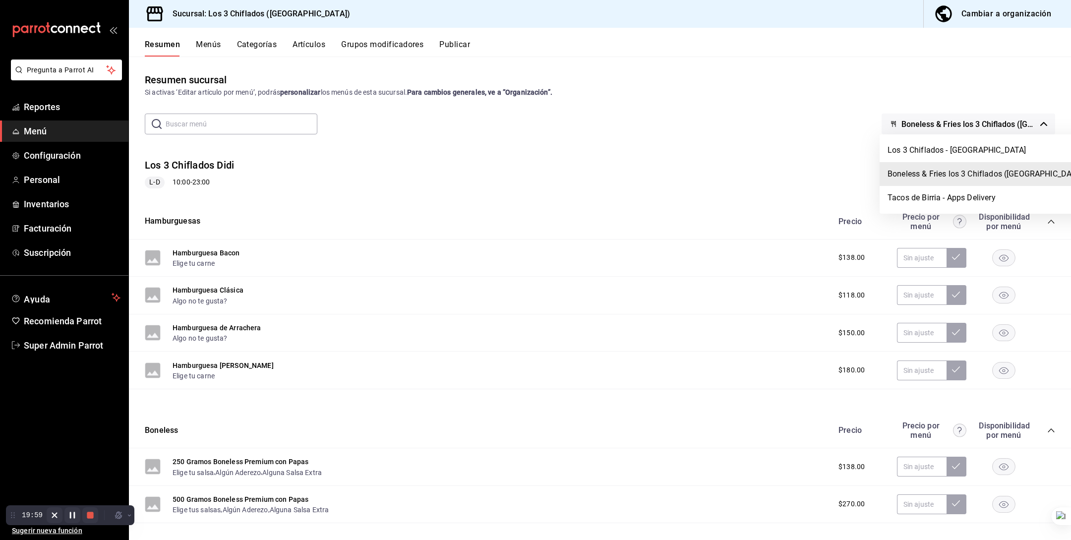
click at [631, 79] on div at bounding box center [535, 270] width 1071 height 540
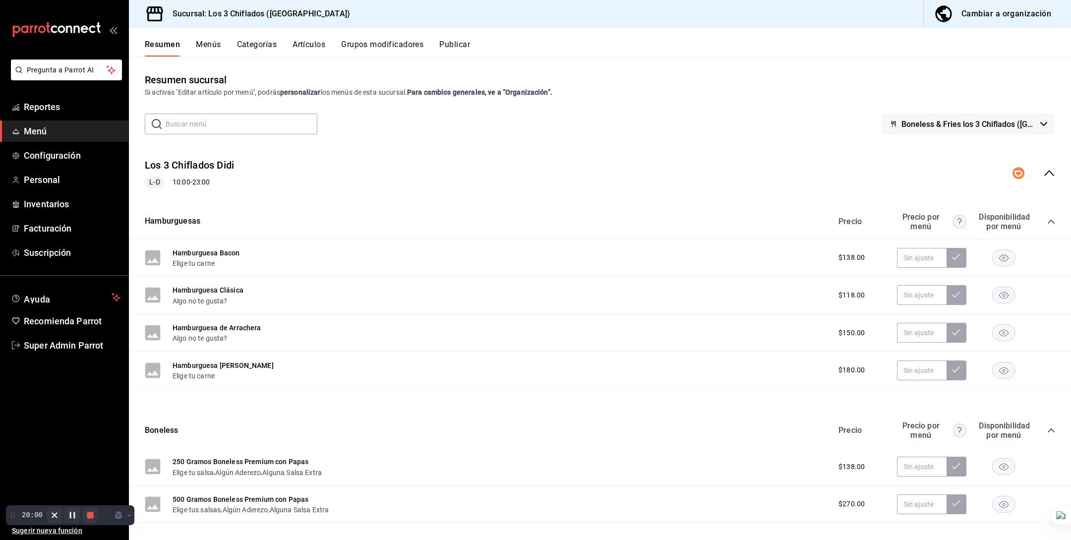
click at [206, 36] on div "Resumen Menús Categorías Artículos Grupos modificadores Publicar" at bounding box center [600, 42] width 942 height 29
click at [206, 50] on button "Menús" at bounding box center [208, 48] width 25 height 17
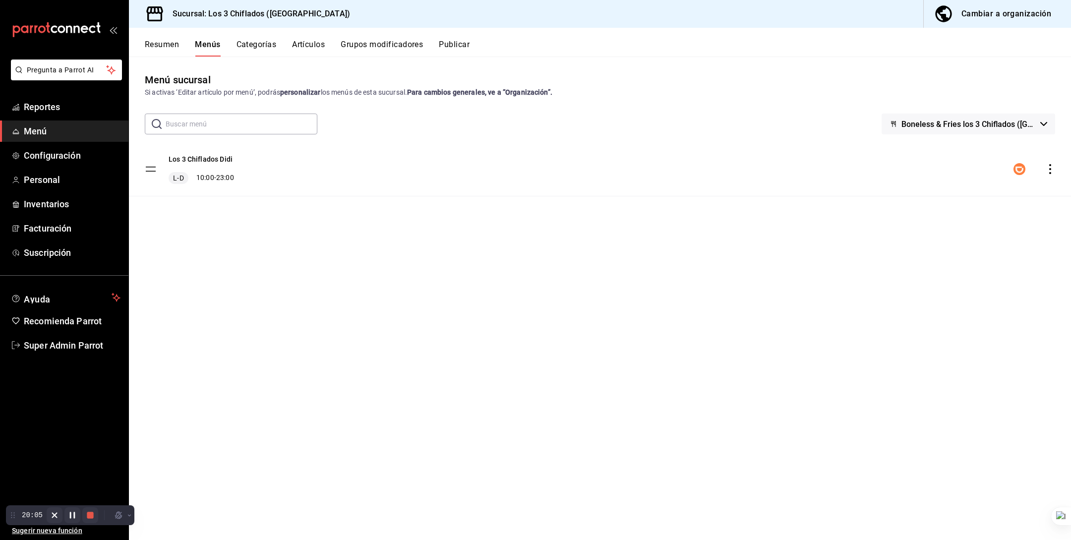
click at [905, 125] on span "Boneless & Fries los 3 Chiflados ([GEOGRAPHIC_DATA])" at bounding box center [969, 124] width 135 height 9
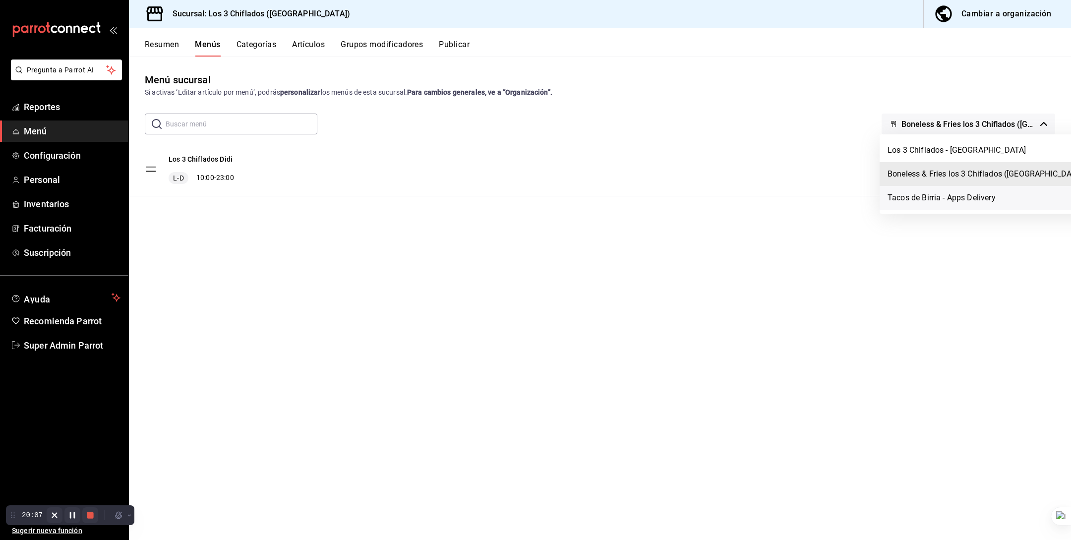
click at [911, 192] on li "Tacos de Birria - Apps Delivery" at bounding box center [987, 198] width 214 height 24
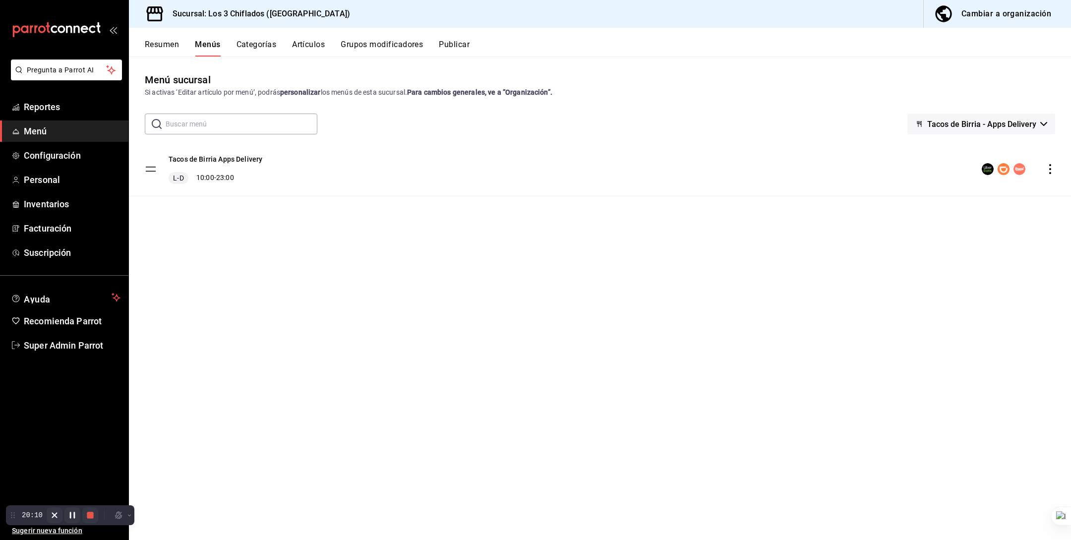
click at [461, 50] on button "Publicar" at bounding box center [454, 48] width 31 height 17
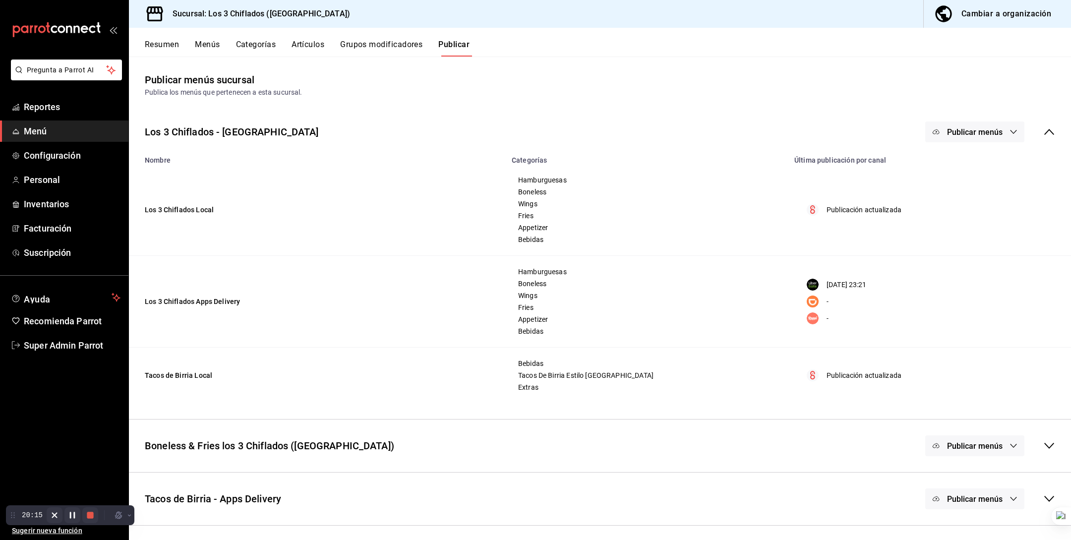
click at [227, 302] on td "Los 3 Chiflados Apps Delivery" at bounding box center [317, 302] width 377 height 92
click at [291, 285] on td "Los 3 Chiflados Apps Delivery" at bounding box center [317, 302] width 377 height 92
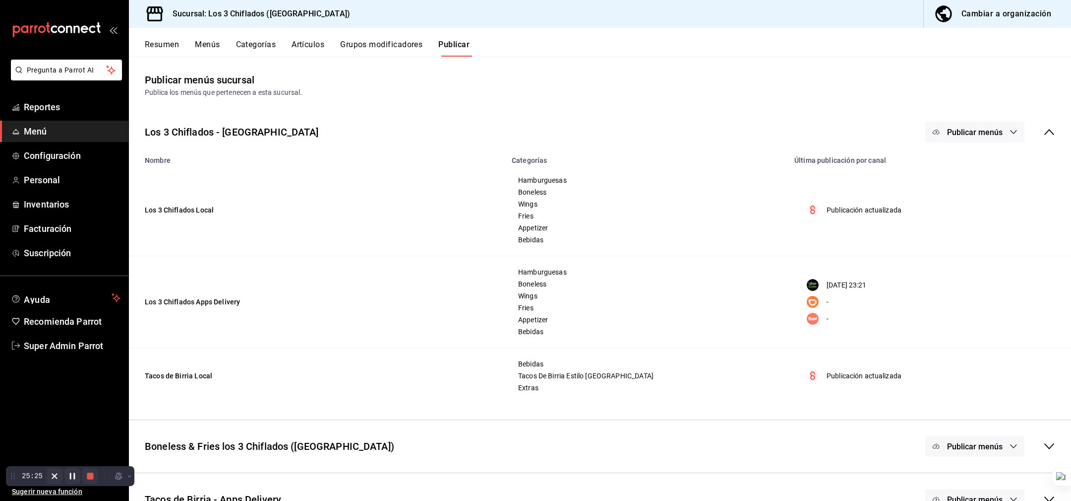
scroll to position [0, 0]
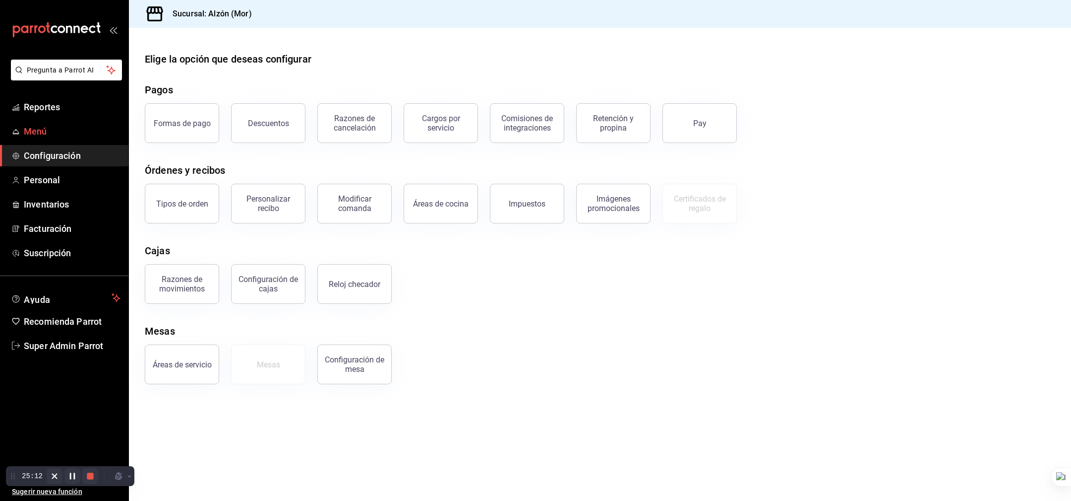
click at [49, 134] on span "Menú" at bounding box center [72, 131] width 97 height 13
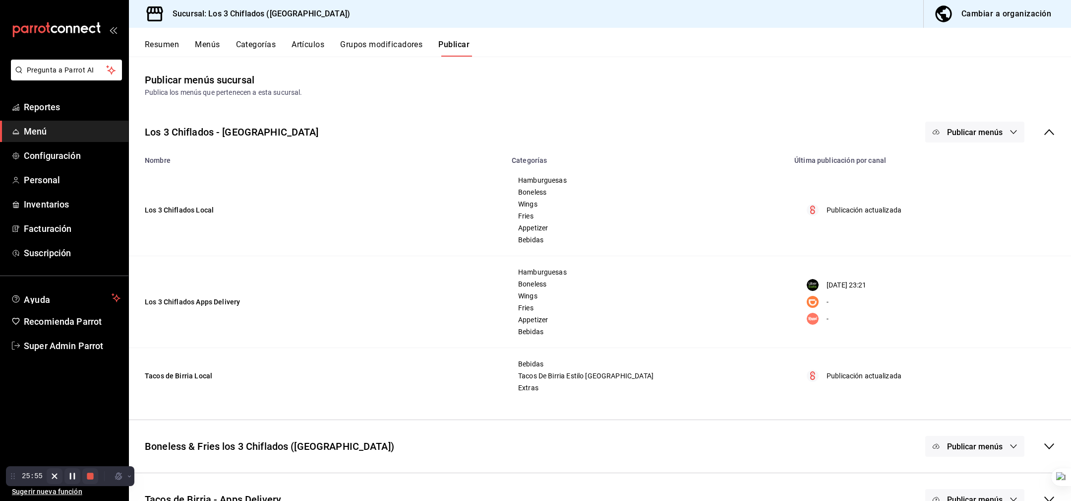
scroll to position [24, 0]
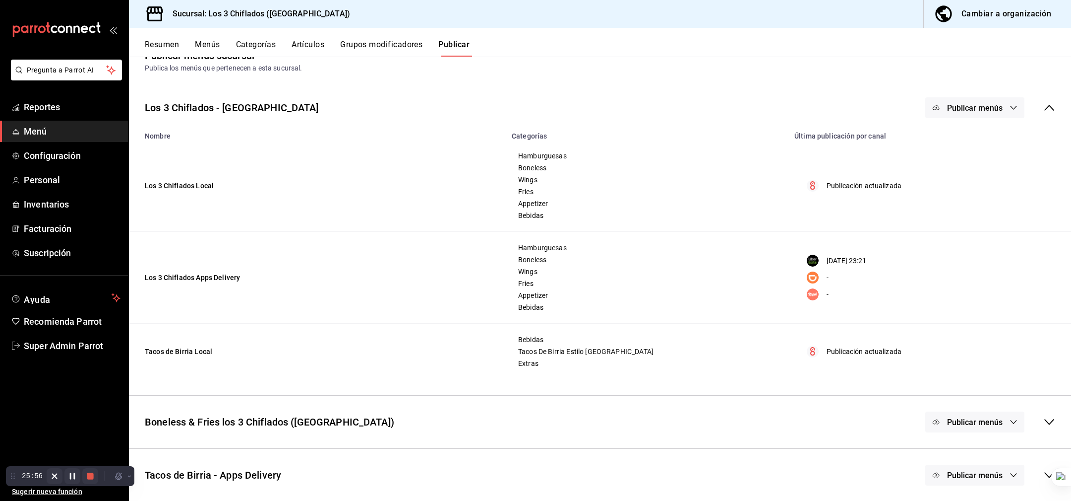
click at [960, 107] on span "Publicar menús" at bounding box center [975, 107] width 56 height 9
click at [987, 195] on span "DiDi Food" at bounding box center [990, 195] width 48 height 10
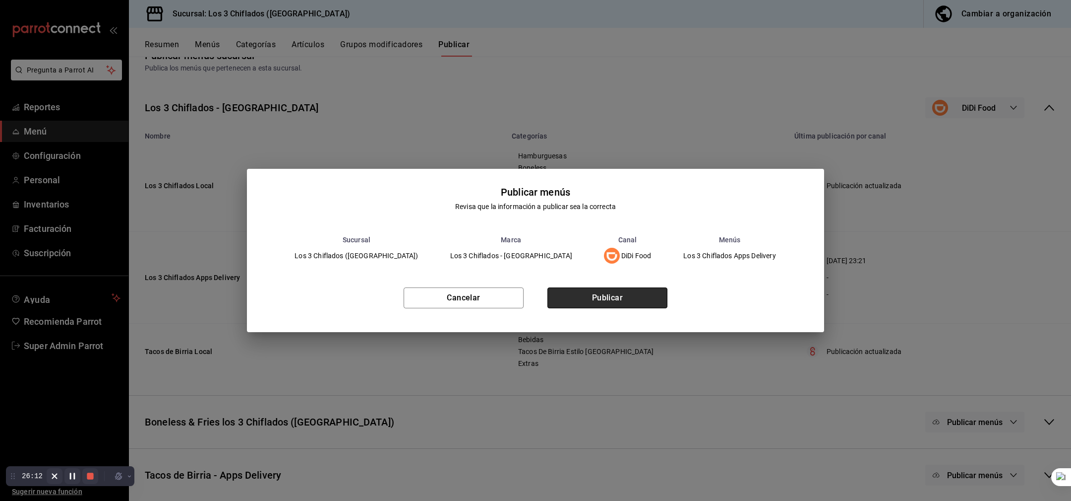
click at [600, 296] on button "Publicar" at bounding box center [608, 297] width 120 height 21
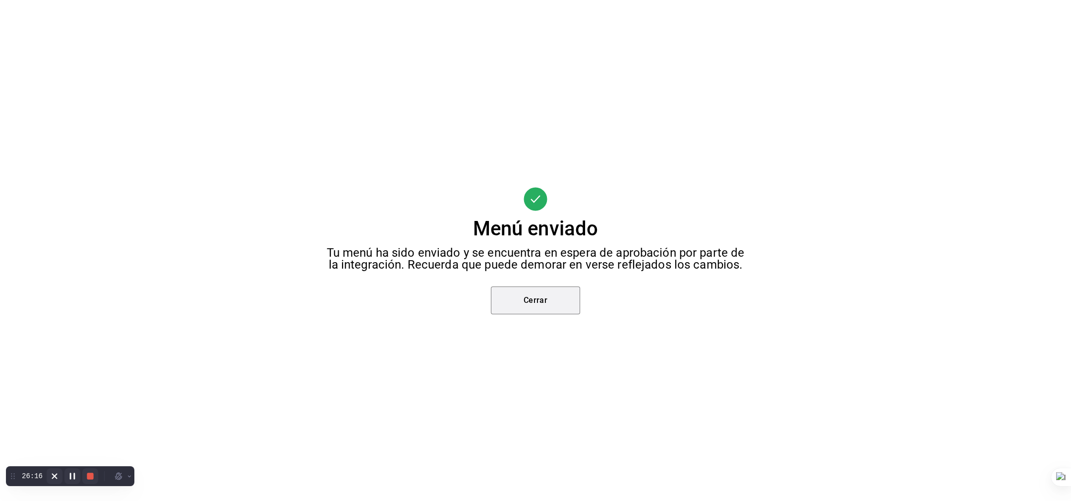
click at [517, 299] on button "Cerrar" at bounding box center [535, 300] width 89 height 28
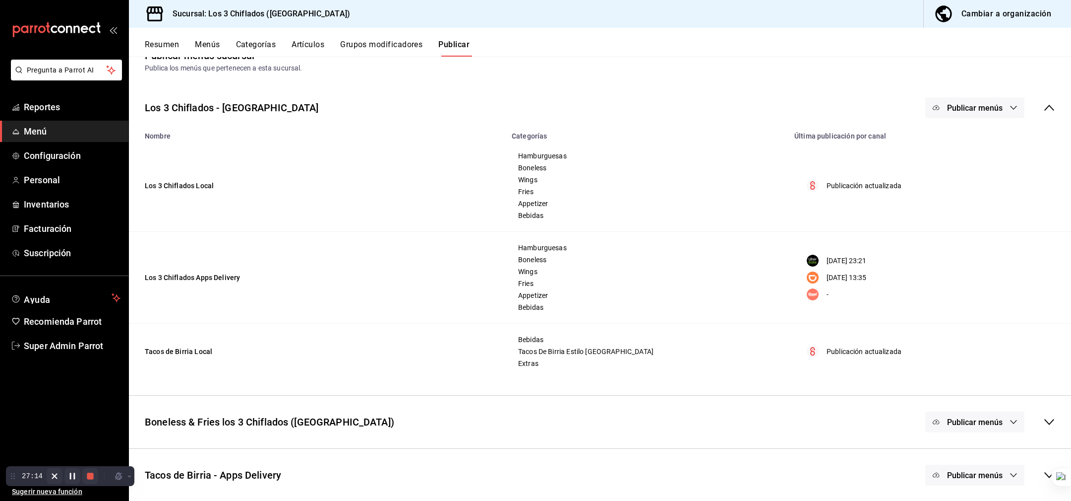
click at [1044, 476] on icon at bounding box center [1050, 475] width 12 height 12
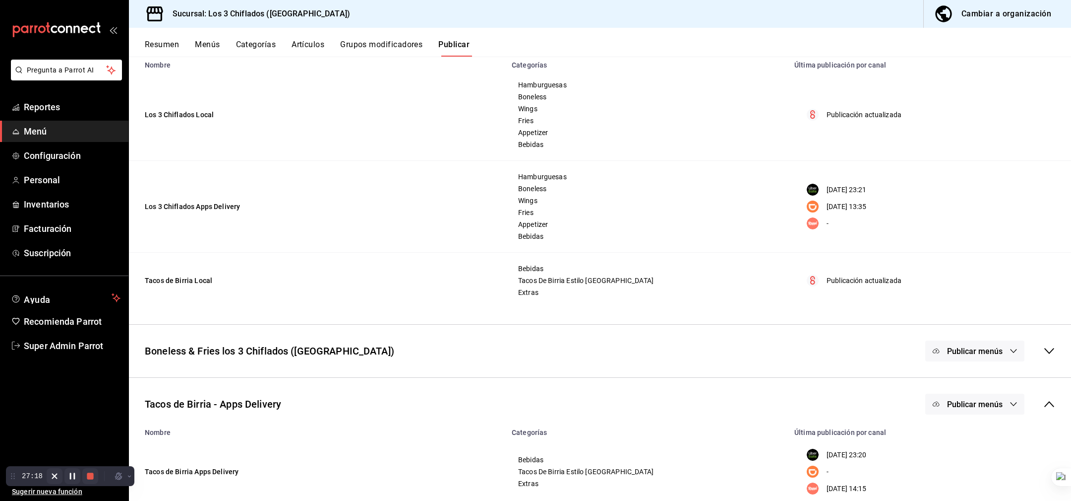
scroll to position [117, 0]
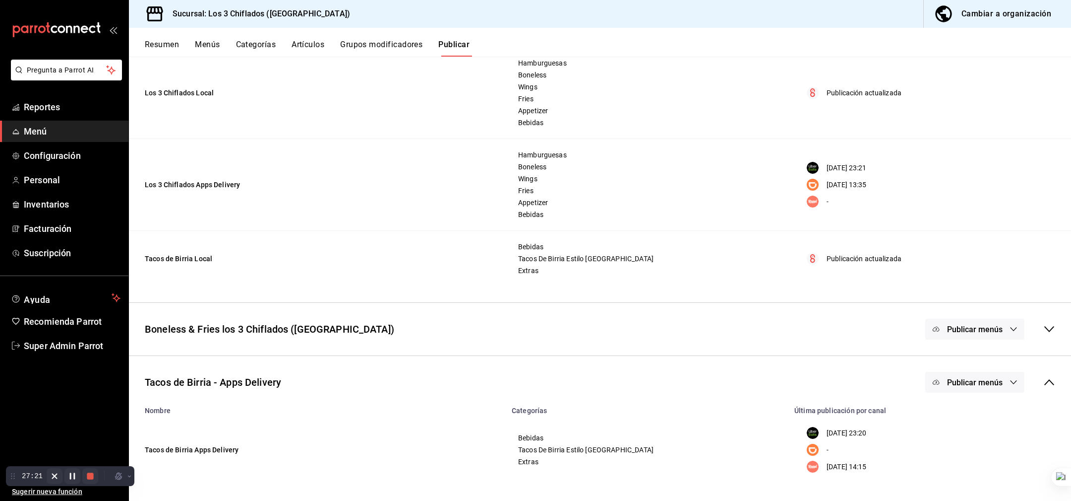
click at [1049, 328] on icon at bounding box center [1050, 329] width 12 height 12
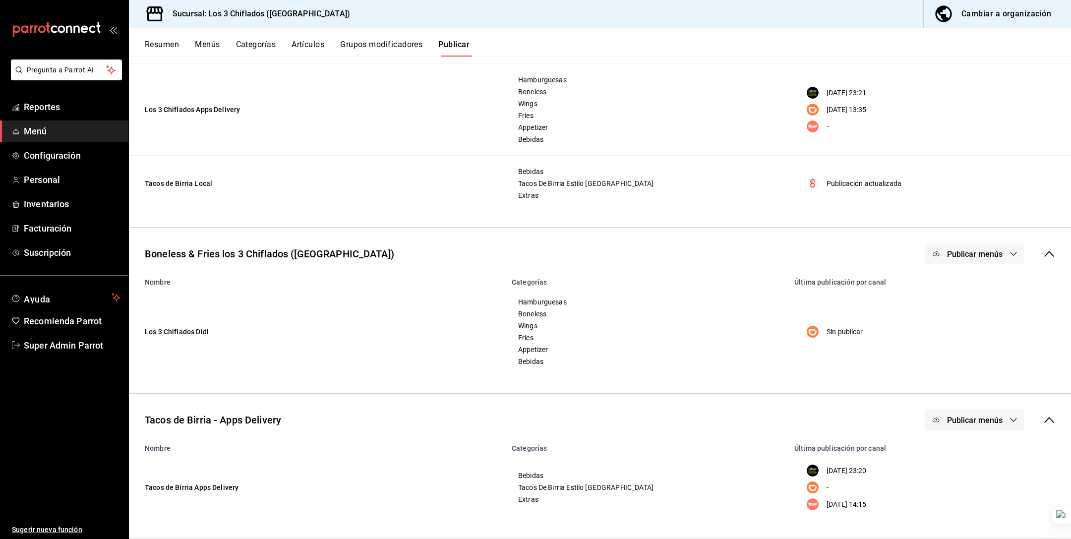
scroll to position [192, 0]
